Goal: Book appointment/travel/reservation

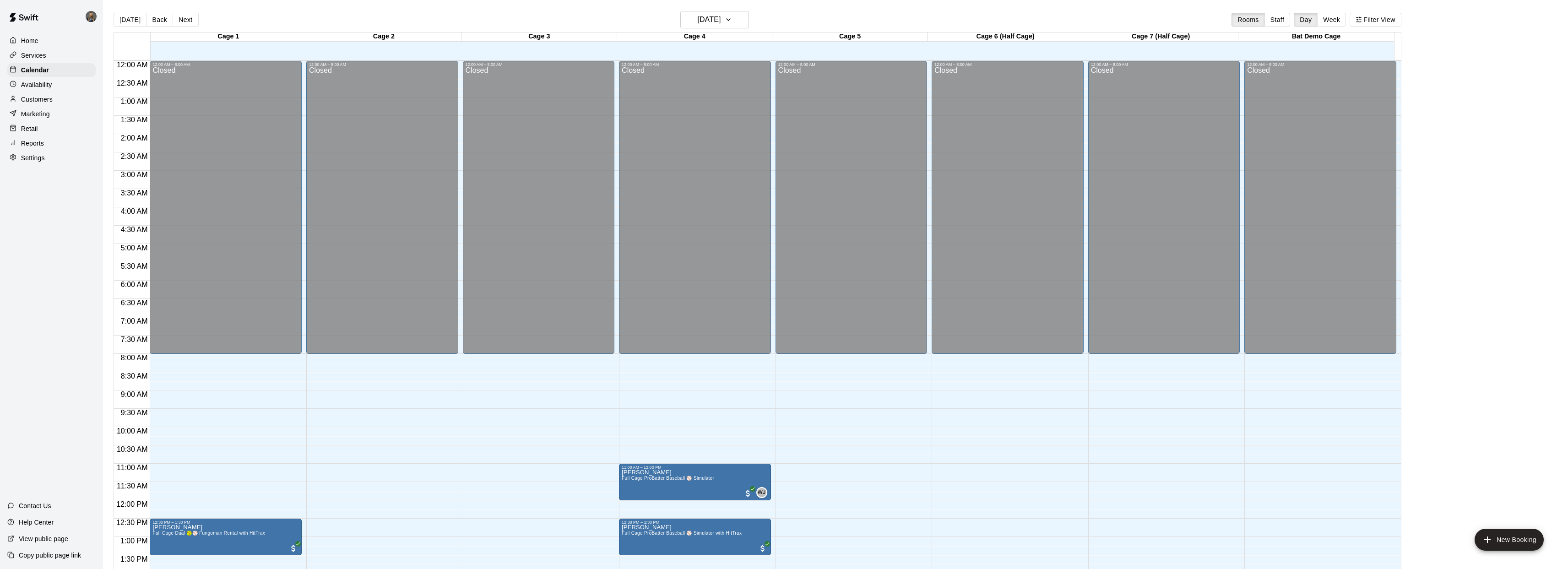
scroll to position [348, 0]
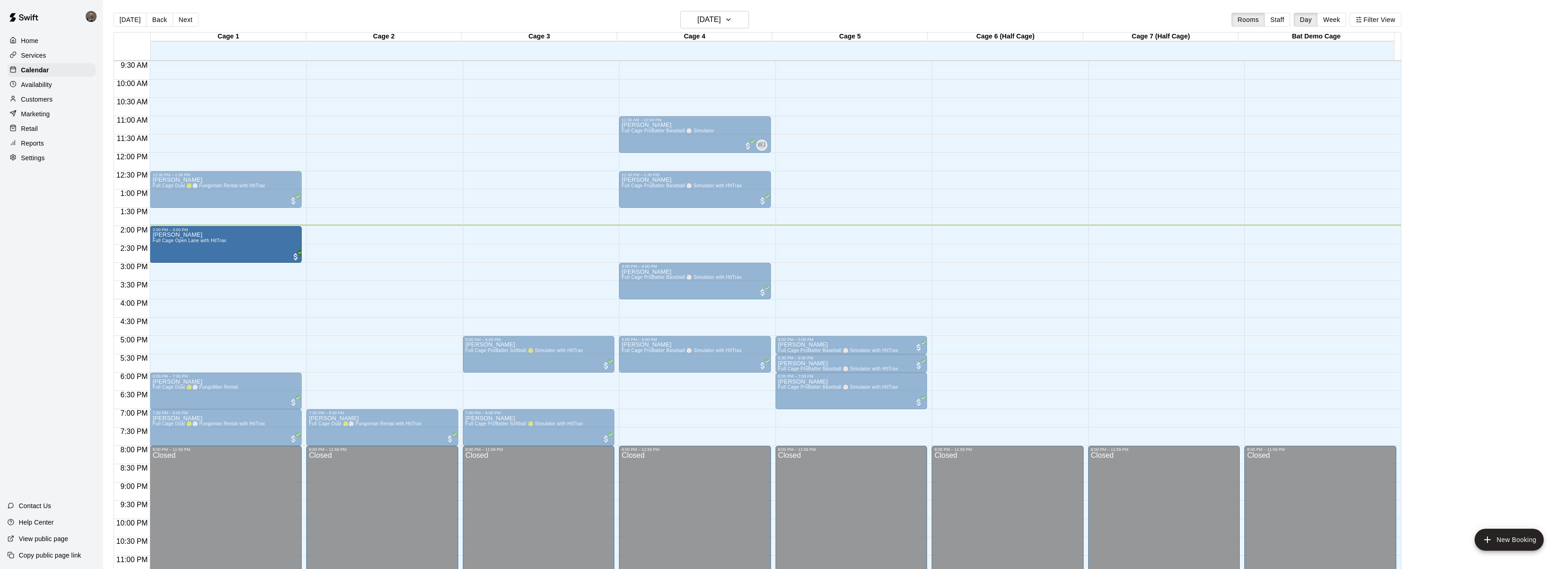
drag, startPoint x: 184, startPoint y: 259, endPoint x: 181, endPoint y: 243, distance: 16.3
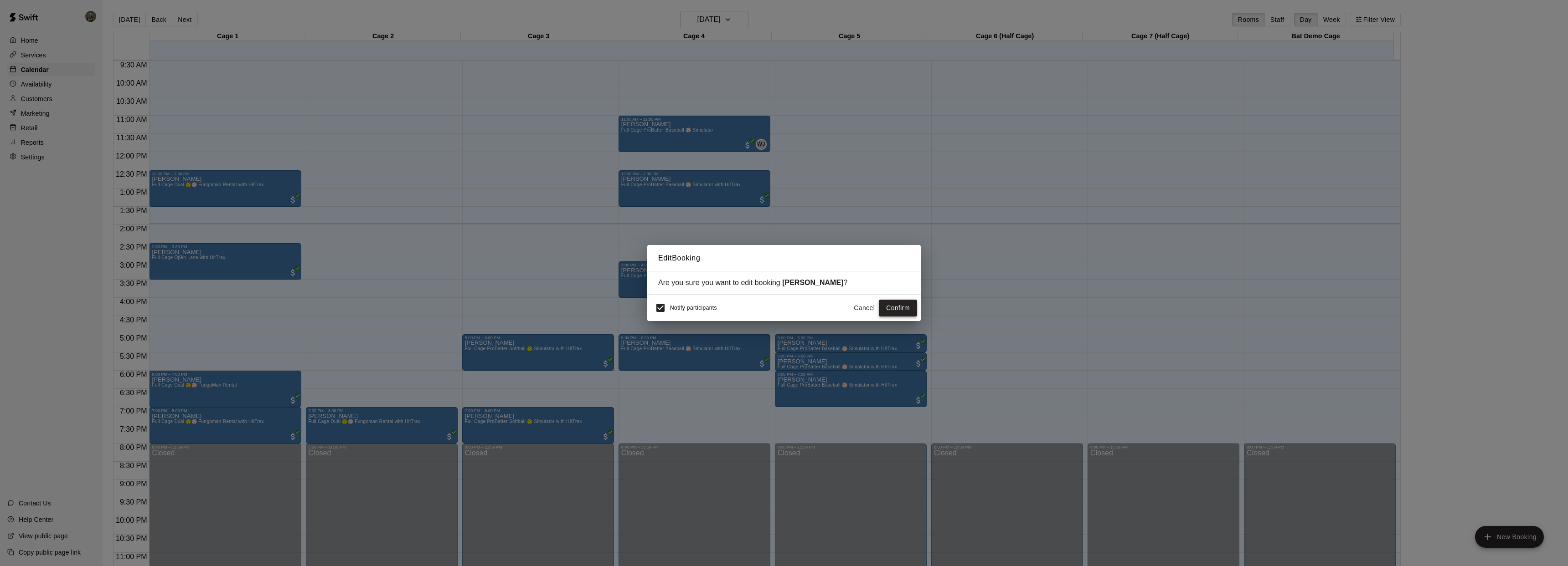
click at [889, 304] on button "Confirm" at bounding box center [897, 308] width 38 height 17
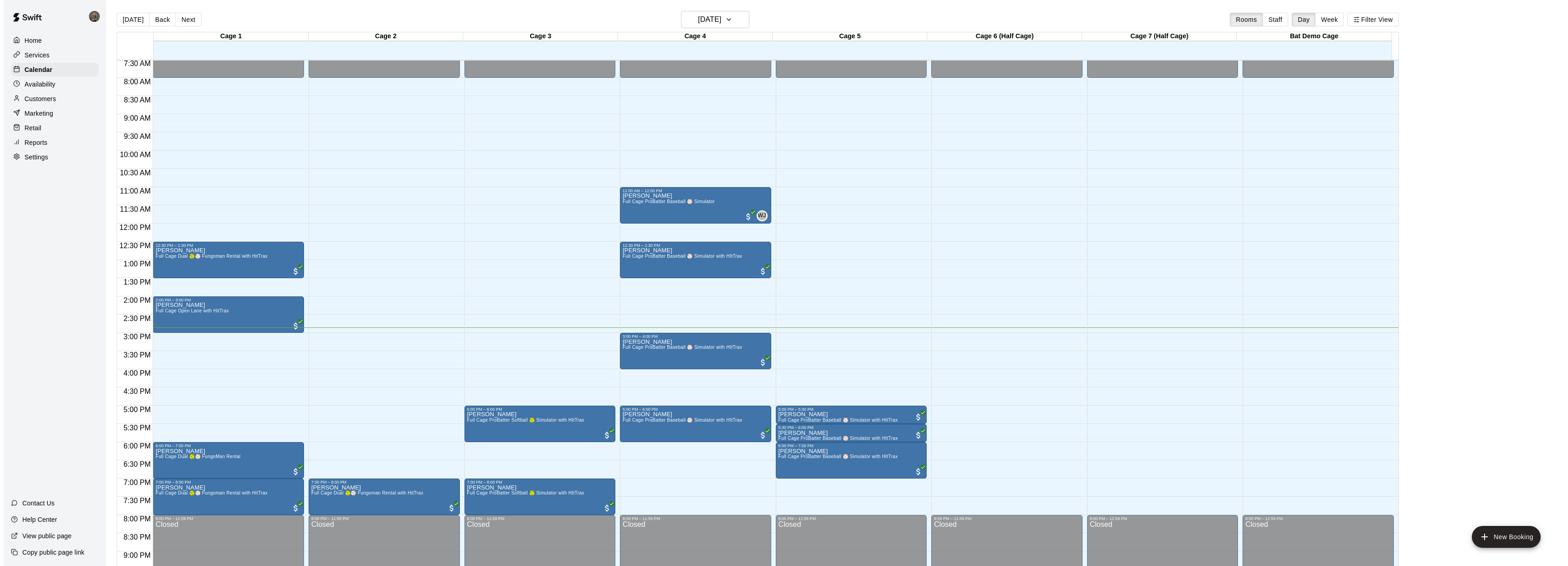
scroll to position [273, 0]
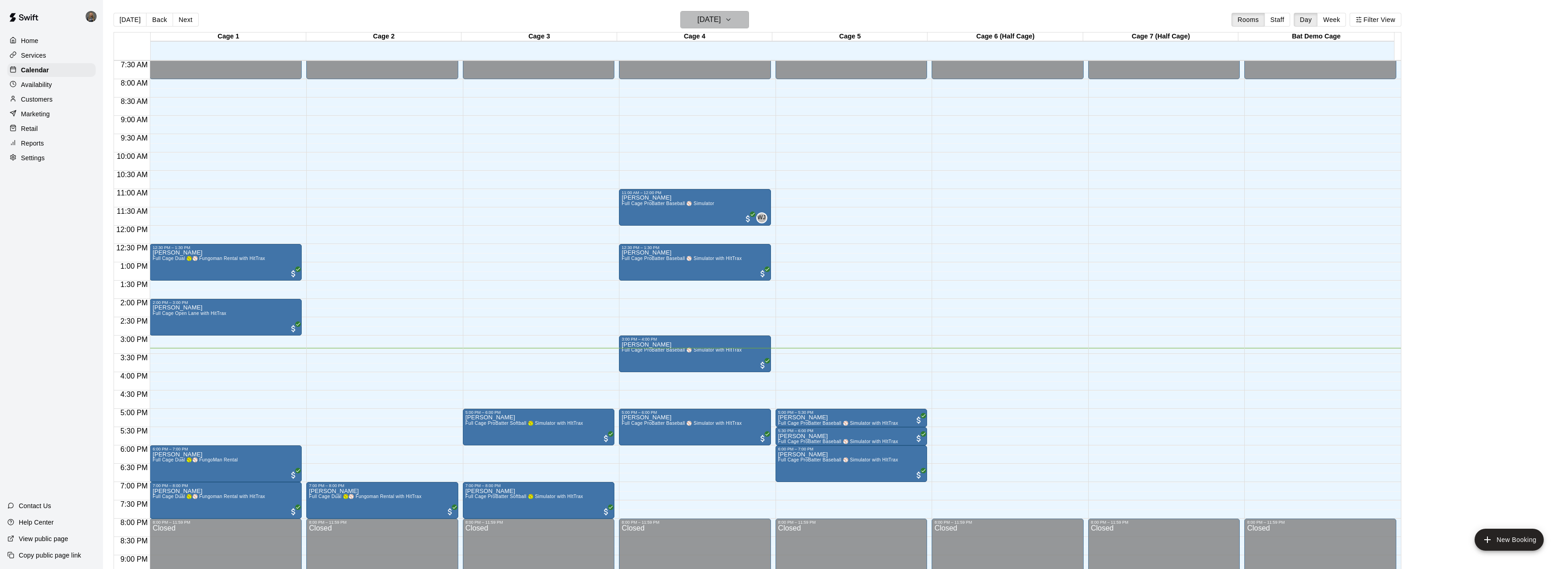
click at [749, 23] on button "[DATE]" at bounding box center [714, 20] width 68 height 18
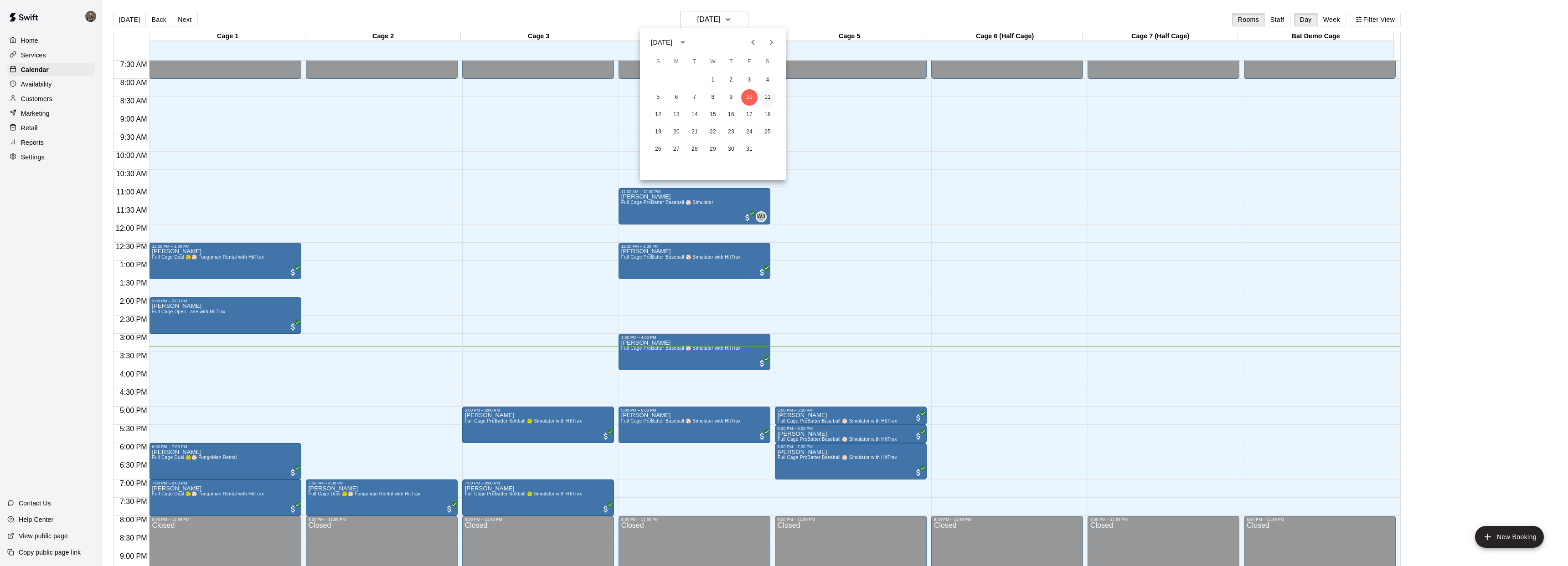
click at [771, 99] on button "11" at bounding box center [767, 98] width 17 height 17
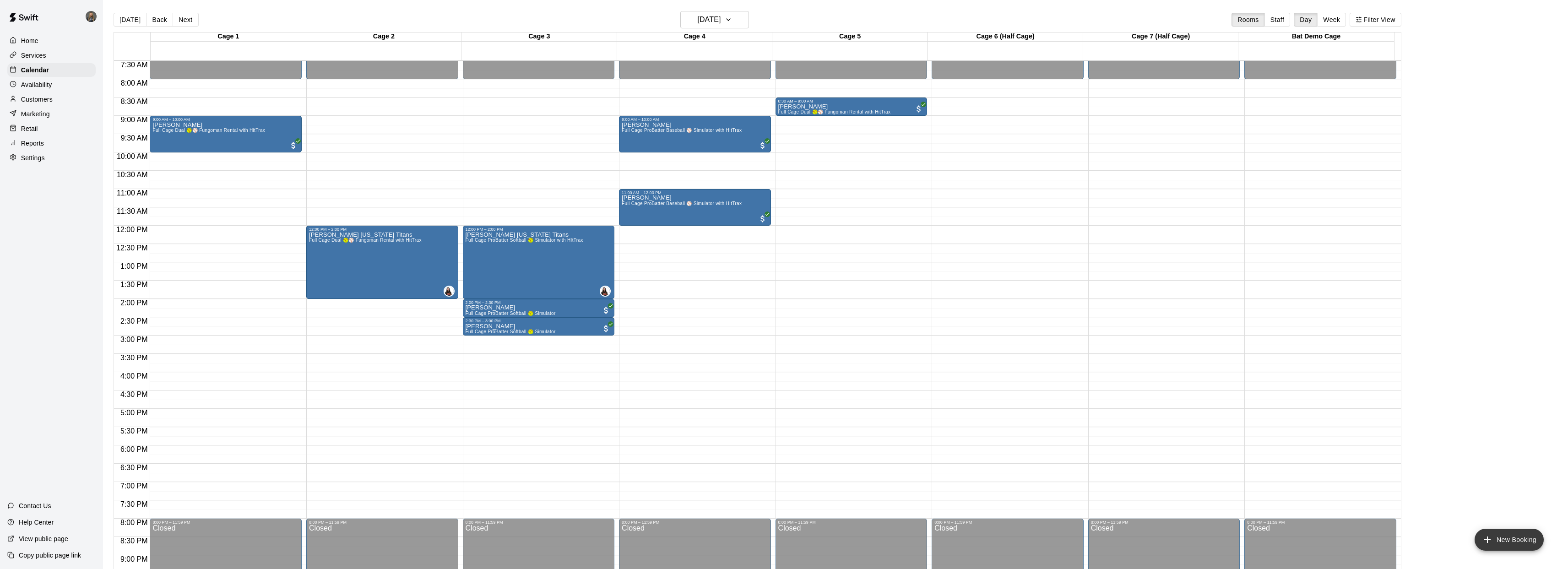
click at [1496, 537] on button "New Booking" at bounding box center [1509, 540] width 69 height 22
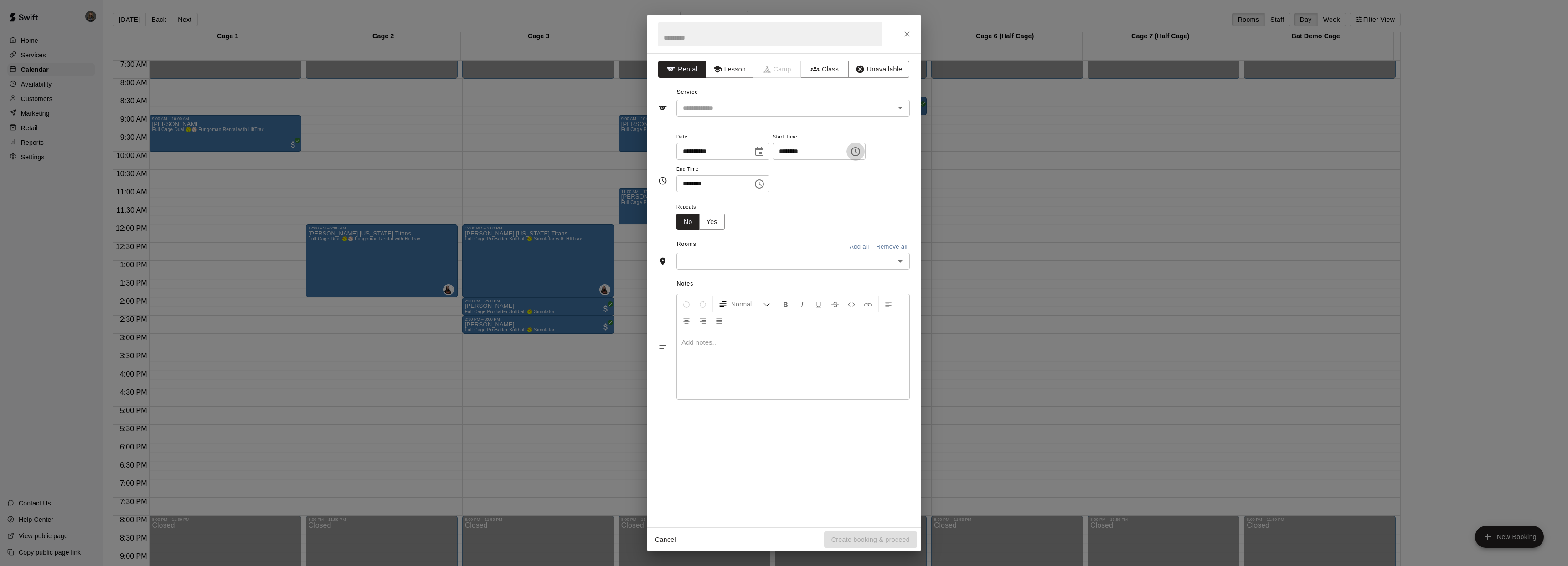
click at [856, 156] on icon "Choose time, selected time is 12:00 PM" at bounding box center [855, 151] width 11 height 11
click at [907, 35] on icon "Close" at bounding box center [907, 35] width 6 height 6
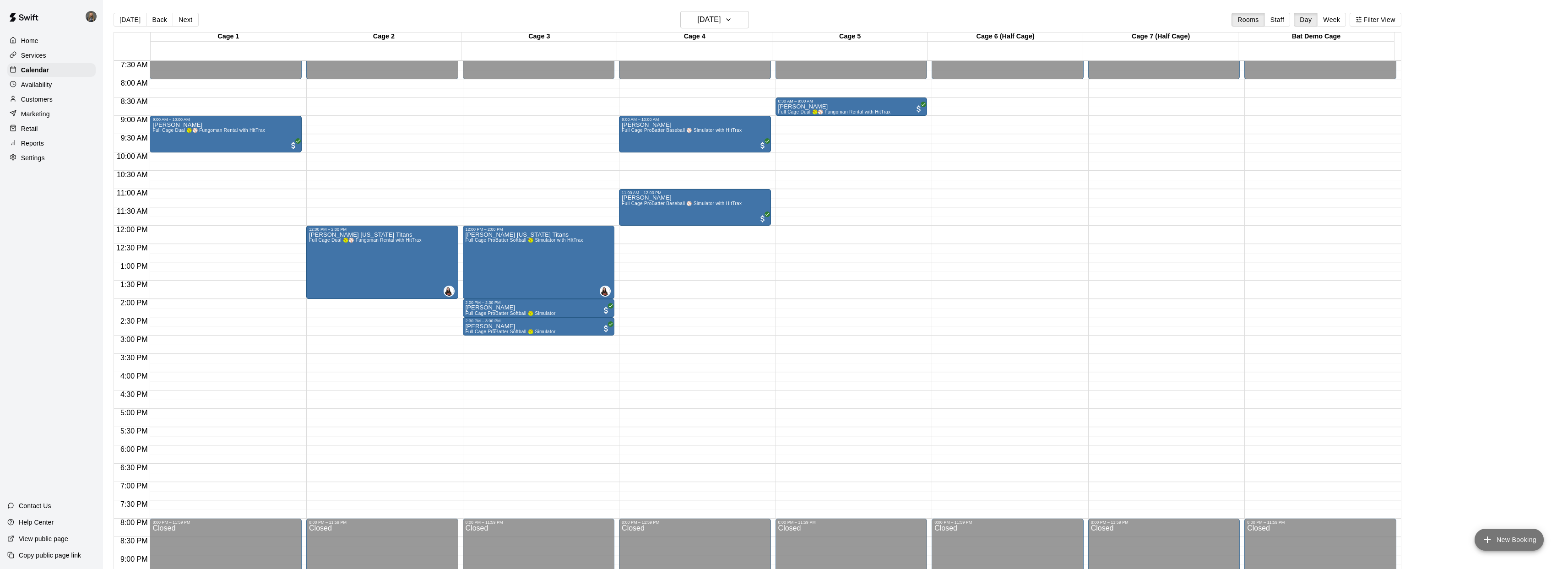
click at [1487, 549] on button "New Booking" at bounding box center [1509, 540] width 69 height 22
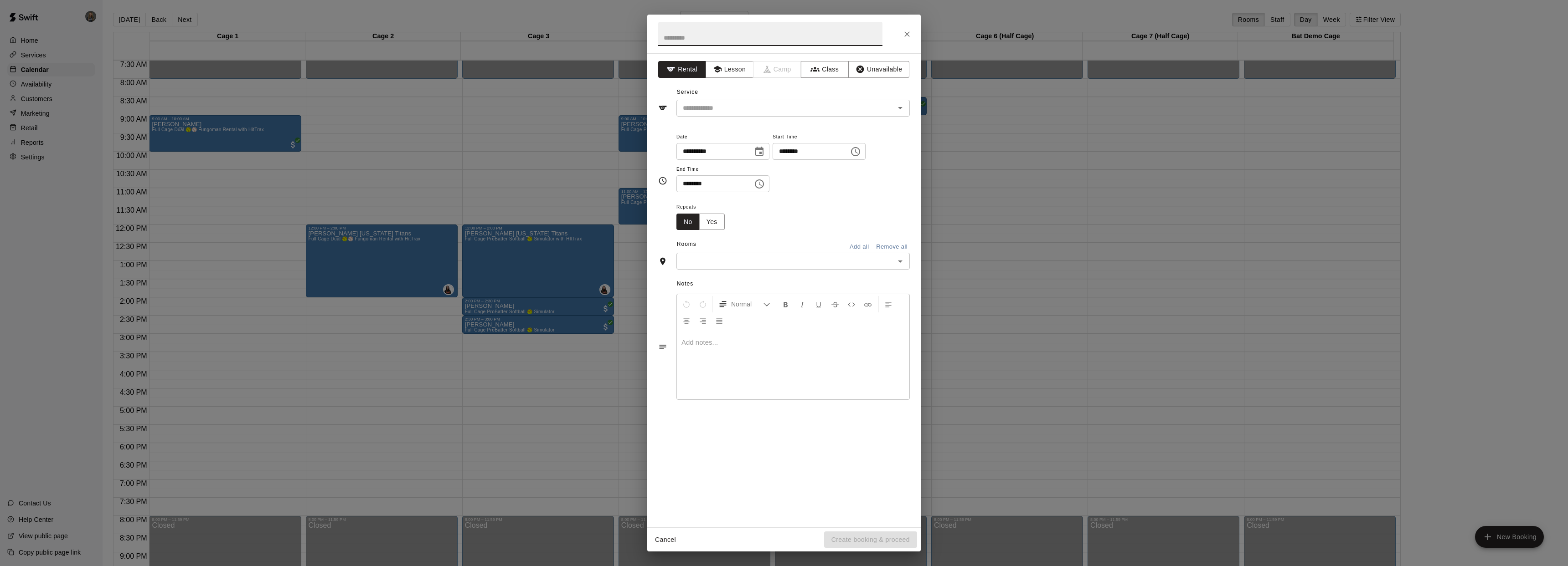
click at [861, 154] on icon "Choose time, selected time is 12:00 PM" at bounding box center [855, 151] width 11 height 11
click at [786, 210] on li "10" at bounding box center [788, 212] width 22 height 17
type input "********"
drag, startPoint x: 762, startPoint y: 186, endPoint x: 764, endPoint y: 191, distance: 5.4
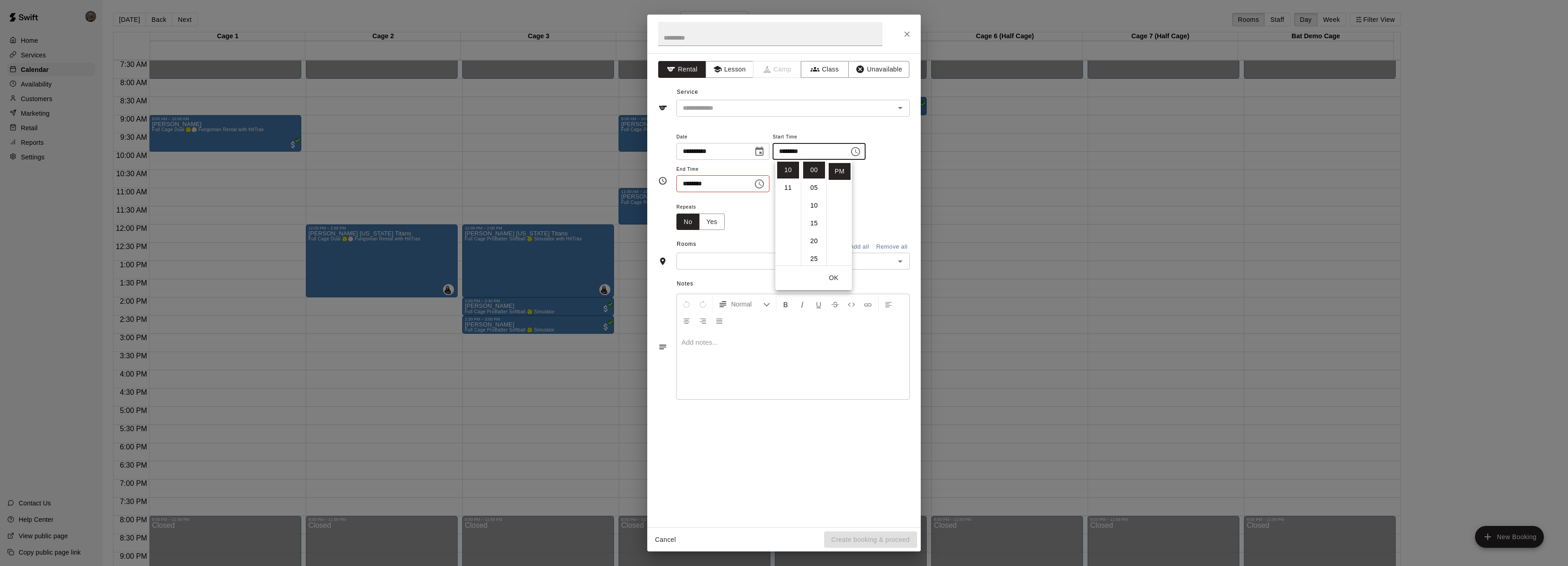
click at [762, 186] on icon "Choose time, selected time is 12:30 PM" at bounding box center [758, 183] width 11 height 11
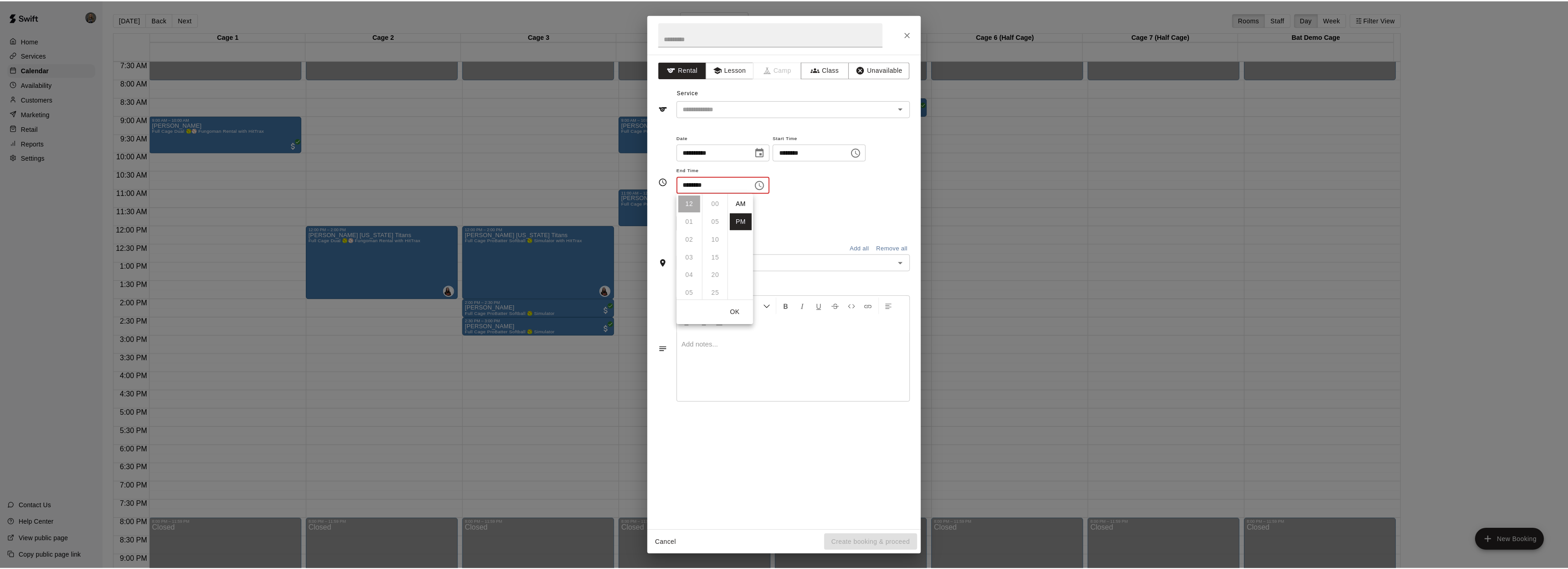
scroll to position [17, 0]
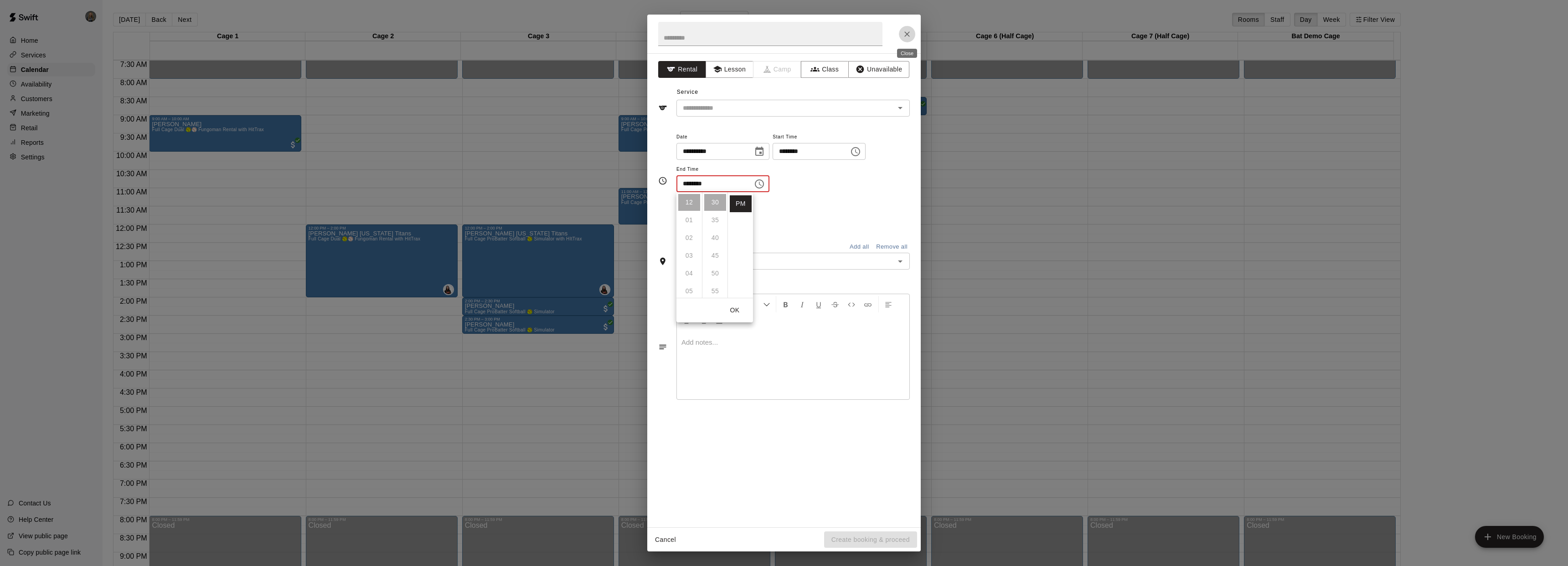
click at [906, 30] on icon "Close" at bounding box center [906, 34] width 9 height 9
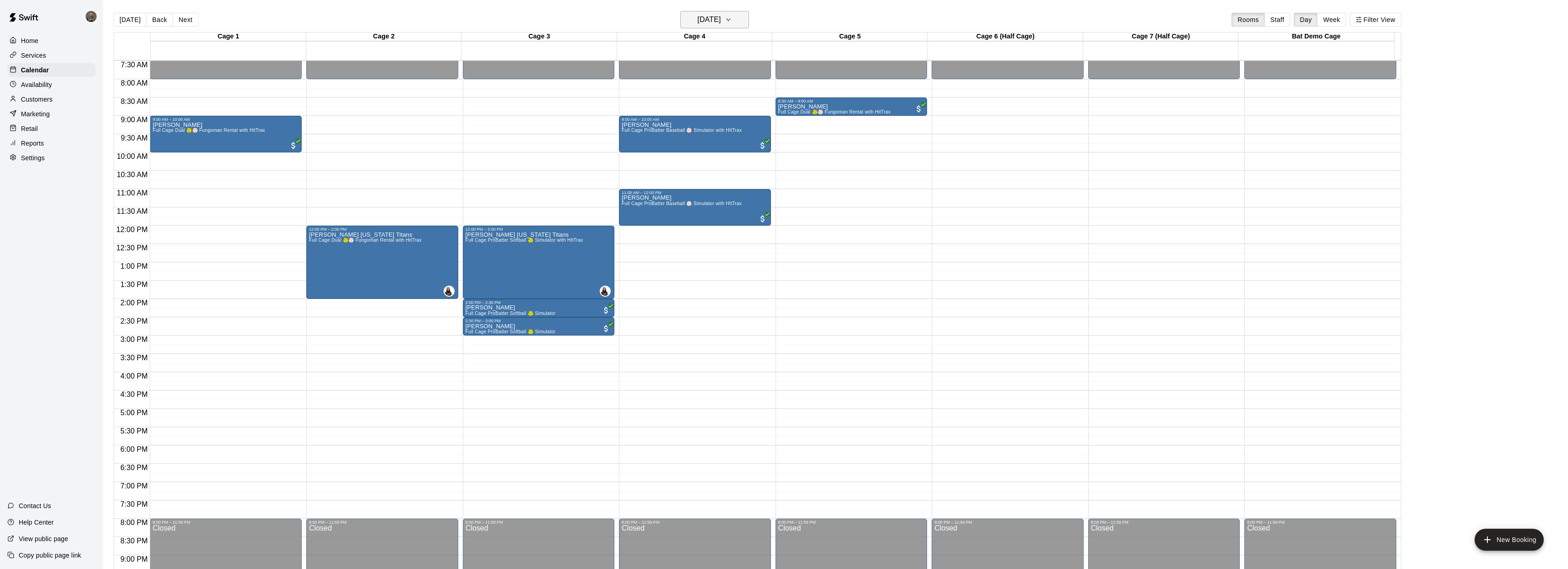
click at [732, 22] on icon "button" at bounding box center [727, 19] width 7 height 11
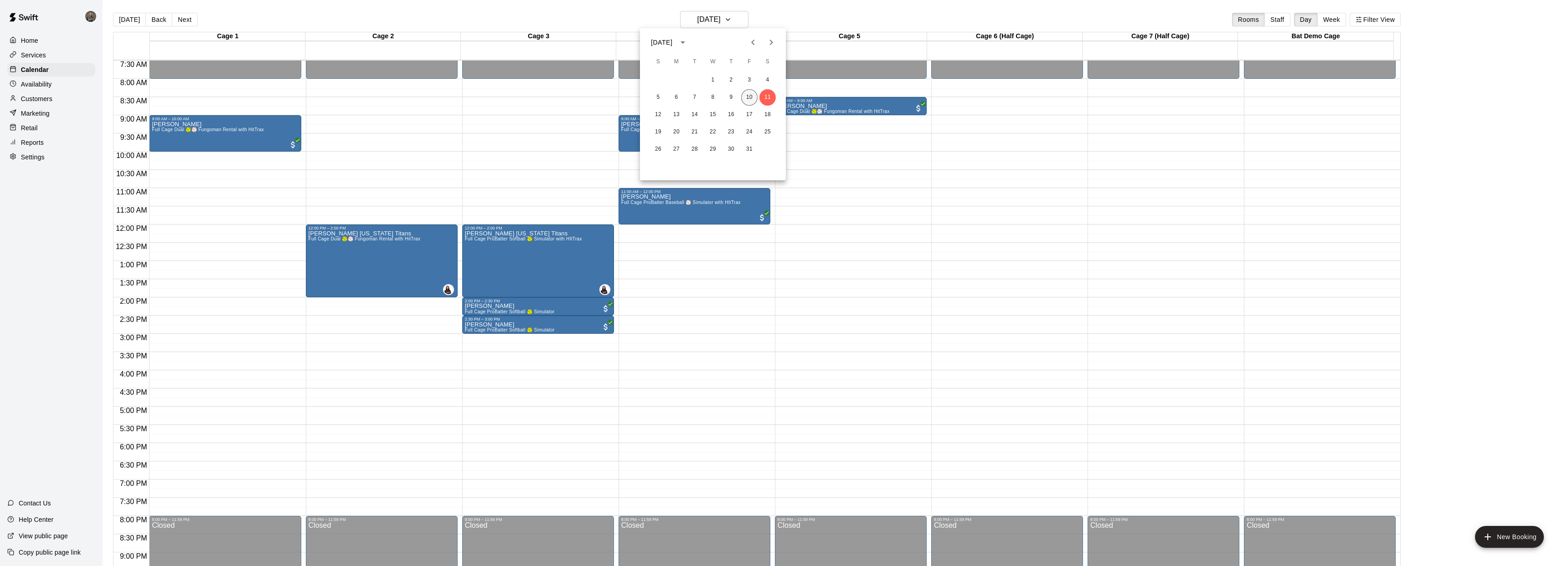
click at [750, 99] on button "10" at bounding box center [748, 98] width 17 height 17
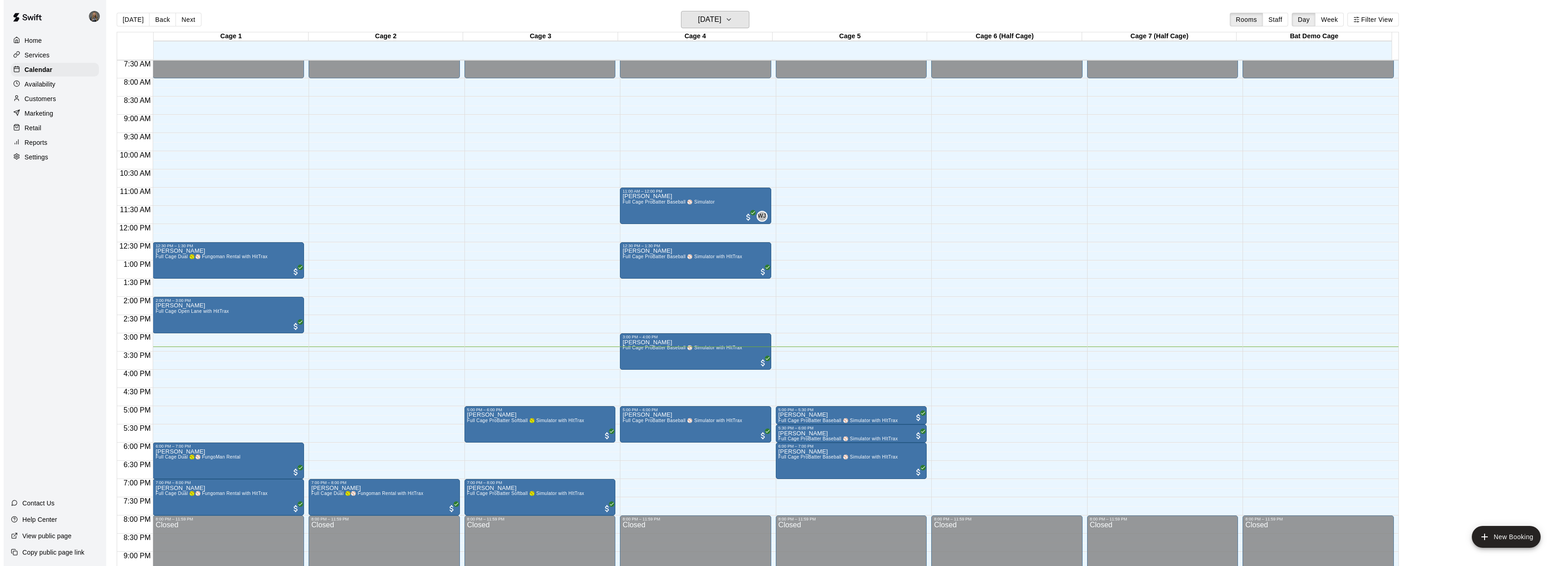
scroll to position [273, 0]
click at [729, 18] on icon "button" at bounding box center [724, 19] width 7 height 11
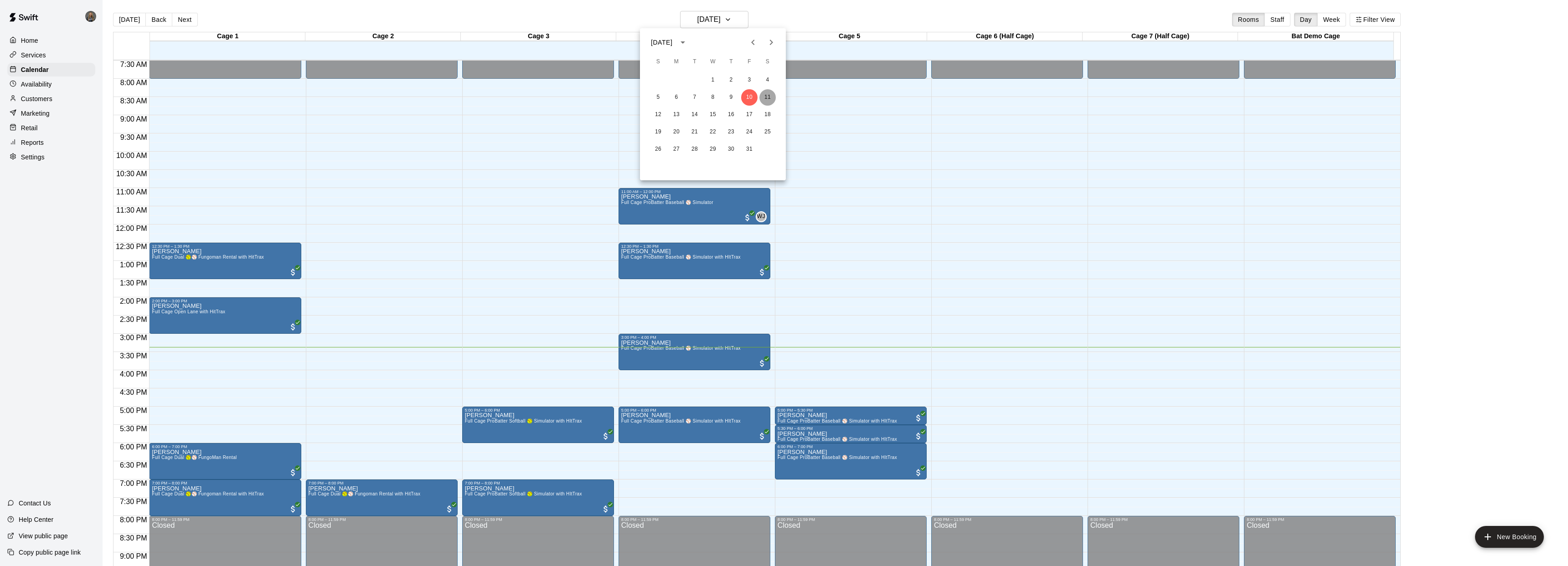
drag, startPoint x: 770, startPoint y: 92, endPoint x: 842, endPoint y: 182, distance: 115.3
click at [770, 92] on button "11" at bounding box center [767, 98] width 17 height 17
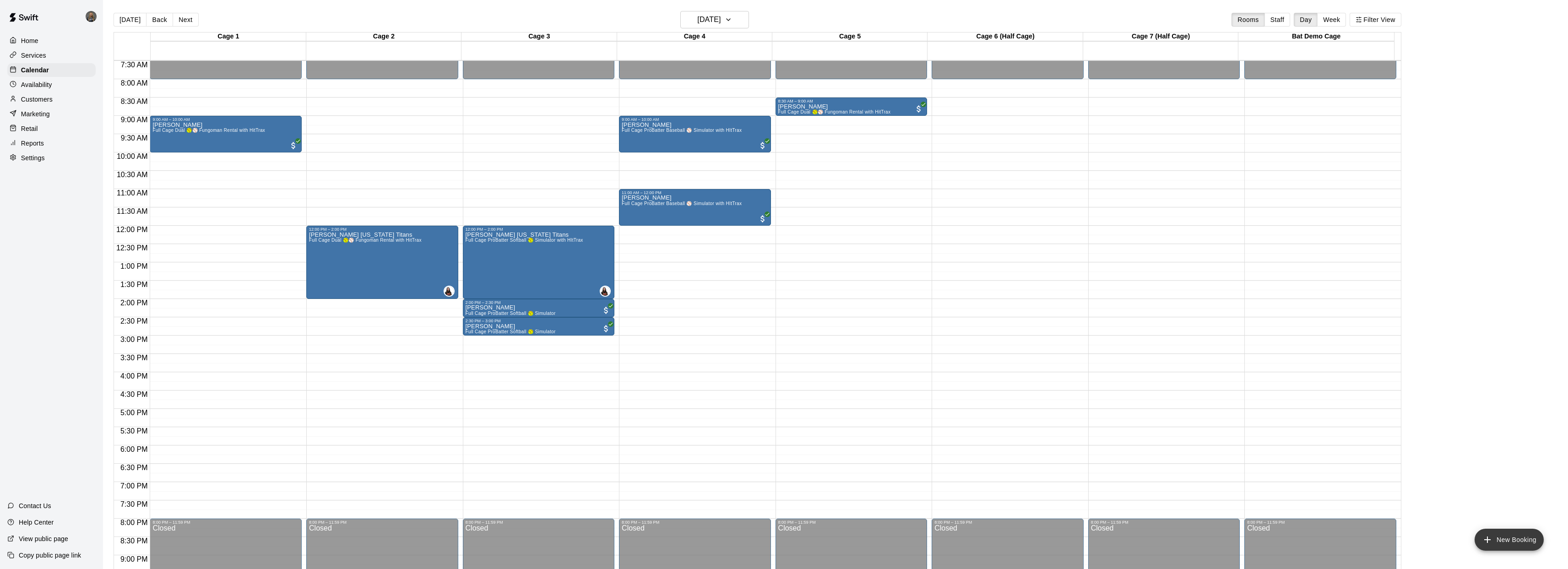
click at [1482, 543] on icon "add" at bounding box center [1487, 539] width 11 height 11
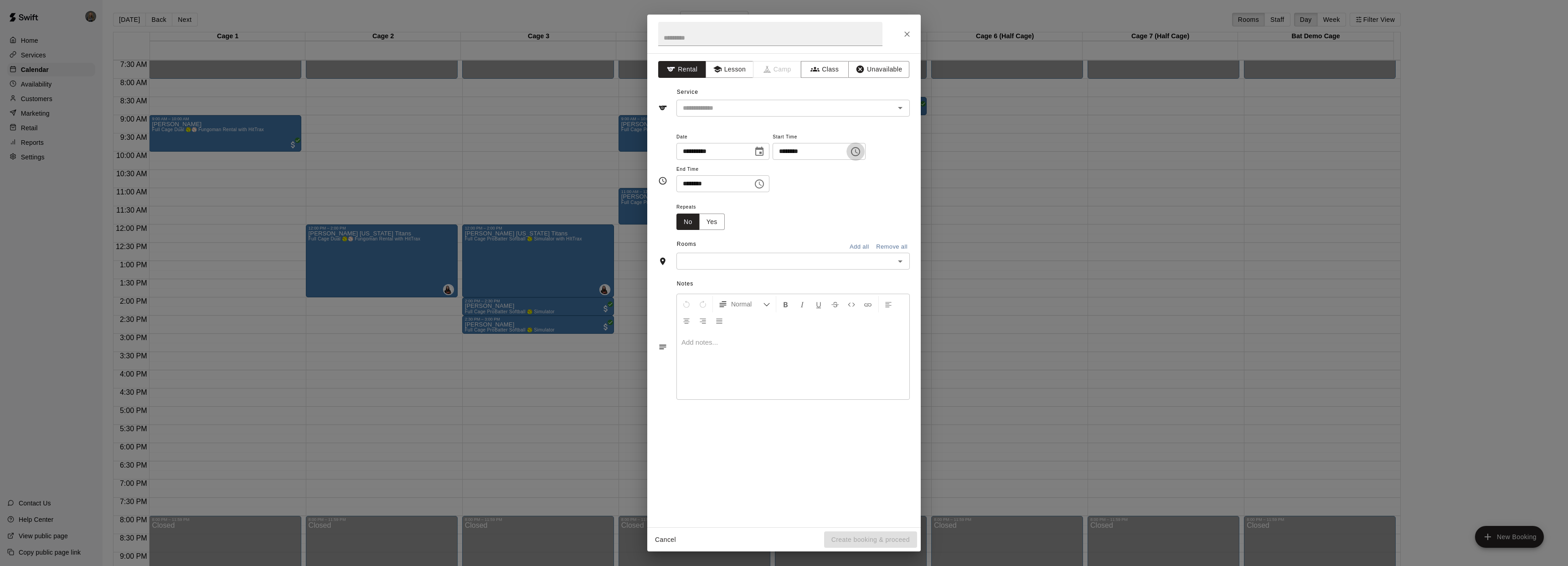
click at [861, 157] on icon "Choose time, selected time is 12:00 PM" at bounding box center [855, 151] width 11 height 11
click at [787, 228] on li "10" at bounding box center [788, 229] width 22 height 17
type input "********"
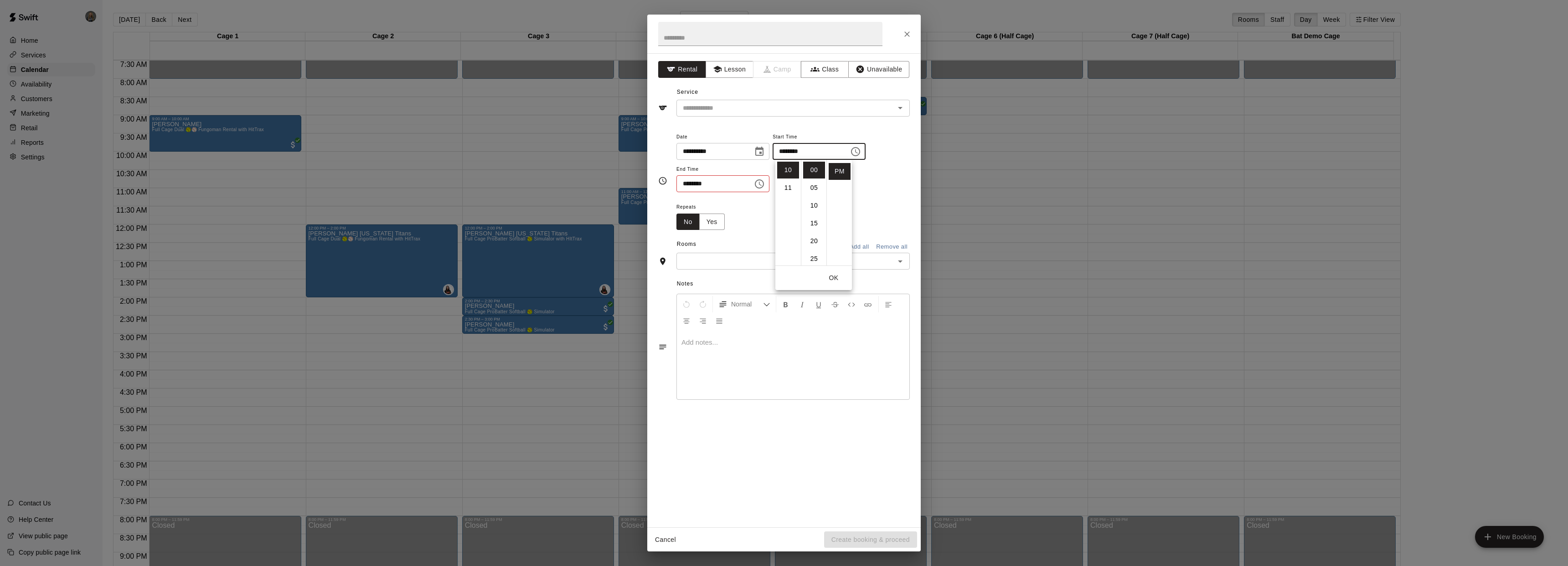
click at [762, 183] on icon "Choose time, selected time is 12:30 PM" at bounding box center [758, 183] width 11 height 11
click at [761, 184] on icon "Choose time, selected time is 12:30 PM" at bounding box center [758, 183] width 11 height 11
click at [760, 181] on icon "Choose time, selected time is 12:30 PM" at bounding box center [758, 183] width 11 height 11
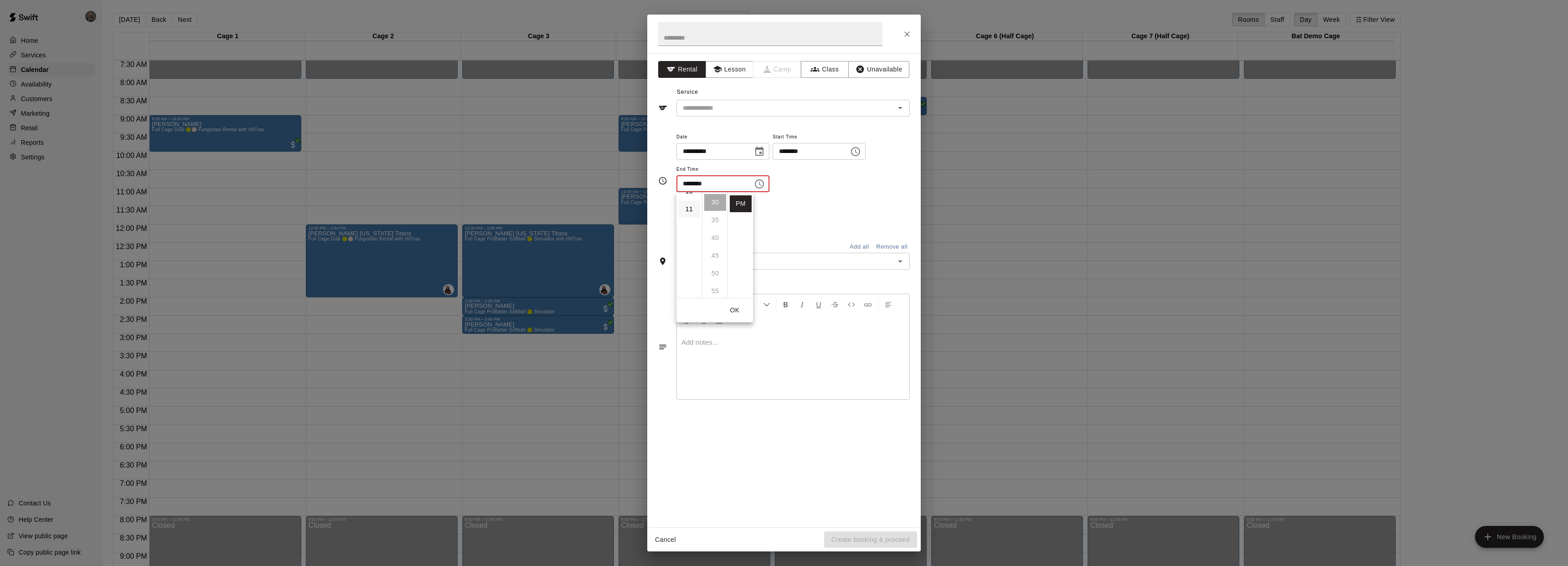
click at [690, 212] on li "11" at bounding box center [689, 209] width 22 height 17
click at [712, 202] on li "00" at bounding box center [715, 202] width 22 height 17
type input "********"
click at [861, 153] on icon "Choose time, selected time is 10:00 PM" at bounding box center [855, 151] width 11 height 11
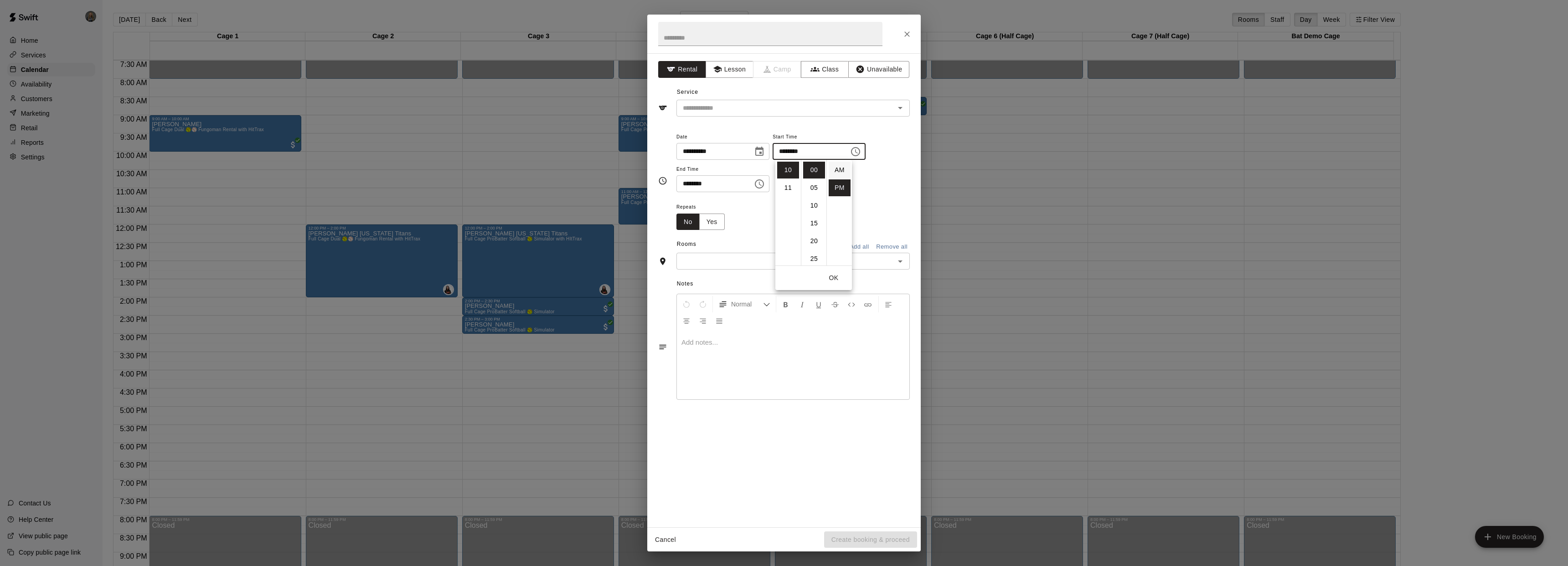
click at [839, 172] on li "AM" at bounding box center [839, 170] width 22 height 17
type input "********"
click at [758, 183] on icon "Choose time, selected time is 11:00 PM" at bounding box center [758, 183] width 11 height 11
click at [742, 199] on li "AM" at bounding box center [741, 202] width 22 height 17
type input "********"
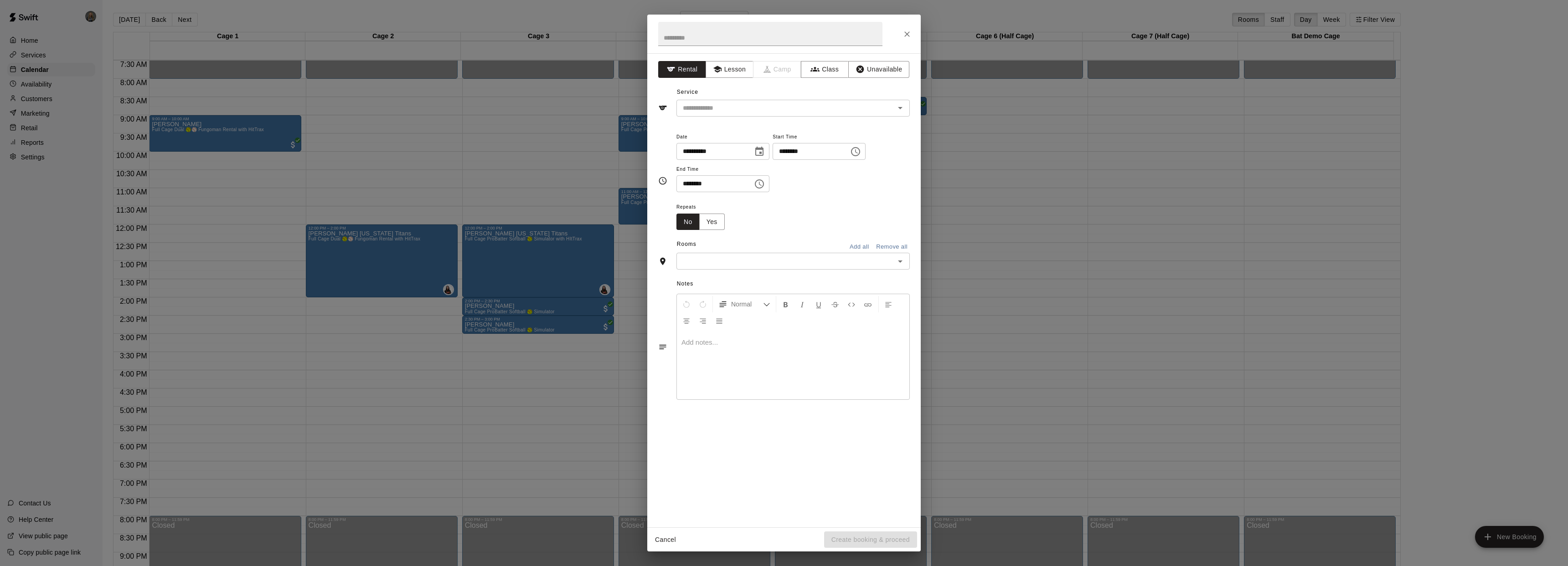
click at [895, 261] on icon "Open" at bounding box center [899, 261] width 11 height 11
click at [723, 330] on li "Cage 4" at bounding box center [793, 325] width 234 height 15
click at [899, 108] on icon "Open" at bounding box center [899, 108] width 5 height 2
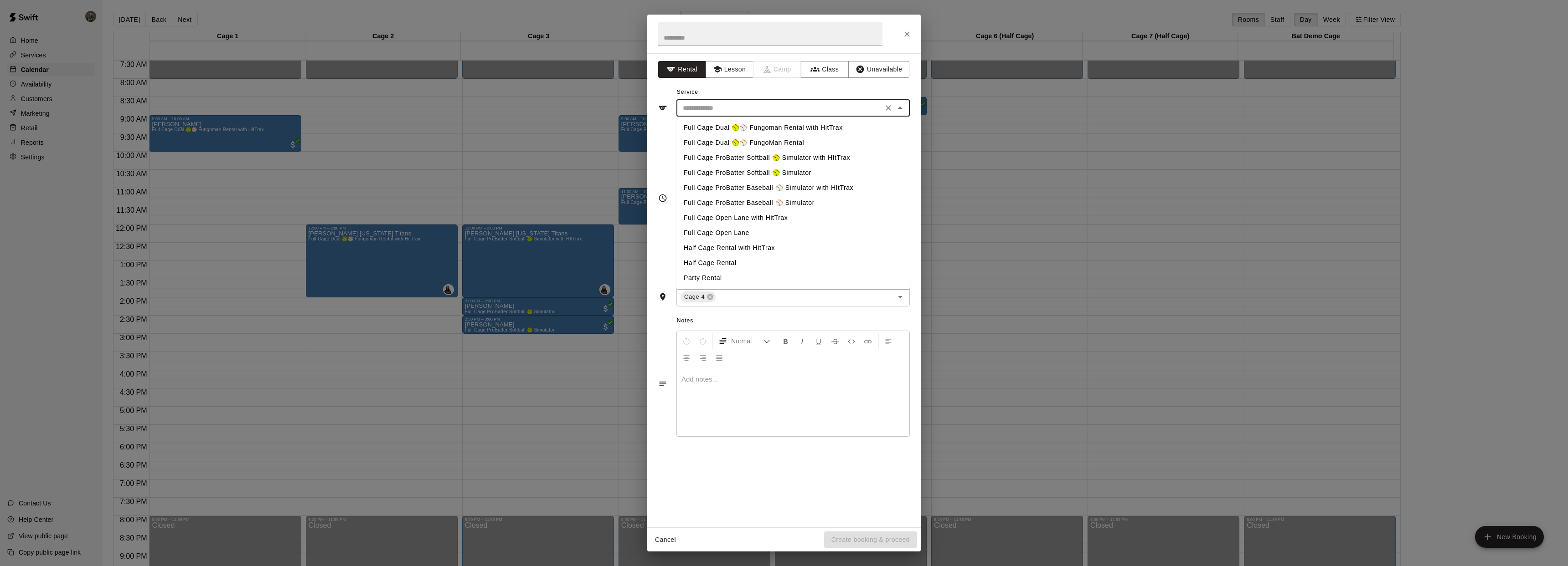
click at [763, 202] on li "Full Cage ProBatter Baseball ⚾ Simulator" at bounding box center [793, 202] width 234 height 15
type input "**********"
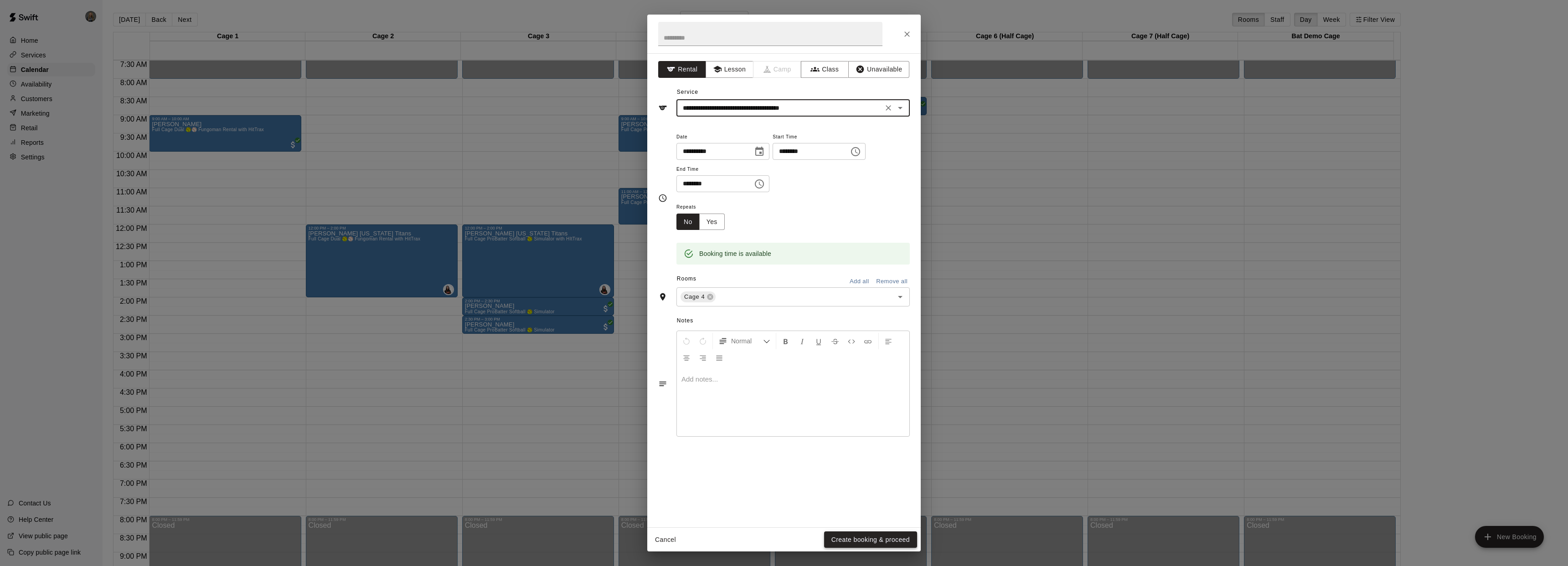
click at [873, 540] on button "Create booking & proceed" at bounding box center [870, 539] width 93 height 17
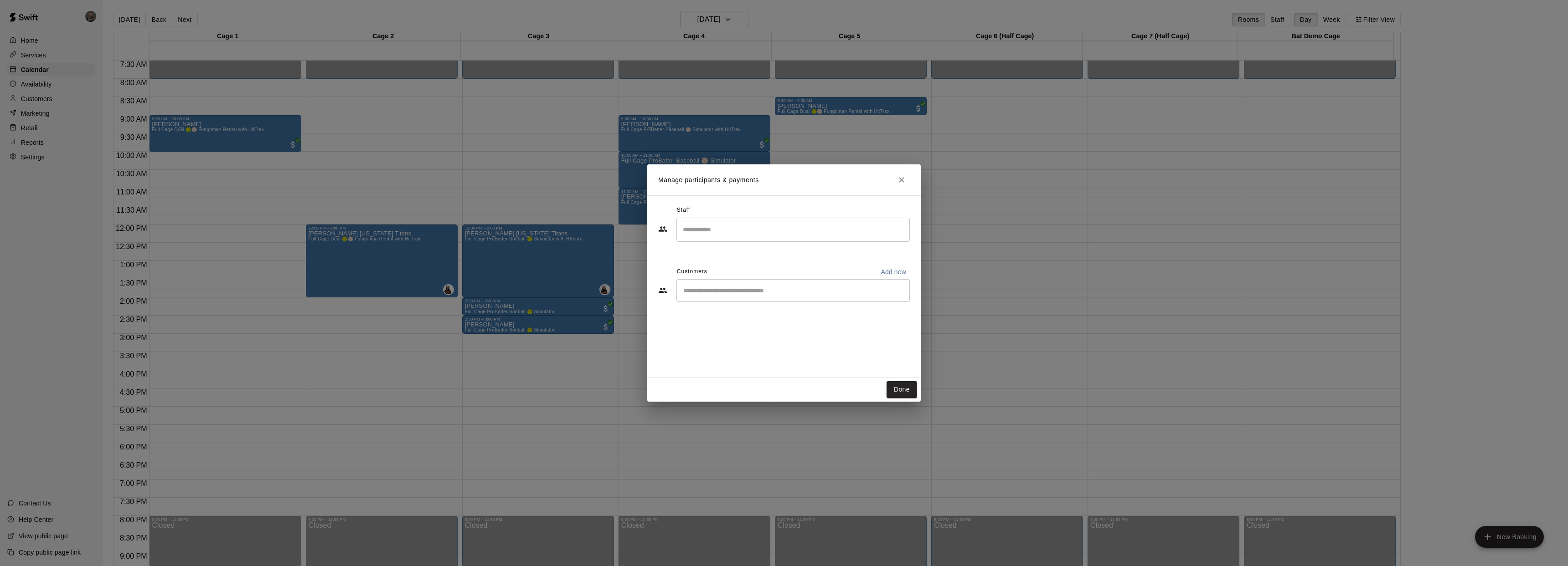
click at [805, 236] on input "Search staff" at bounding box center [793, 230] width 225 height 16
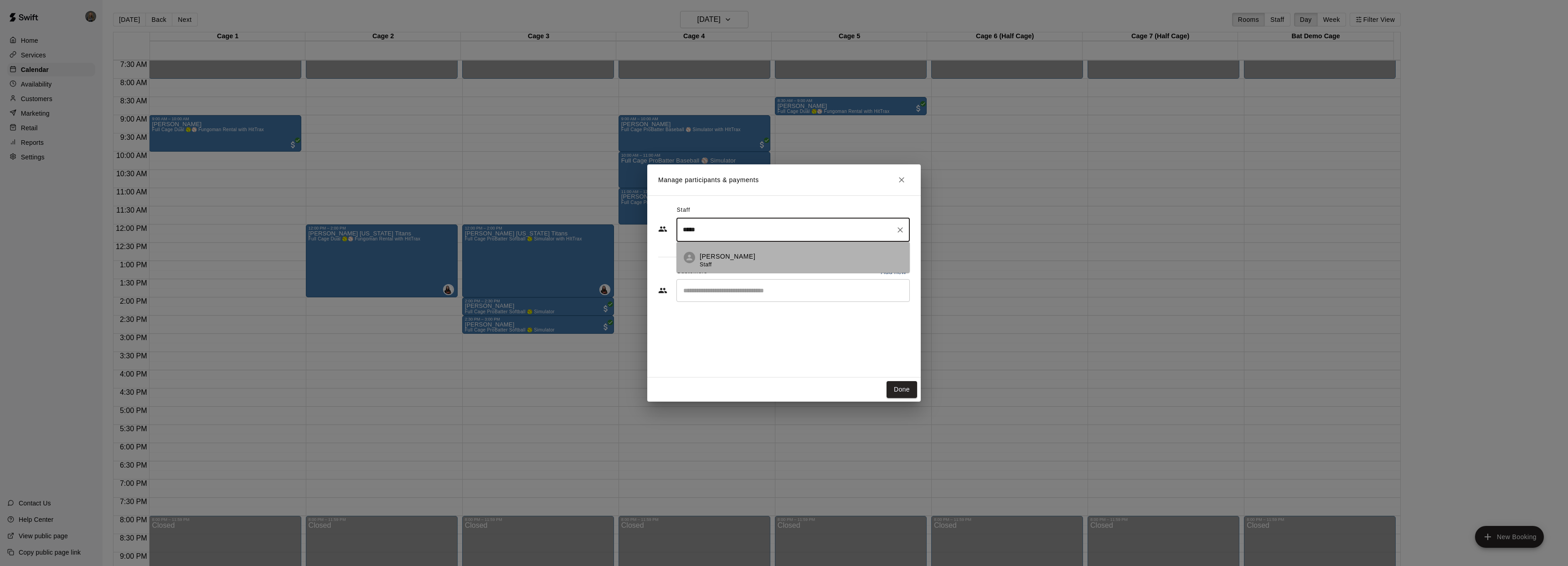
click at [791, 260] on div "[PERSON_NAME] Staff" at bounding box center [801, 261] width 203 height 18
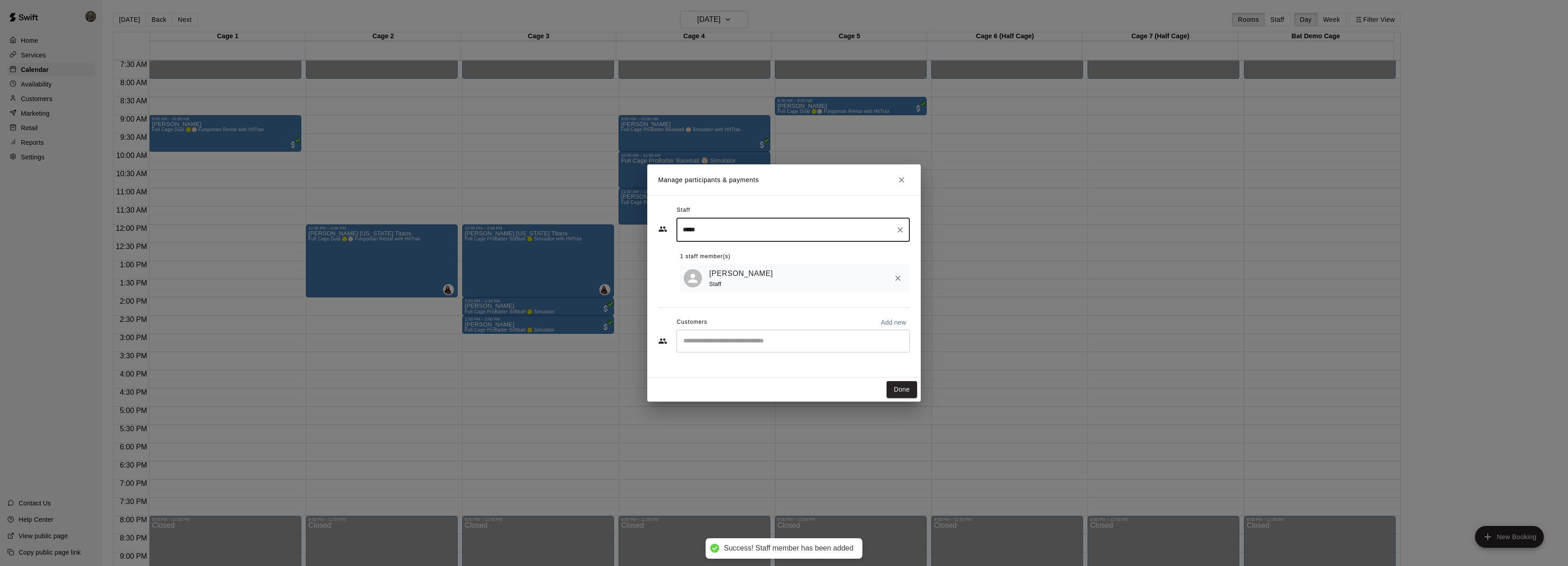
type input "*****"
click at [745, 345] on input "Start typing to search customers..." at bounding box center [793, 340] width 225 height 9
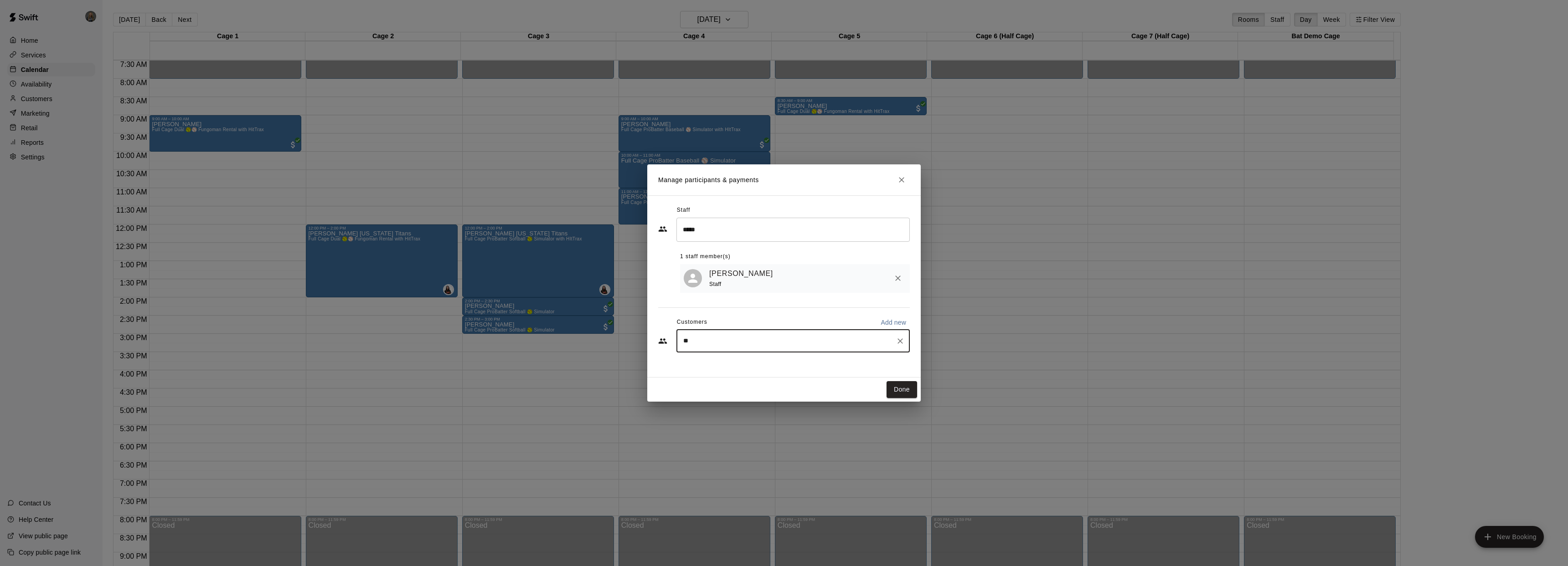
type input "*"
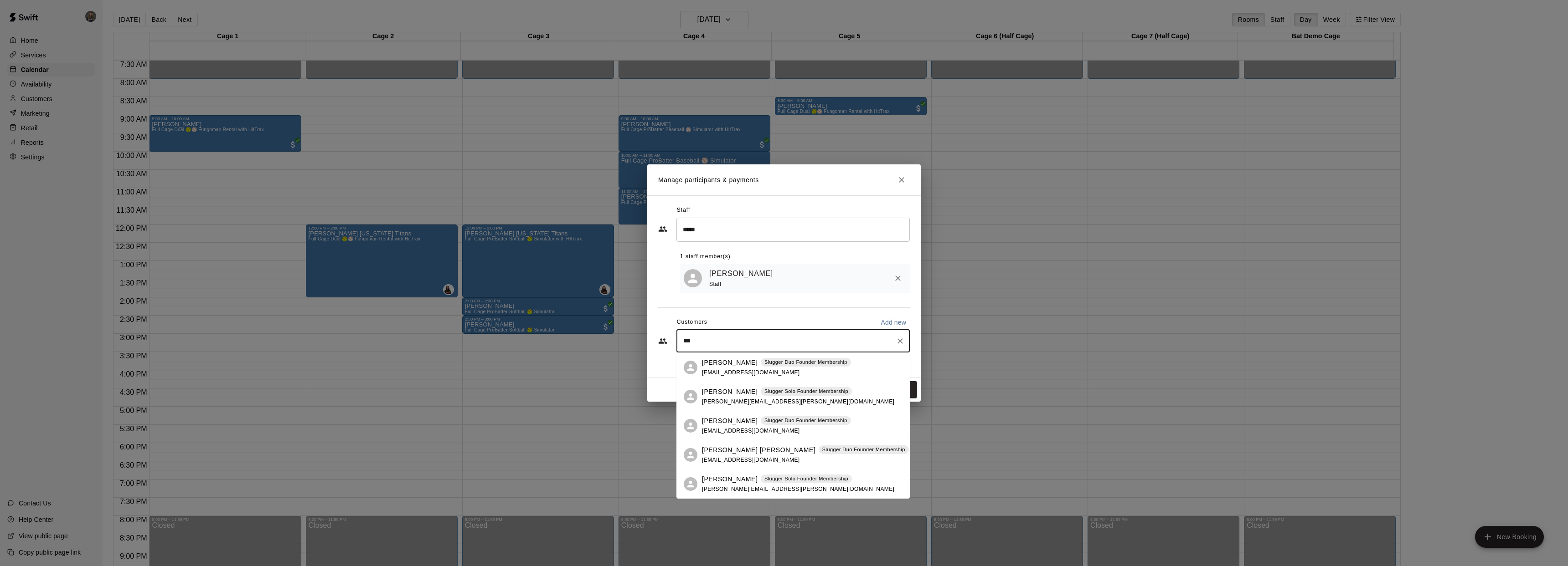
type input "***"
click at [733, 52] on div "Manage participants & payments Staff ***** ​ 1 staff member(s) [PERSON_NAME] St…" at bounding box center [784, 283] width 1568 height 566
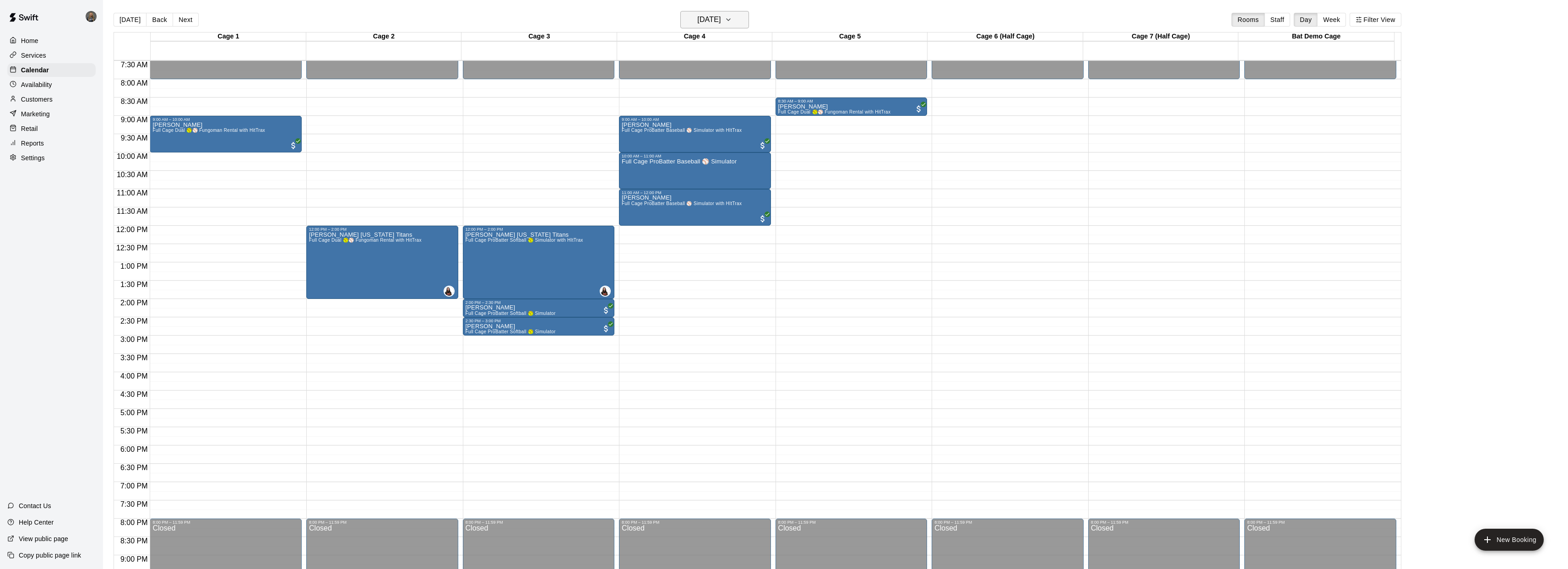
click at [730, 19] on icon "button" at bounding box center [728, 20] width 4 height 2
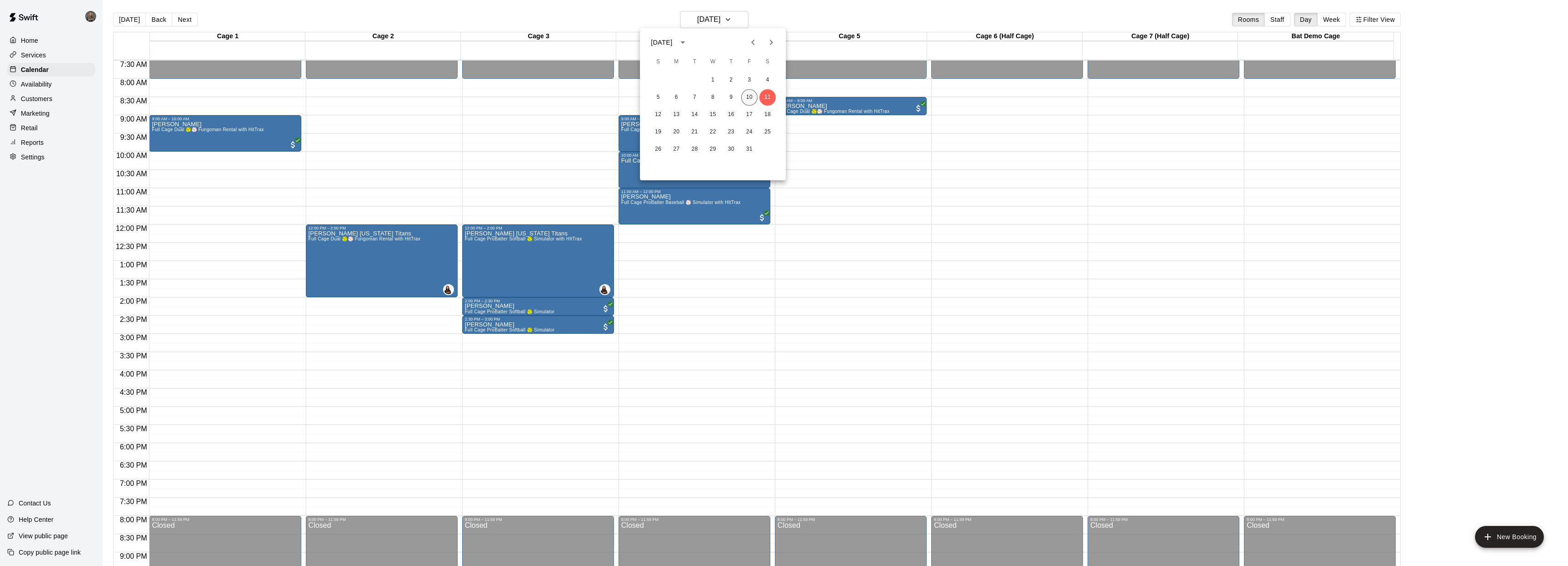
click at [749, 96] on button "10" at bounding box center [748, 98] width 17 height 17
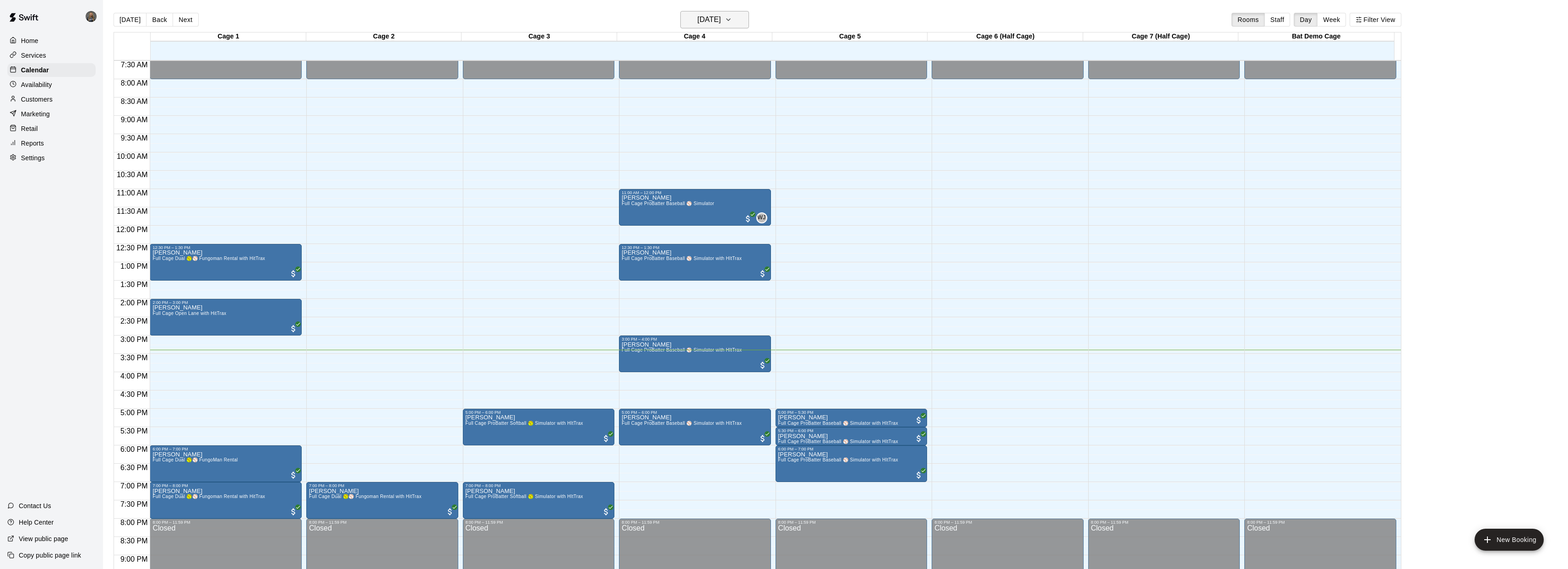
click at [732, 18] on icon "button" at bounding box center [727, 19] width 7 height 11
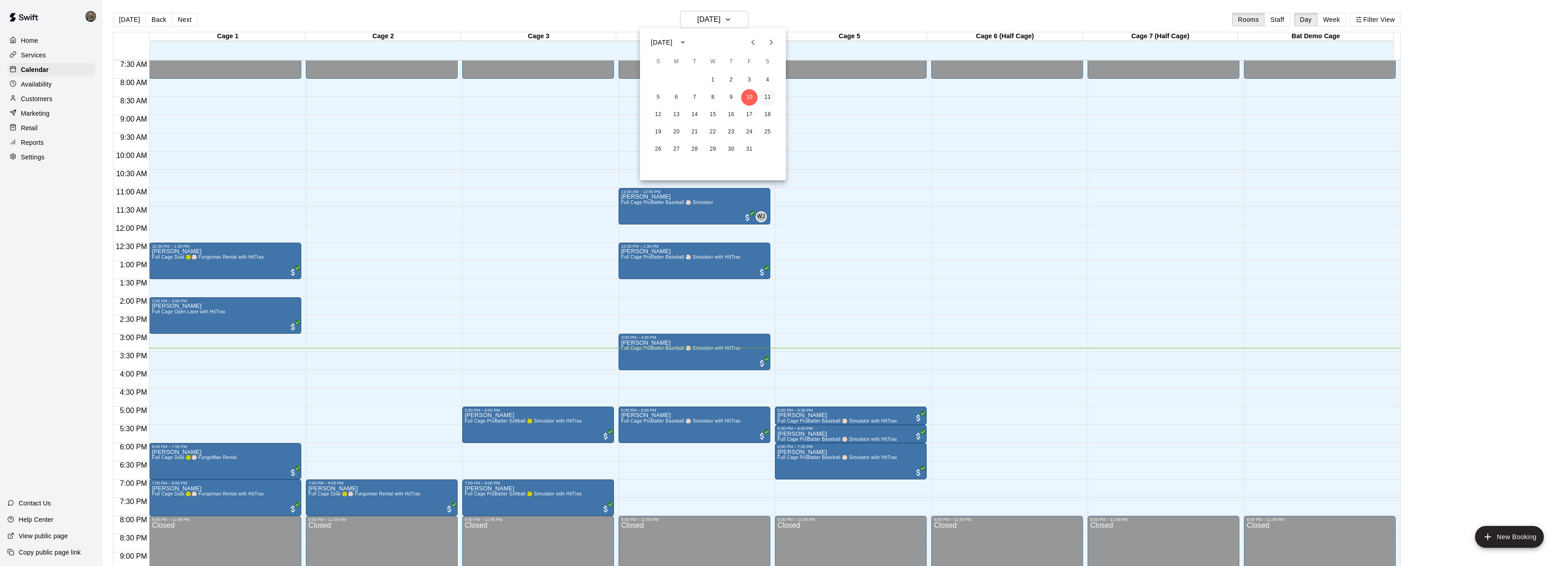
click at [767, 96] on button "11" at bounding box center [767, 98] width 17 height 17
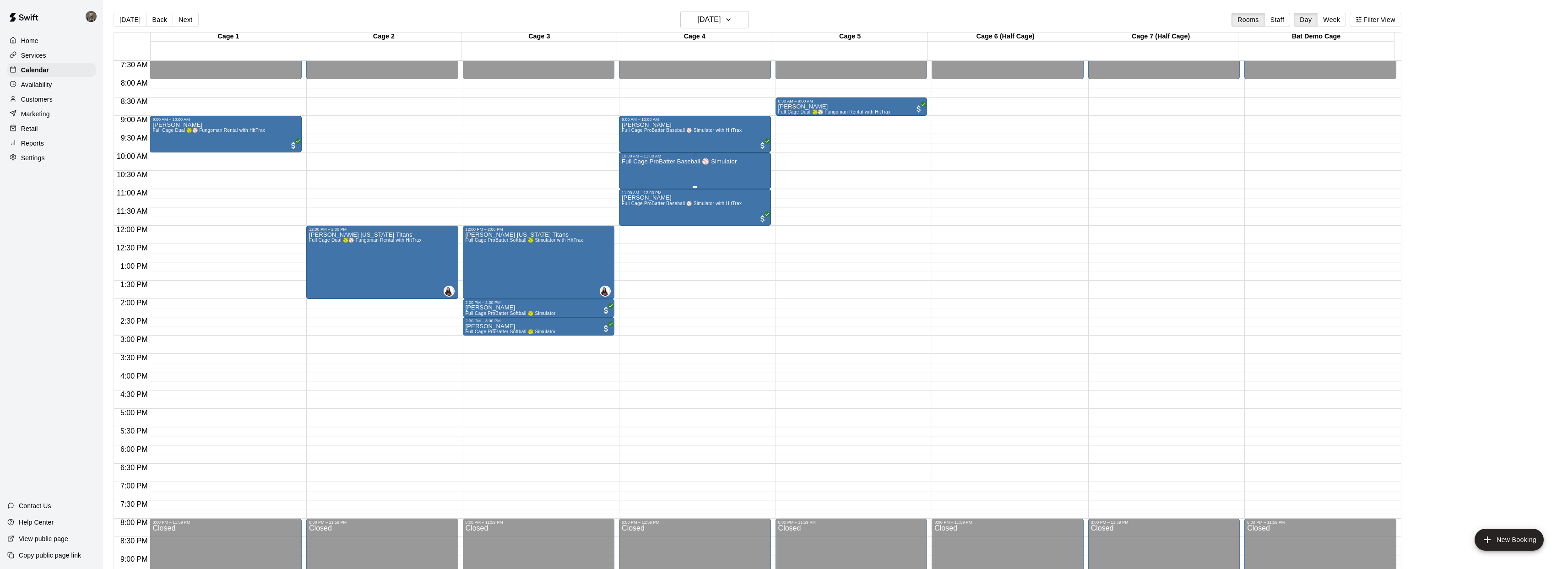
click at [731, 165] on div "Full Cage ProBatter Baseball ⚾ Simulator" at bounding box center [679, 443] width 115 height 569
click at [629, 169] on icon "edit" at bounding box center [631, 168] width 8 height 8
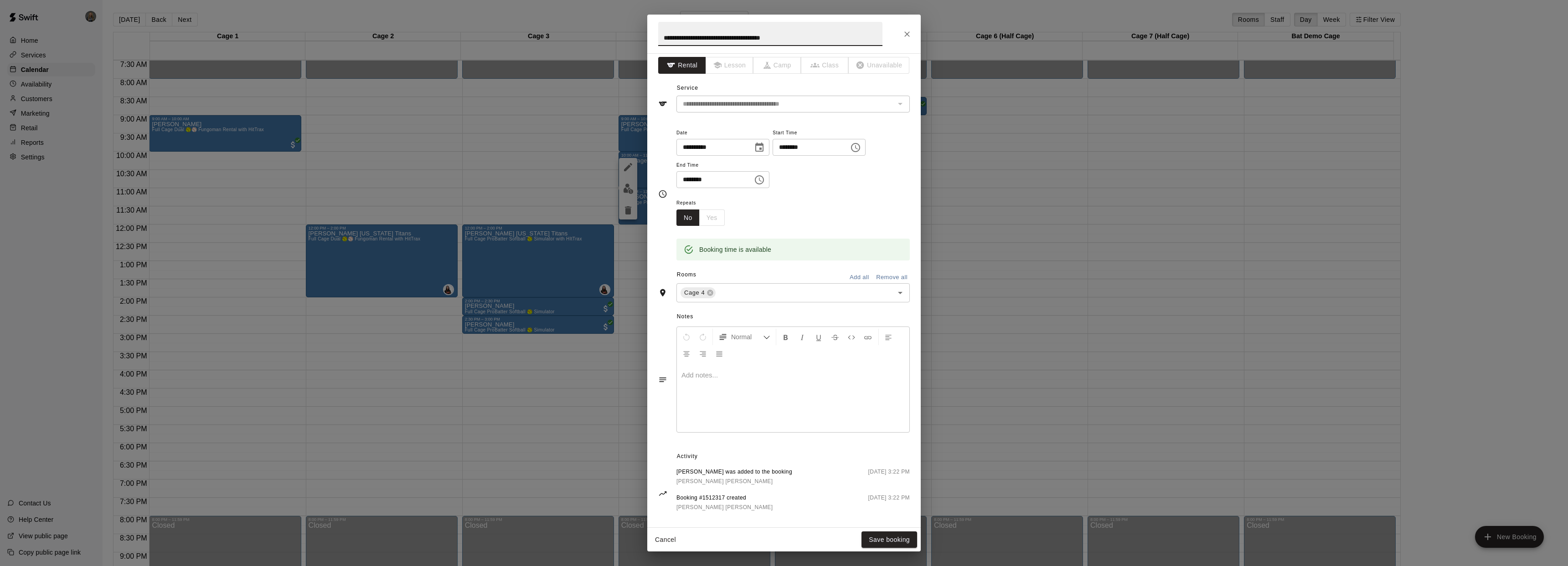
scroll to position [12, 0]
click at [884, 535] on button "Save booking" at bounding box center [889, 539] width 55 height 17
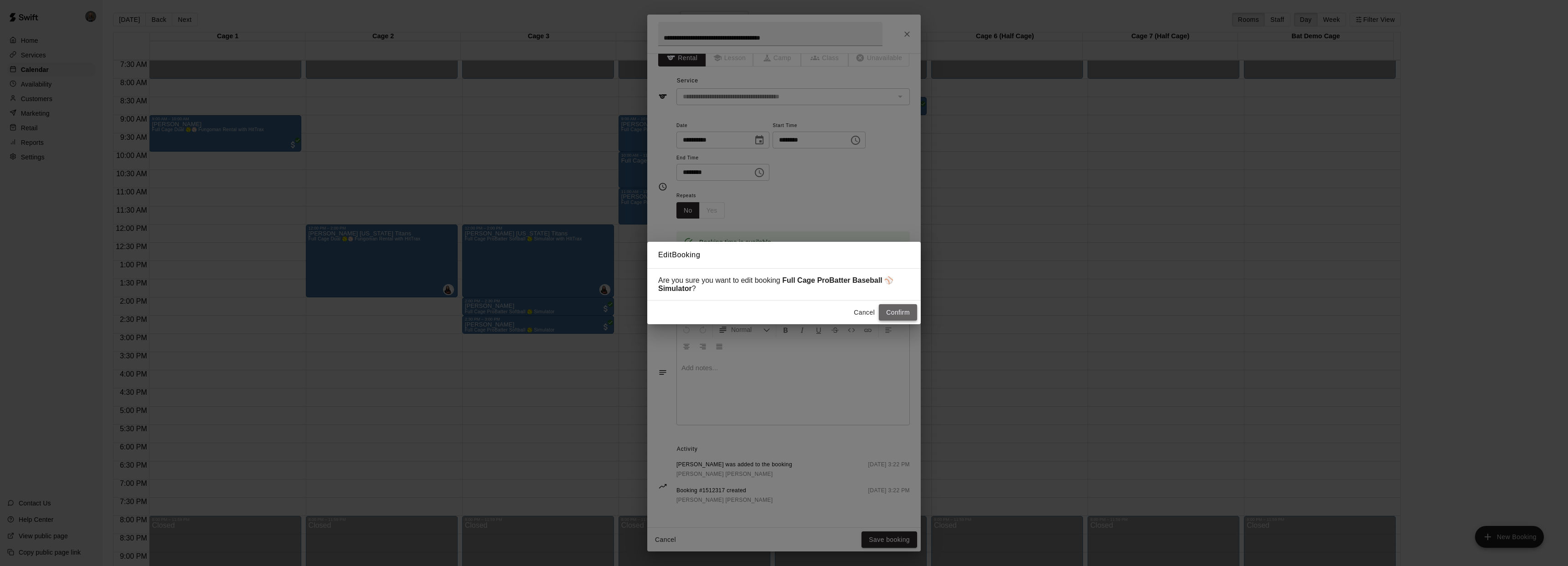
click at [896, 313] on button "Confirm" at bounding box center [897, 313] width 38 height 17
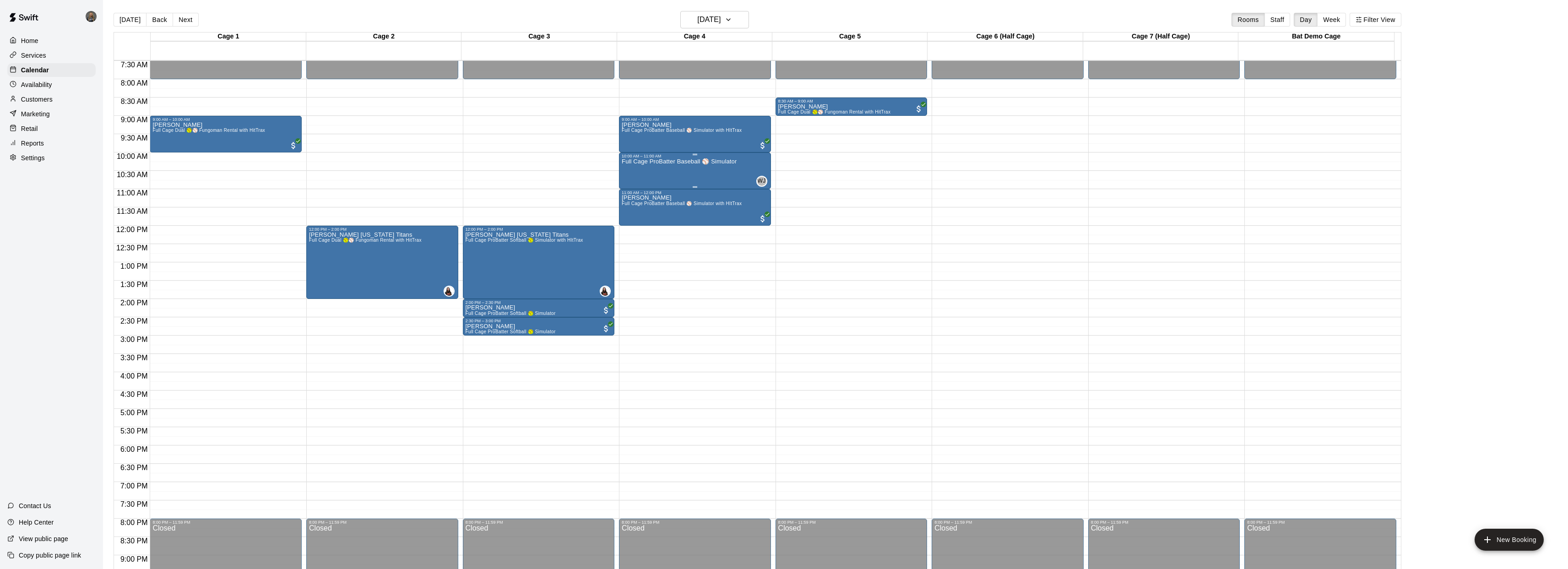
click at [670, 172] on div "Full Cage ProBatter Baseball ⚾ Simulator" at bounding box center [679, 443] width 115 height 569
click at [632, 210] on icon "delete" at bounding box center [631, 211] width 6 height 8
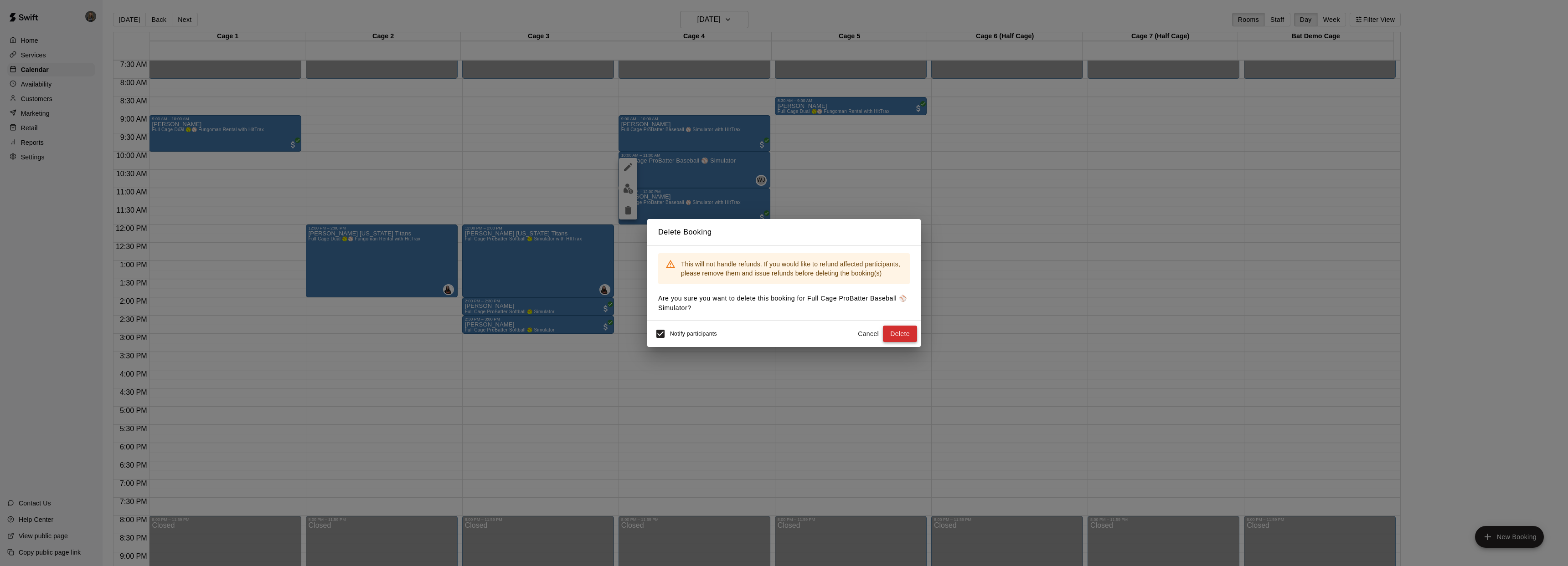
click at [900, 329] on button "Delete" at bounding box center [899, 333] width 35 height 17
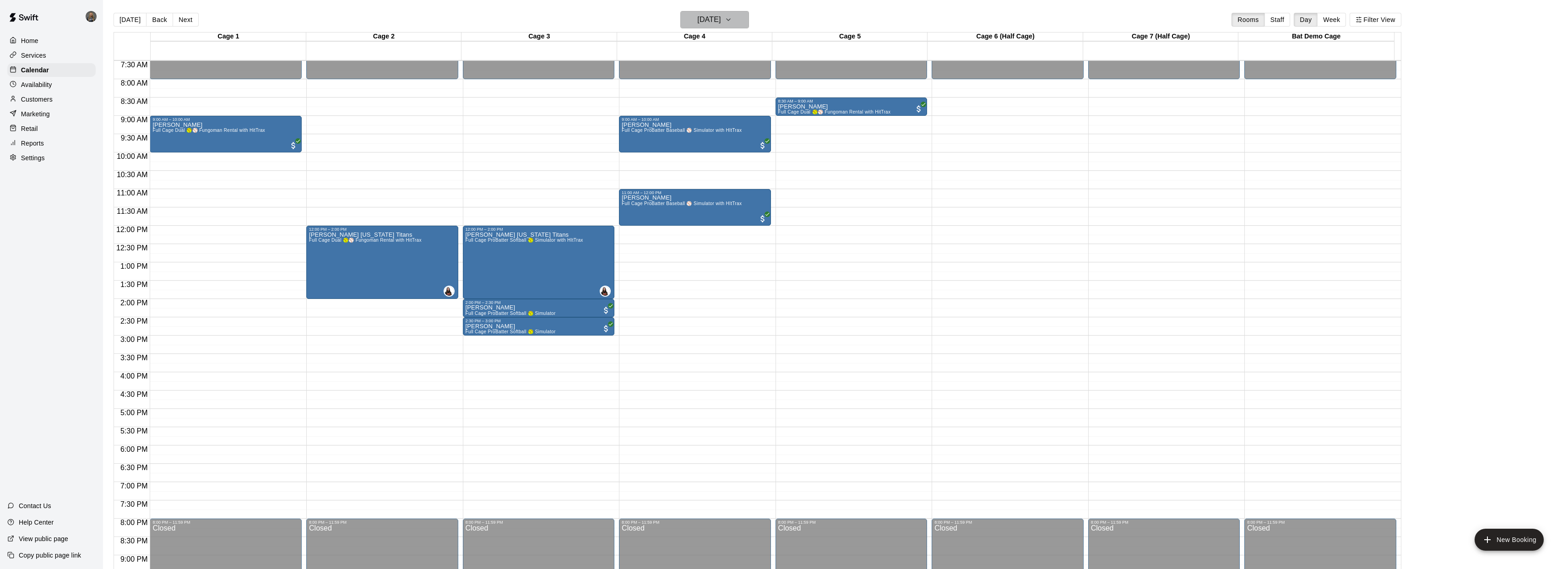
click at [748, 17] on button "[DATE]" at bounding box center [714, 20] width 68 height 18
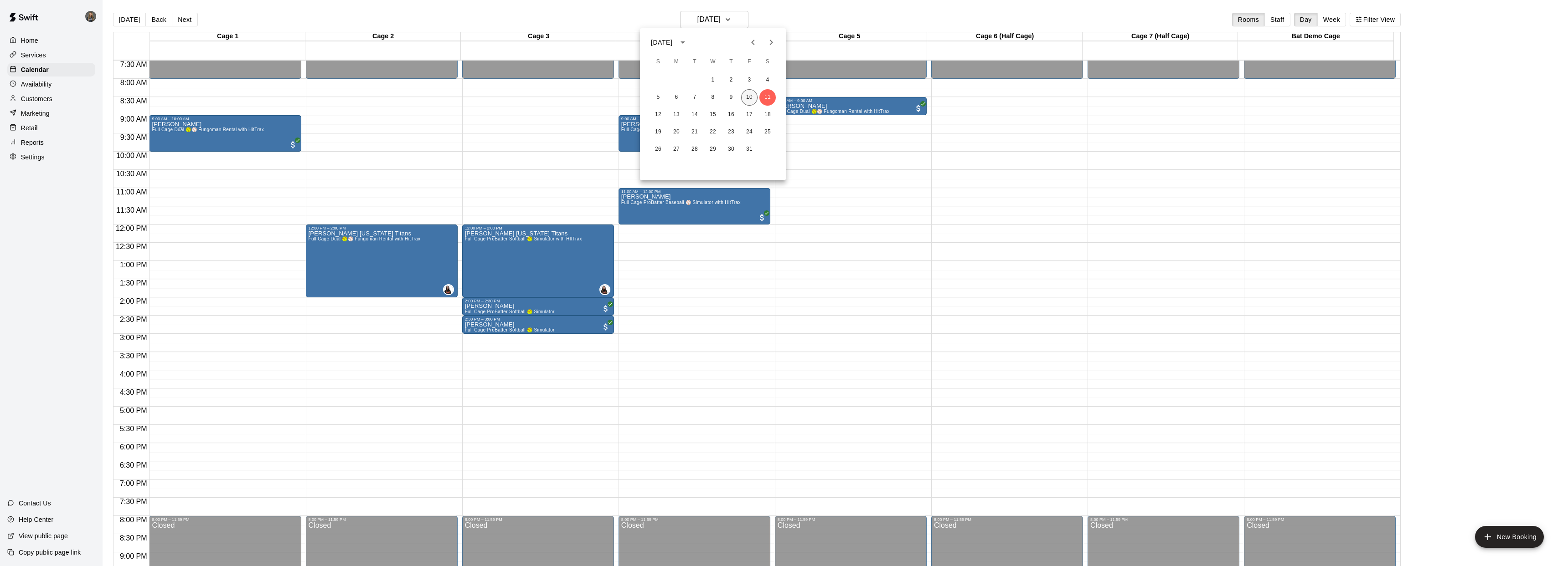
click at [749, 103] on button "10" at bounding box center [748, 98] width 17 height 17
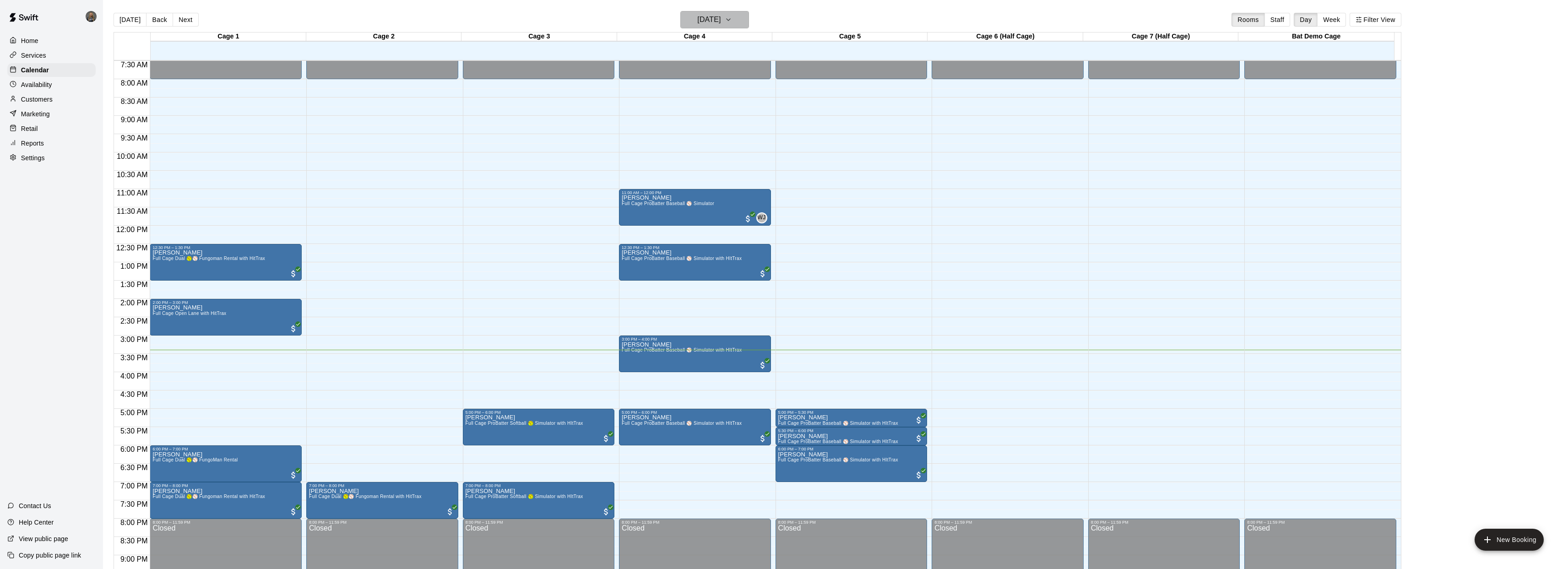
click at [744, 22] on button "[DATE]" at bounding box center [714, 20] width 68 height 18
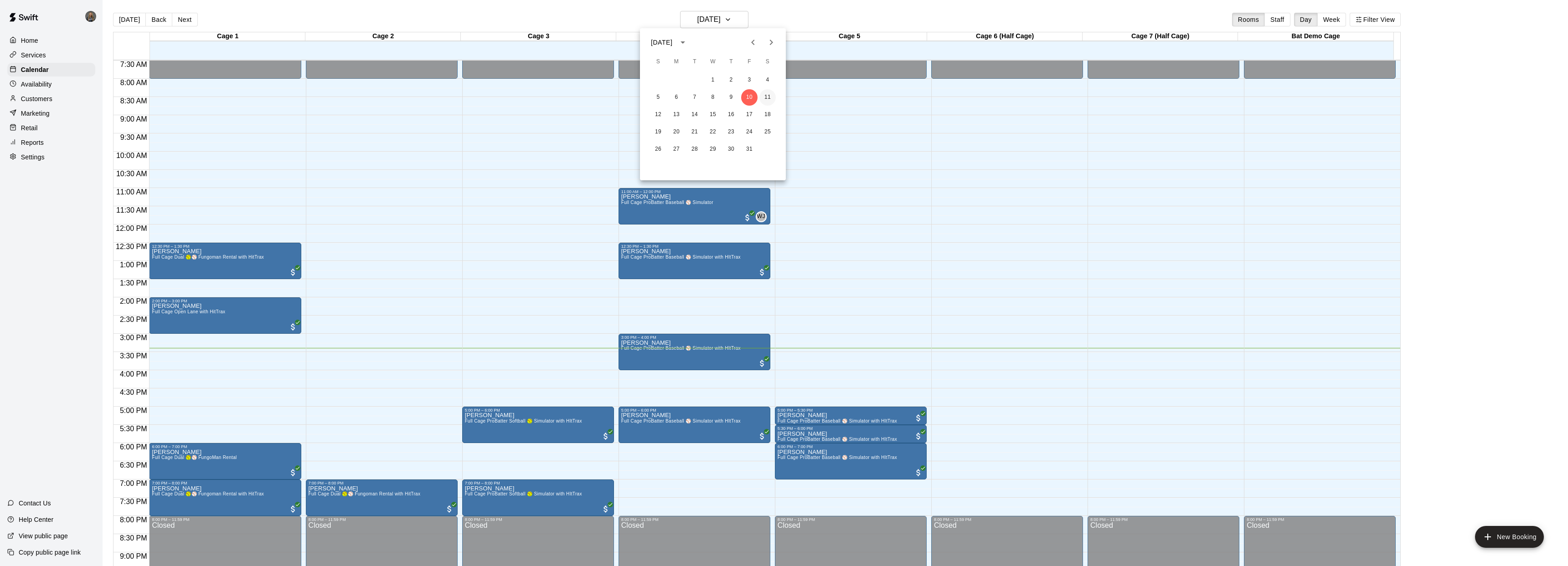
click at [769, 95] on button "11" at bounding box center [767, 98] width 17 height 17
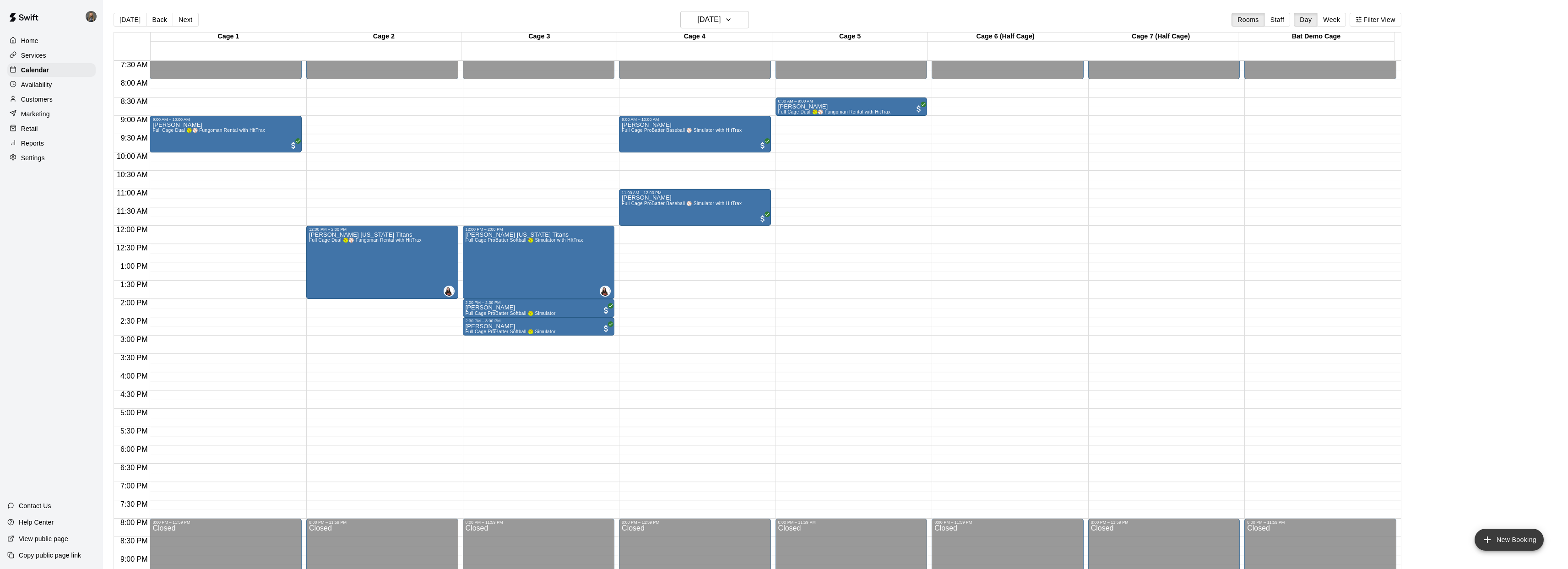
click at [1498, 539] on button "New Booking" at bounding box center [1509, 540] width 69 height 22
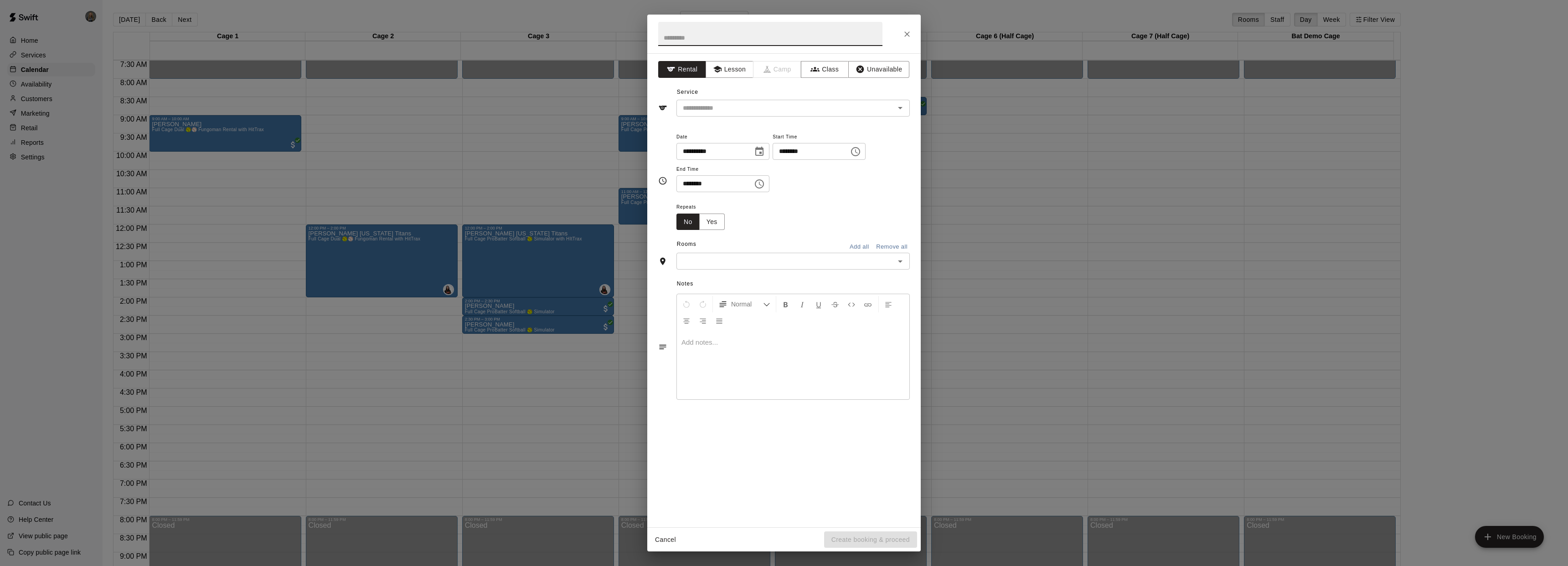
click at [865, 154] on button "Choose time, selected time is 12:00 PM" at bounding box center [855, 152] width 18 height 18
click at [789, 237] on li "10" at bounding box center [788, 237] width 22 height 17
click at [836, 175] on li "PM" at bounding box center [839, 171] width 22 height 17
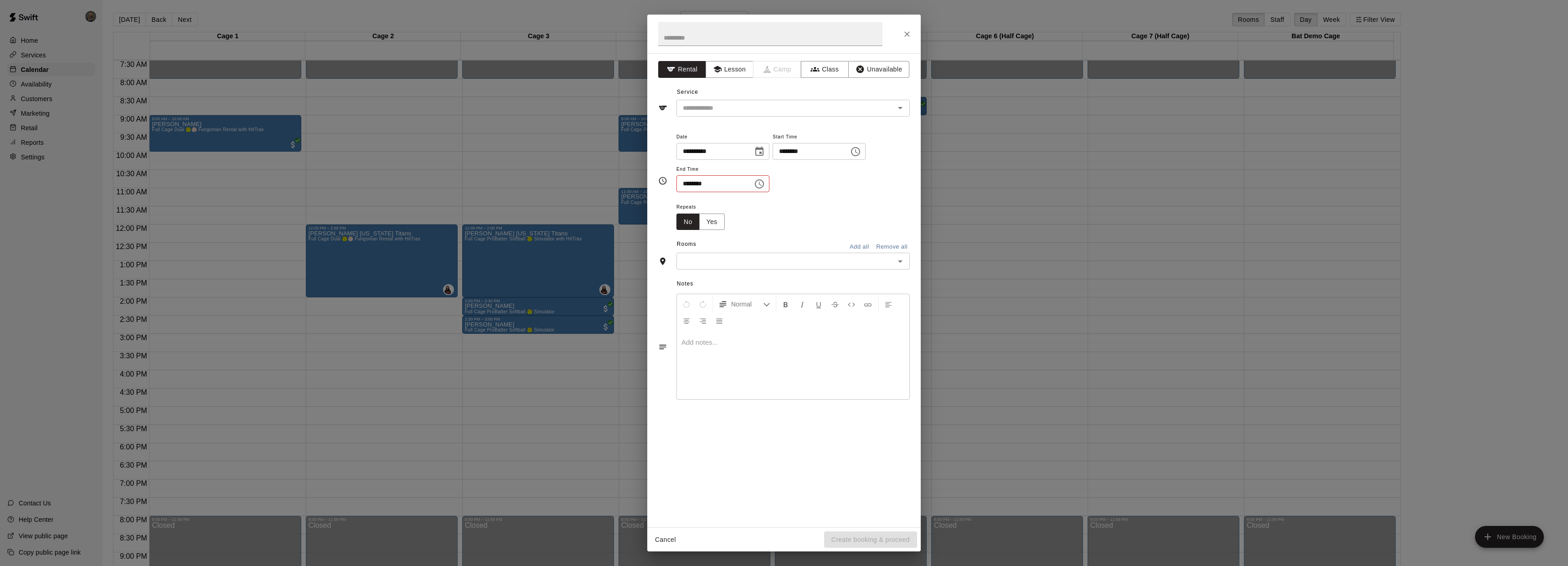
click at [860, 153] on icon "Choose time, selected time is 10:00 PM" at bounding box center [855, 151] width 11 height 11
click at [836, 169] on li "AM" at bounding box center [839, 170] width 22 height 17
type input "********"
click at [761, 185] on icon "Choose time, selected time is 12:30 PM" at bounding box center [759, 183] width 3 height 4
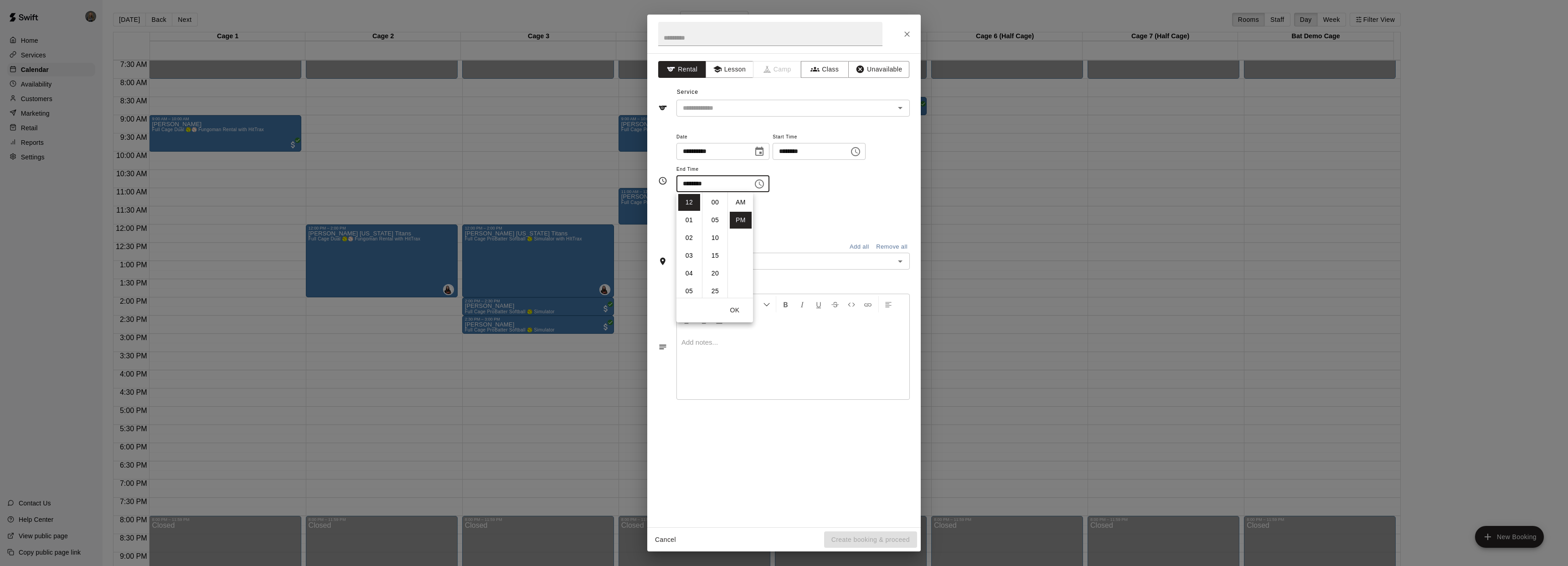
scroll to position [17, 0]
click at [685, 202] on li "11" at bounding box center [689, 205] width 22 height 17
click at [713, 202] on li "00" at bounding box center [715, 202] width 22 height 17
click at [740, 202] on li "AM" at bounding box center [741, 202] width 22 height 17
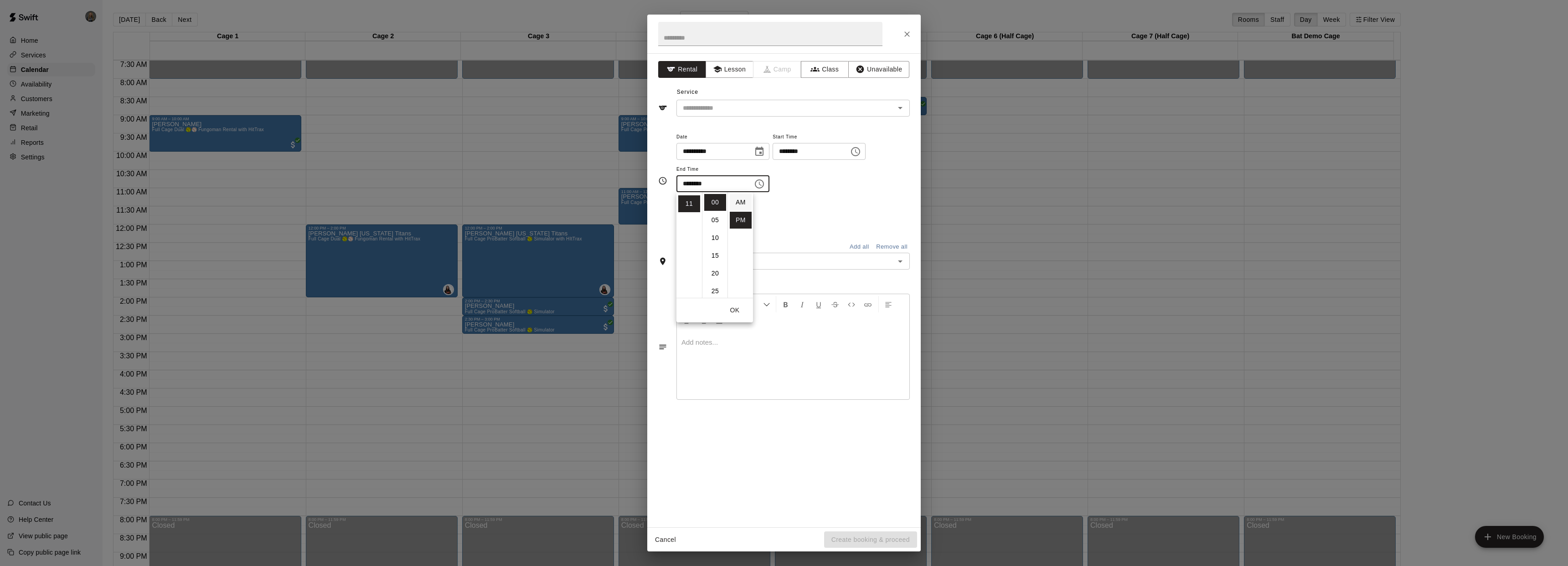
type input "********"
click at [899, 264] on icon "Open" at bounding box center [899, 261] width 11 height 11
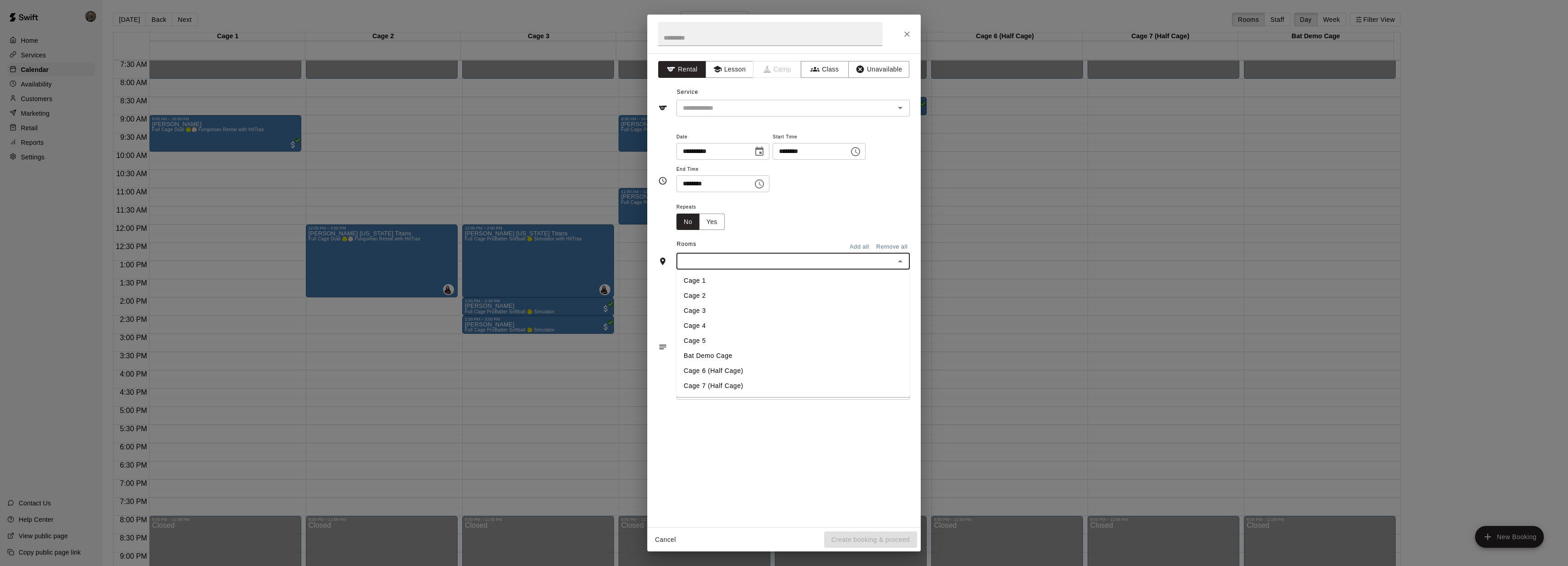
click at [749, 324] on li "Cage 4" at bounding box center [793, 325] width 234 height 15
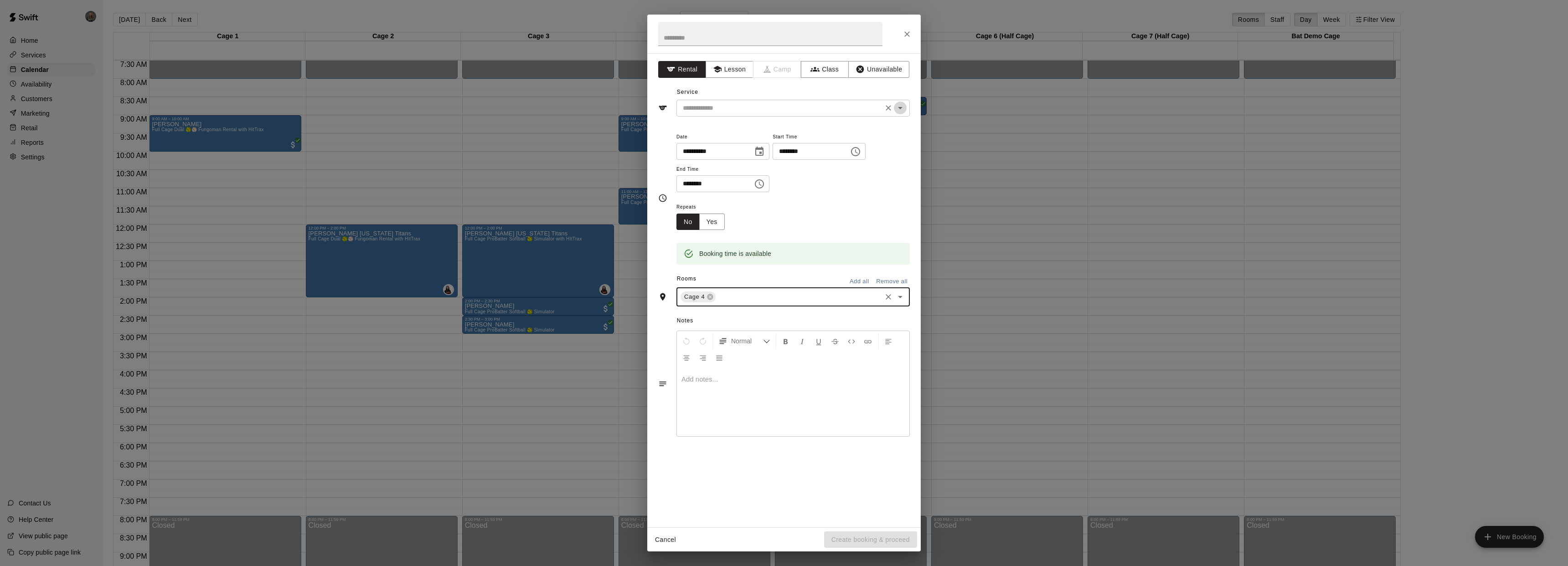
click at [900, 105] on icon "Open" at bounding box center [899, 107] width 11 height 11
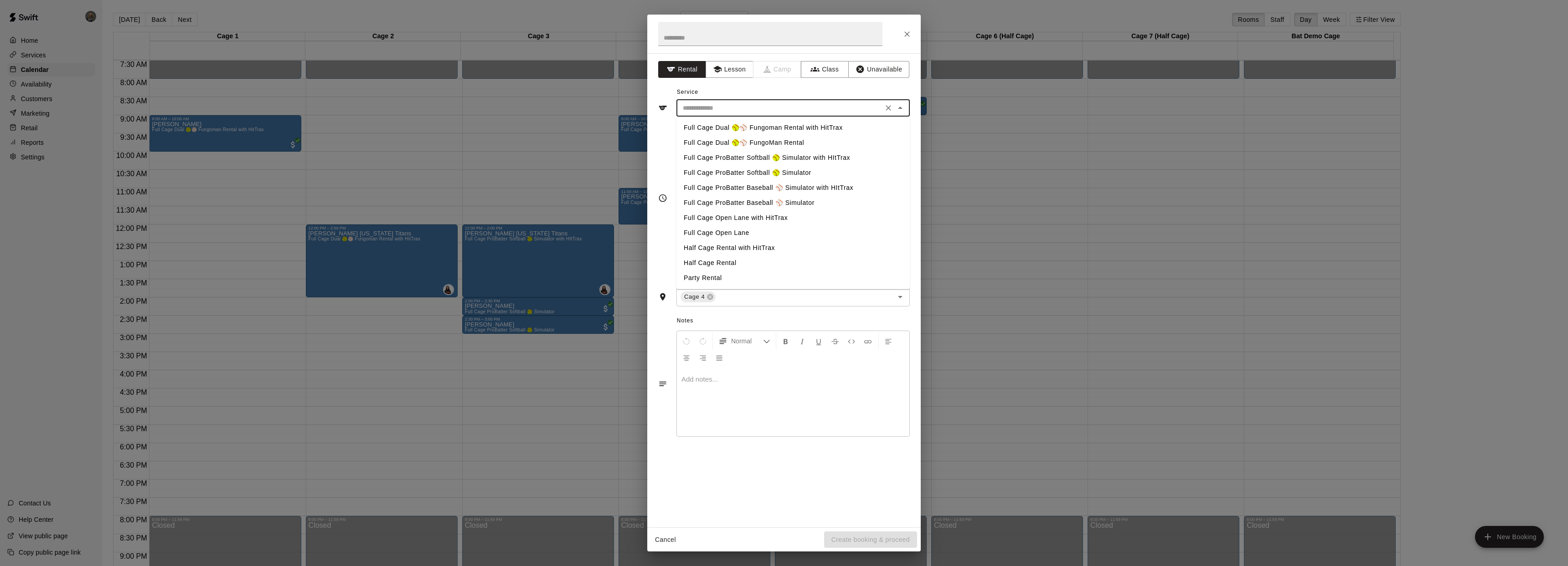
click at [750, 201] on li "Full Cage ProBatter Baseball ⚾ Simulator" at bounding box center [793, 202] width 234 height 15
type input "**********"
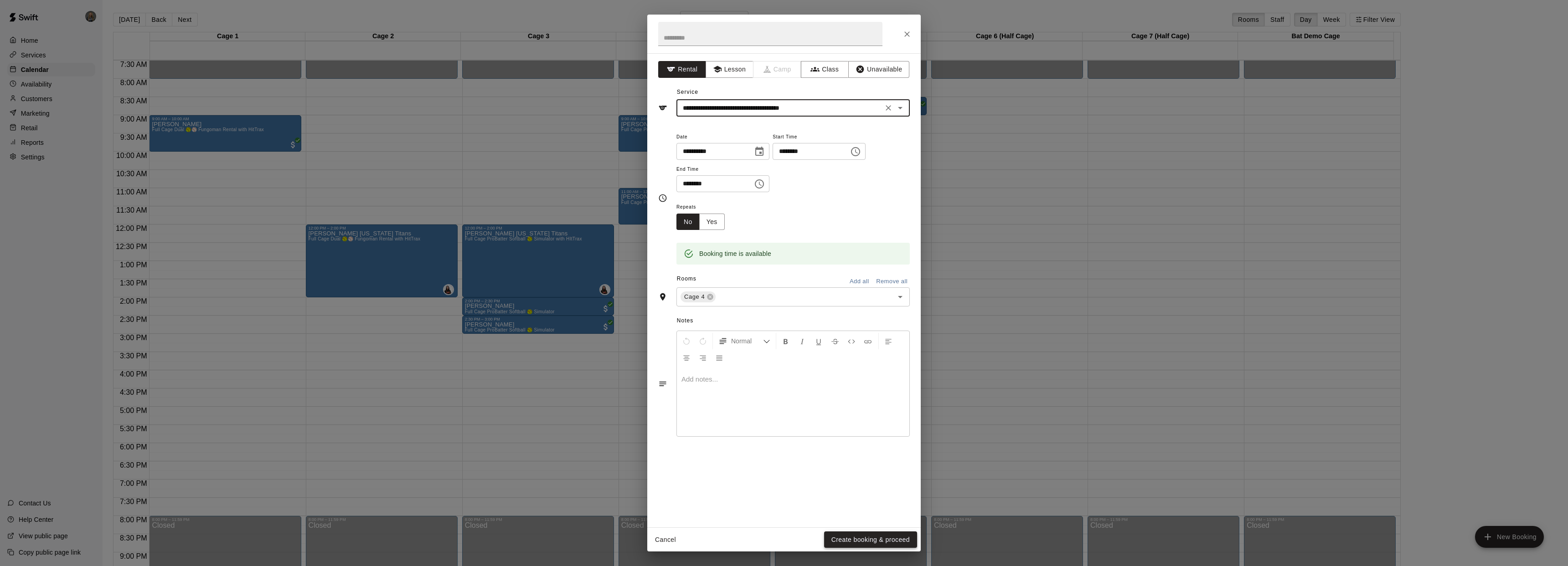
click at [878, 537] on button "Create booking & proceed" at bounding box center [870, 539] width 93 height 17
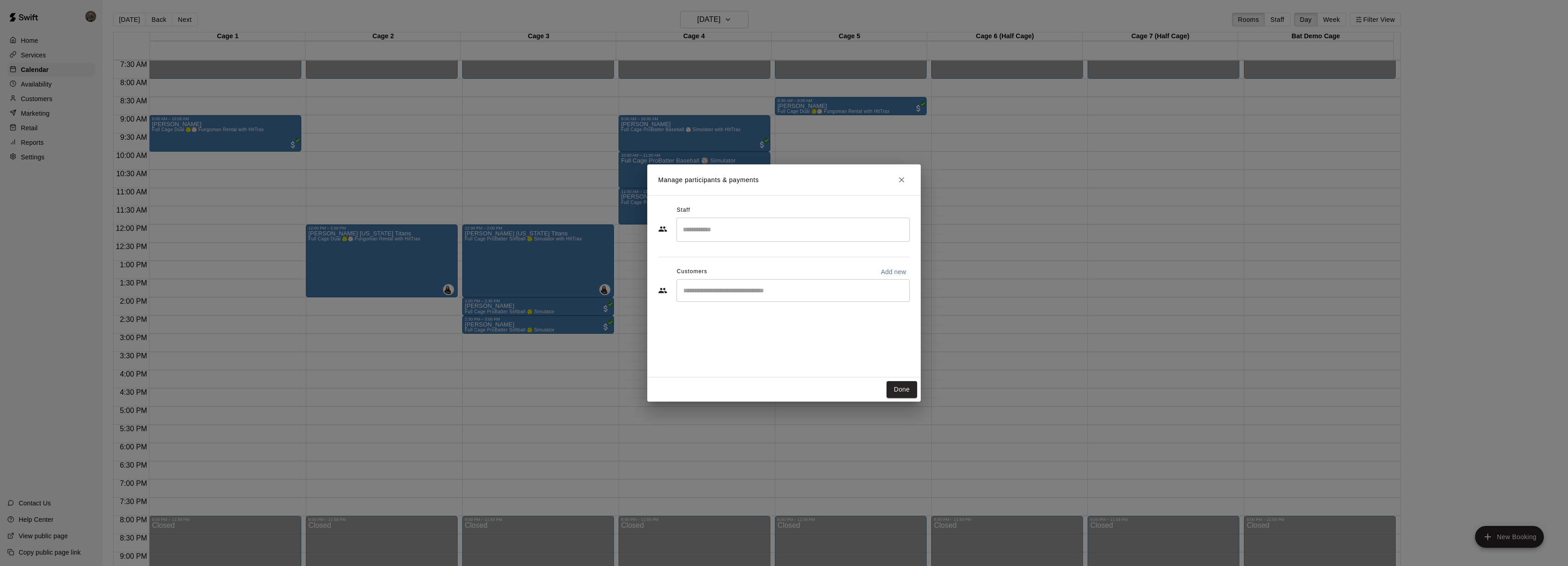
drag, startPoint x: 729, startPoint y: 293, endPoint x: 731, endPoint y: 303, distance: 10.2
click at [729, 293] on input "Start typing to search customers..." at bounding box center [793, 290] width 225 height 9
type input "*******"
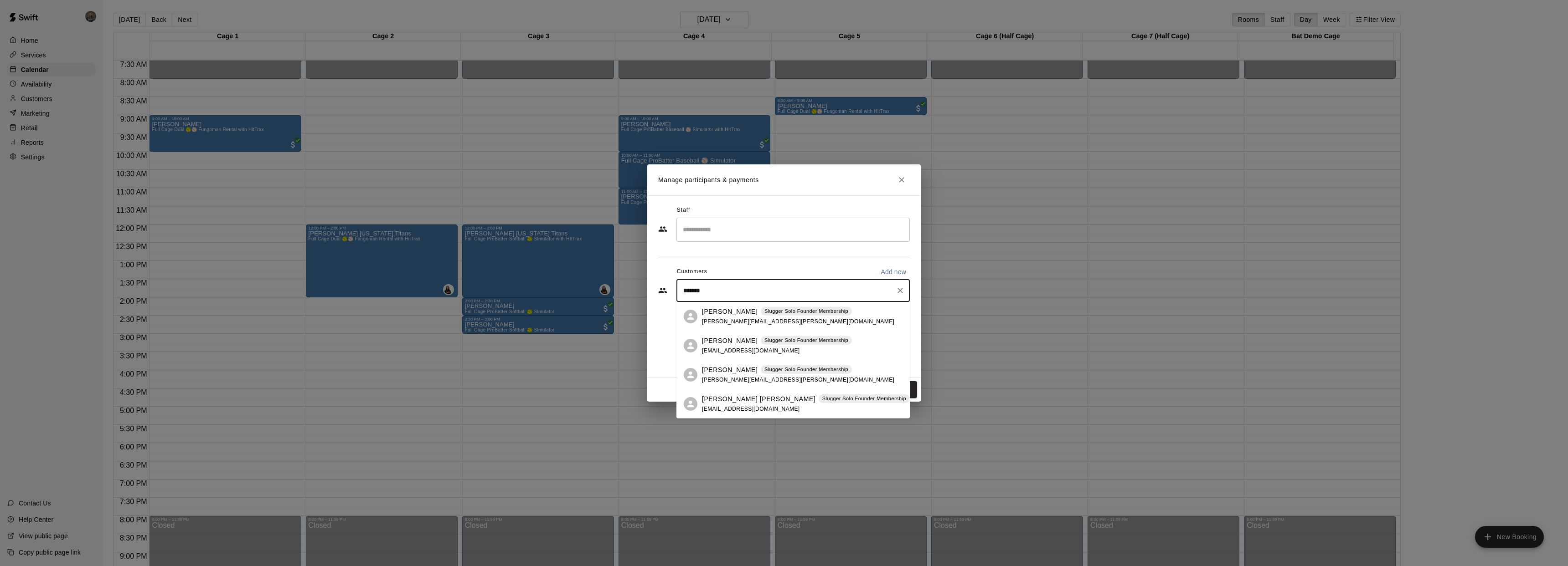
click at [727, 313] on p "[PERSON_NAME]" at bounding box center [730, 312] width 55 height 10
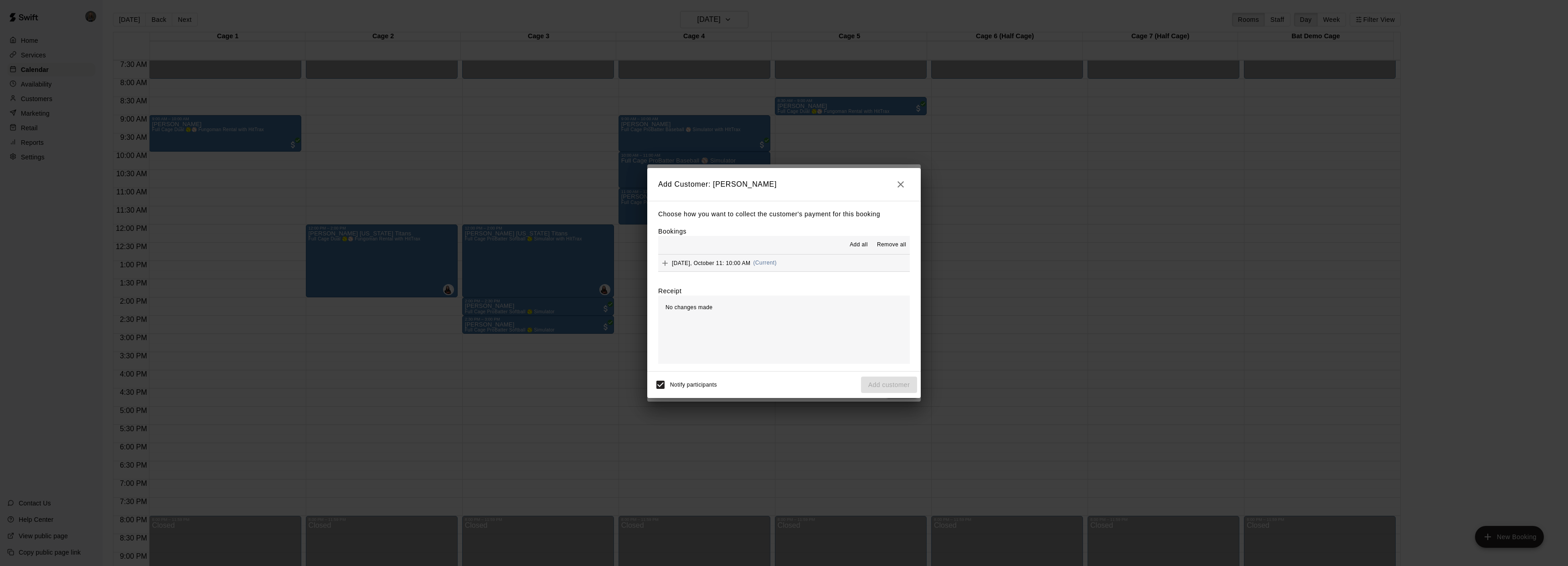
click at [743, 258] on div "[DATE], October 11: 10:00 AM (Current)" at bounding box center [717, 263] width 118 height 14
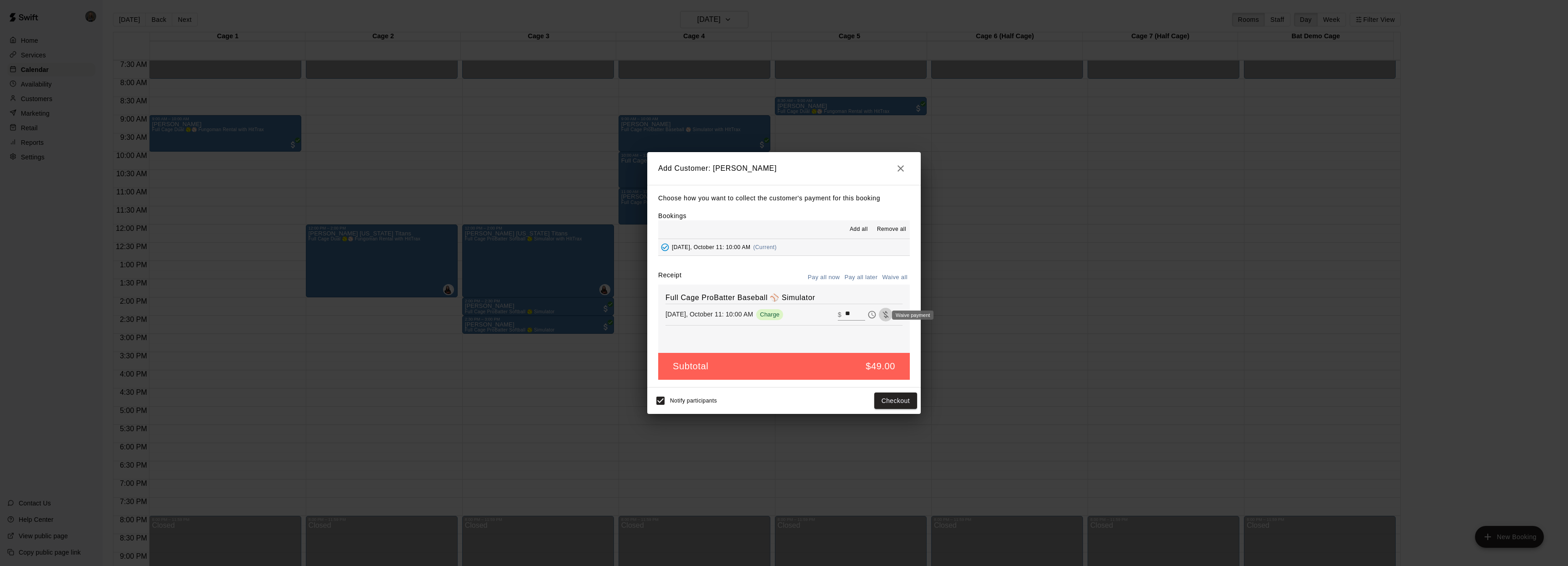
click at [883, 315] on icon "Waive payment" at bounding box center [886, 315] width 6 height 7
type input "*"
click at [880, 402] on button "Add customer" at bounding box center [889, 400] width 56 height 17
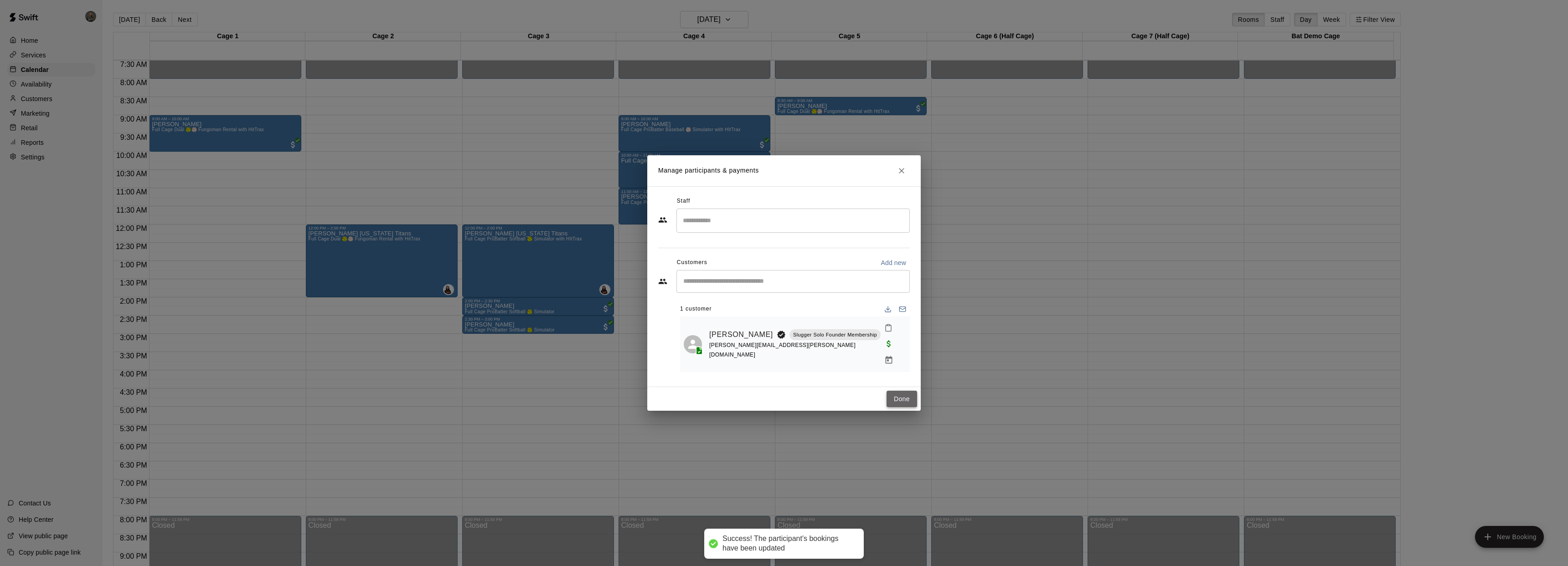
click at [893, 392] on button "Done" at bounding box center [901, 398] width 31 height 17
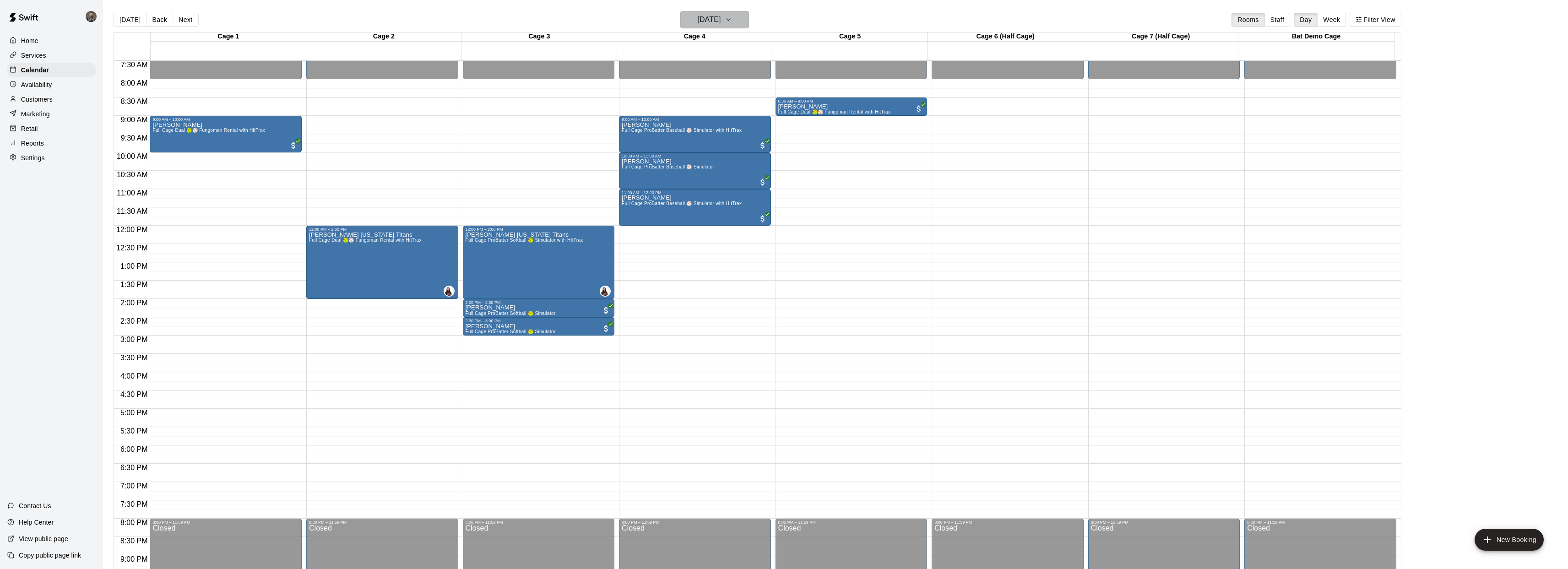
click at [732, 21] on icon "button" at bounding box center [727, 19] width 7 height 11
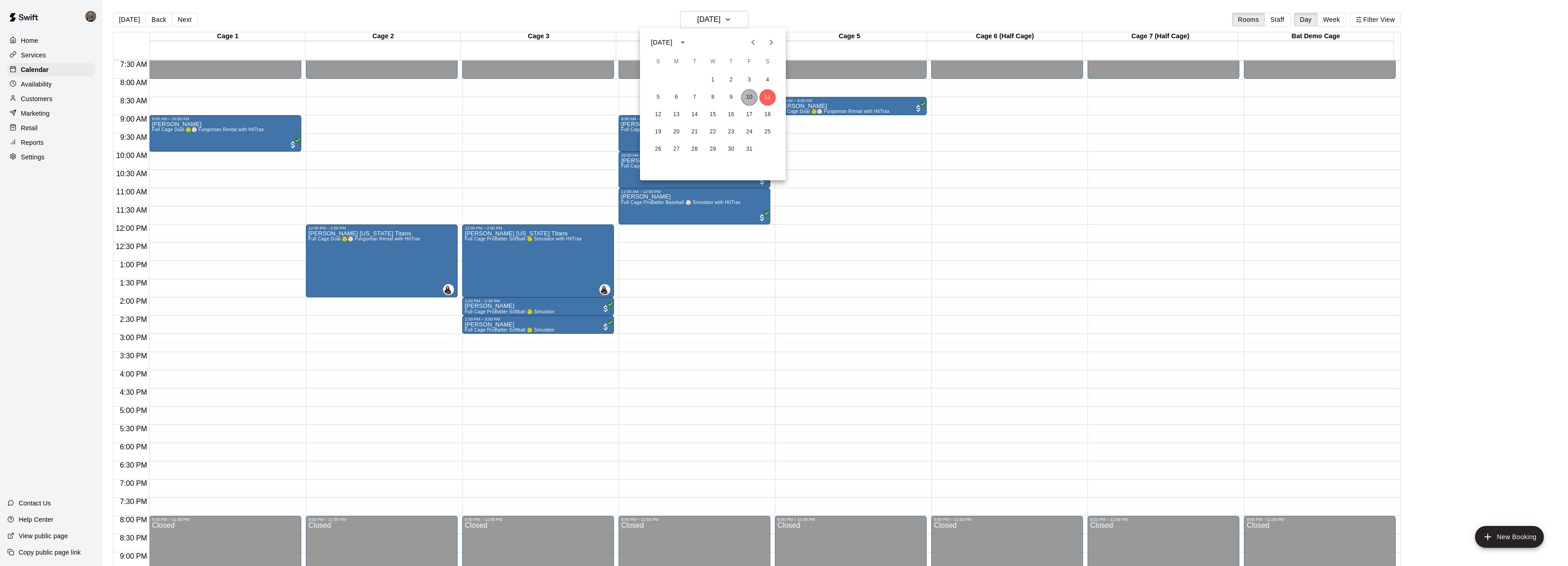
click at [751, 95] on button "10" at bounding box center [748, 98] width 17 height 17
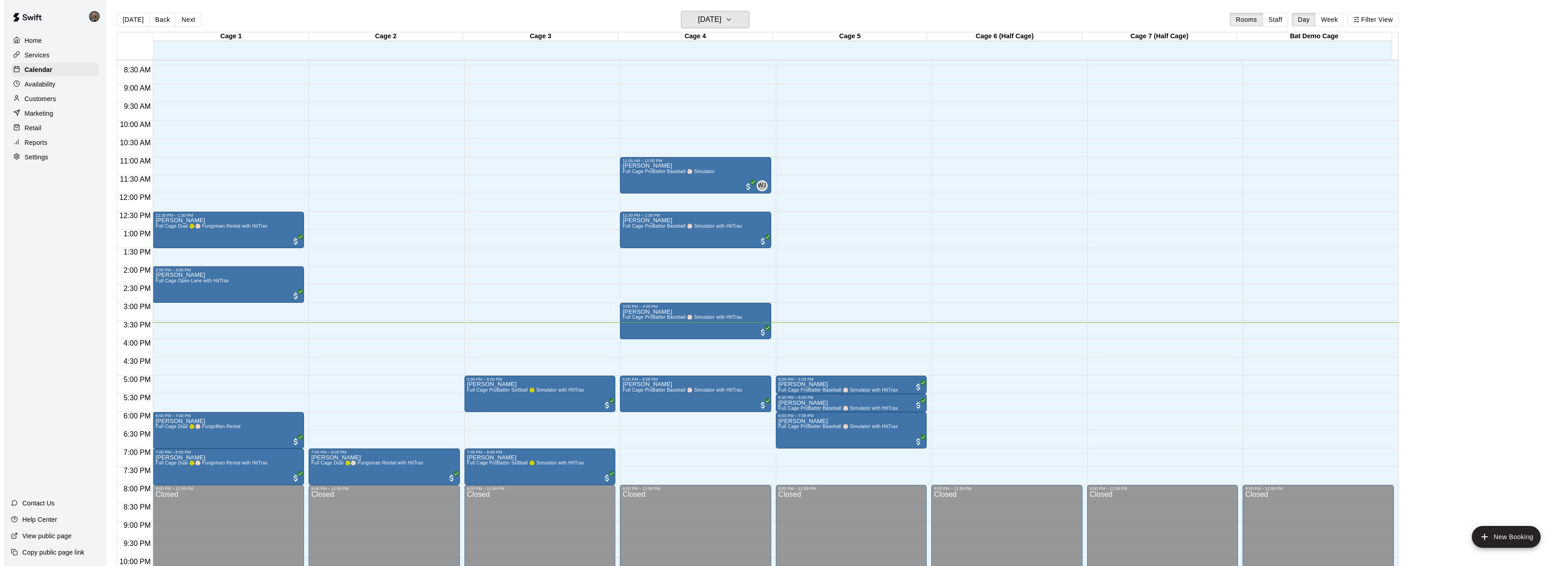
scroll to position [305, 0]
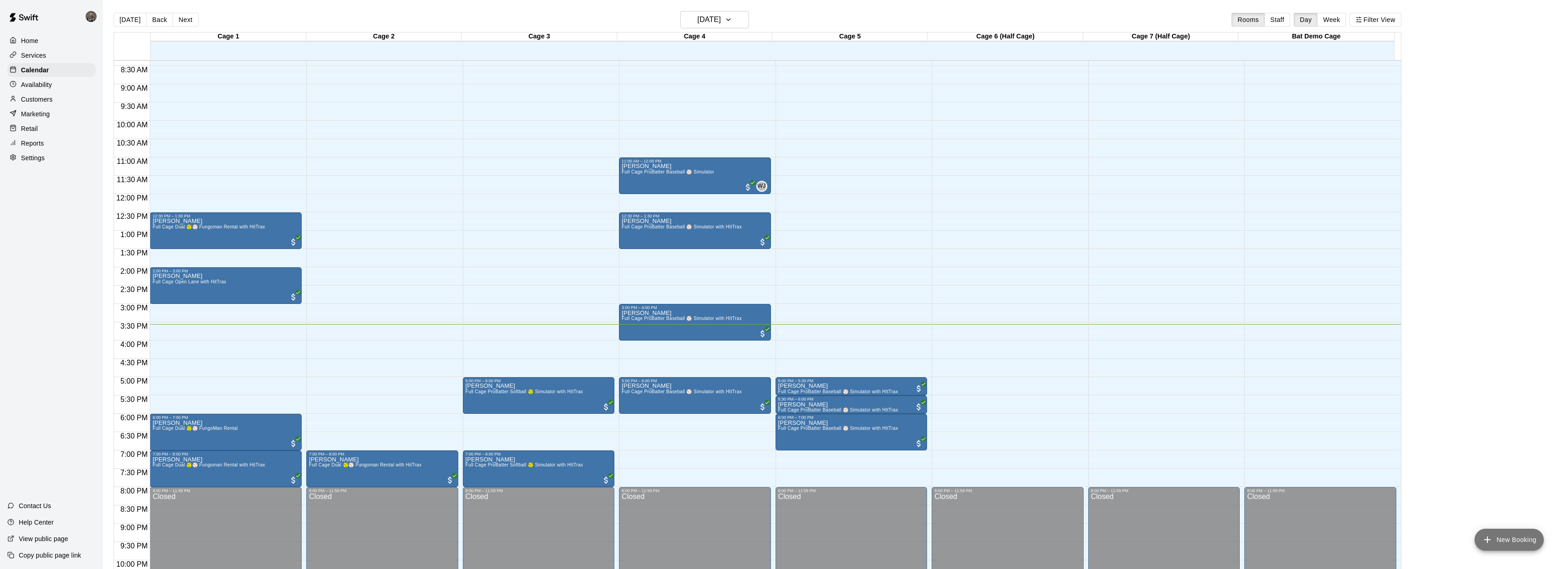
click at [1497, 538] on button "New Booking" at bounding box center [1509, 540] width 69 height 22
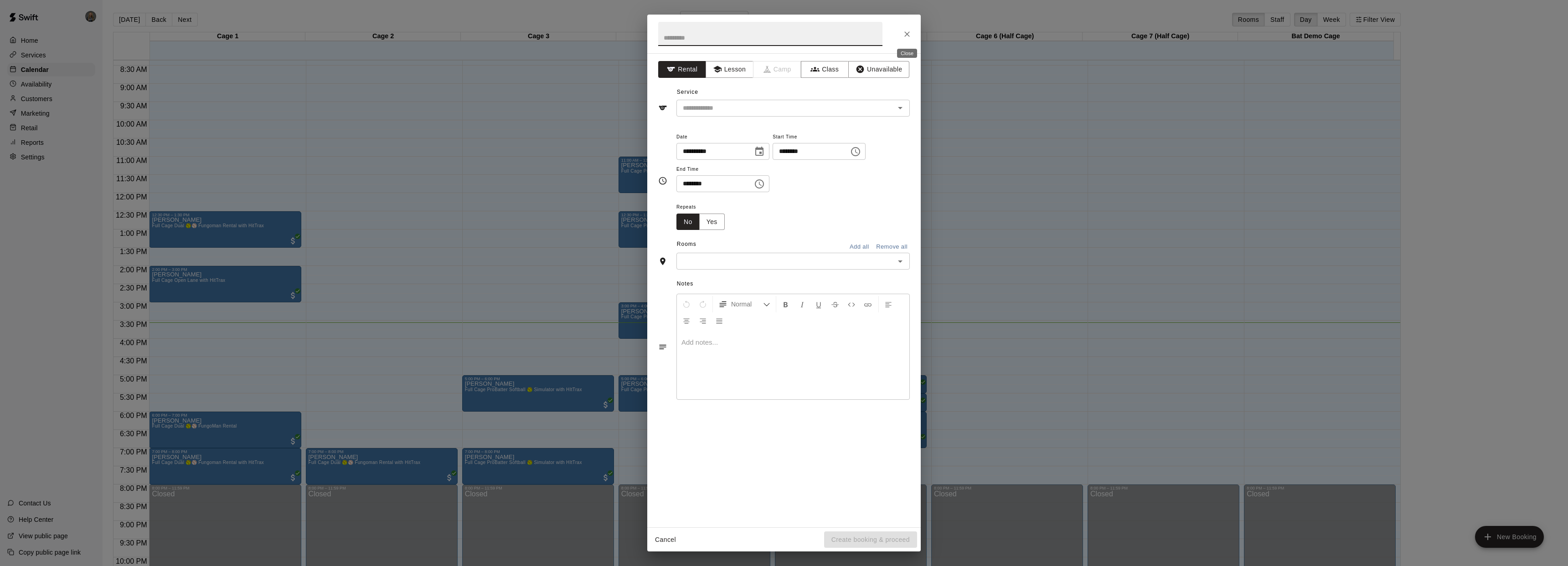
click at [900, 36] on button "Close" at bounding box center [906, 34] width 17 height 17
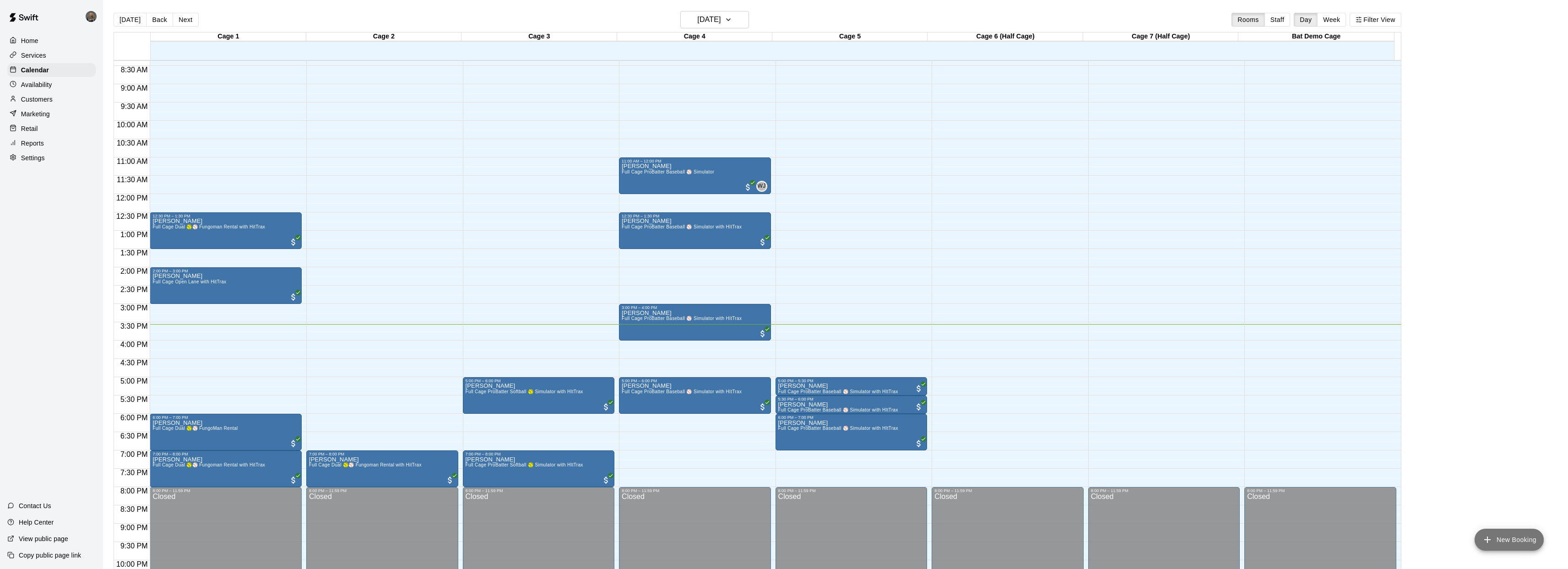
click at [1499, 544] on button "New Booking" at bounding box center [1509, 540] width 69 height 22
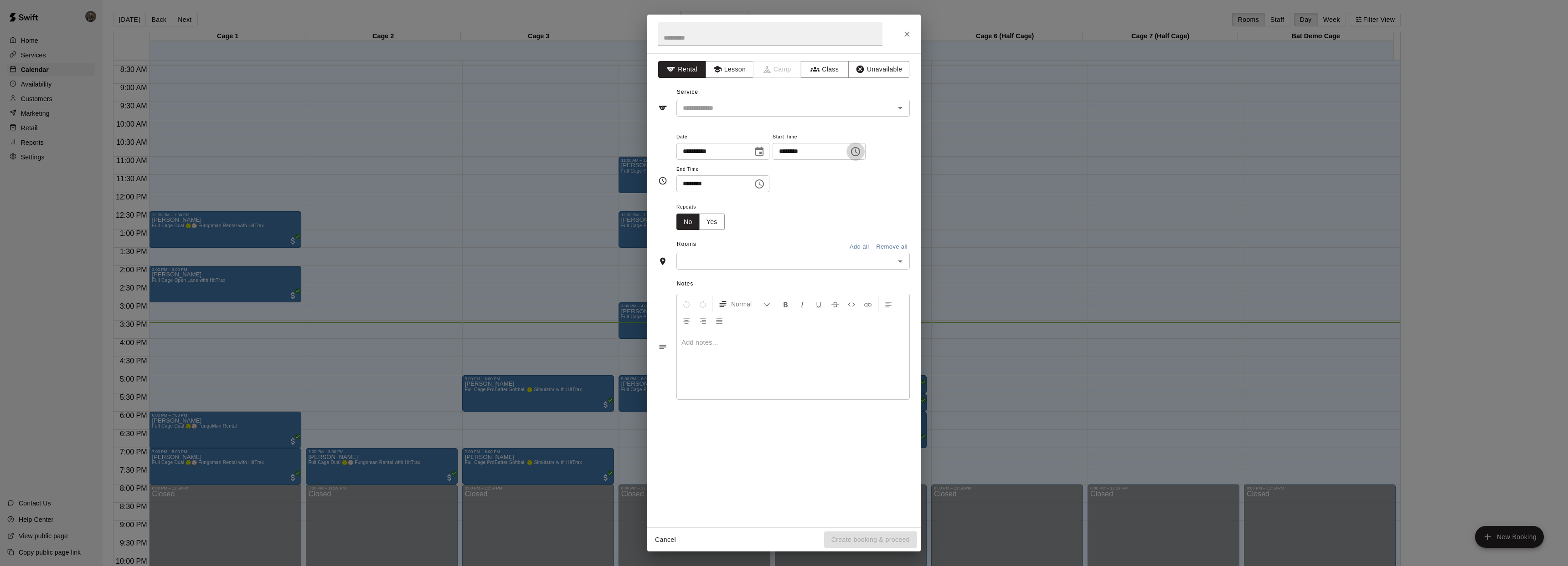
click at [858, 152] on icon "Choose time, selected time is 12:00 PM" at bounding box center [856, 152] width 3 height 4
click at [792, 207] on li "03" at bounding box center [788, 206] width 22 height 17
click at [815, 206] on li "30" at bounding box center [814, 206] width 22 height 17
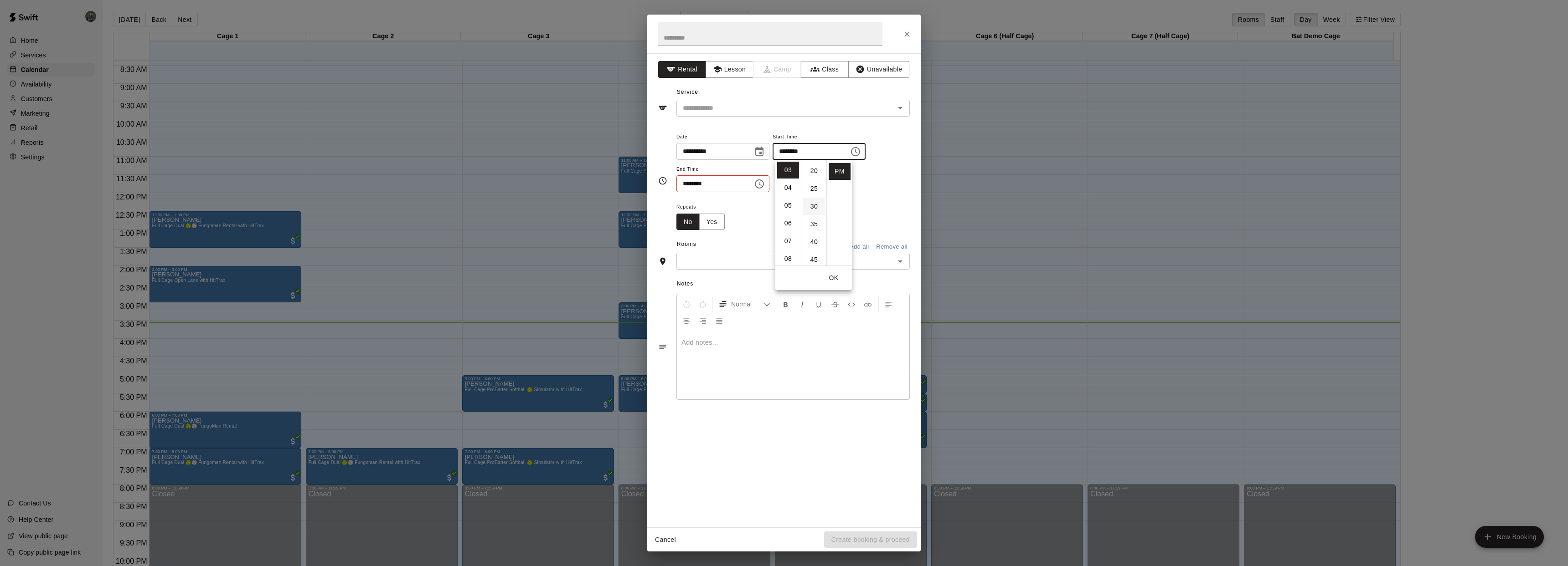
type input "********"
click at [836, 280] on button "OK" at bounding box center [833, 278] width 30 height 17
click at [762, 185] on icon "Choose time, selected time is 12:30 PM" at bounding box center [758, 183] width 11 height 11
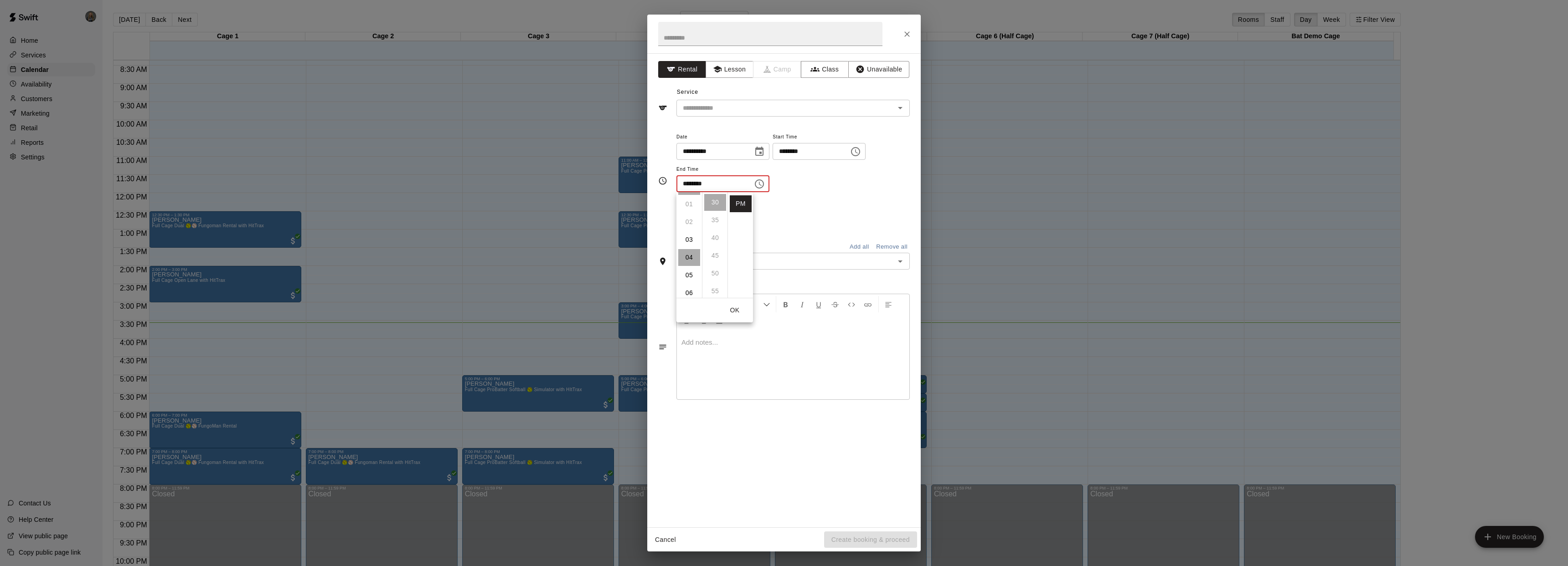
click at [690, 253] on li "04" at bounding box center [689, 257] width 22 height 17
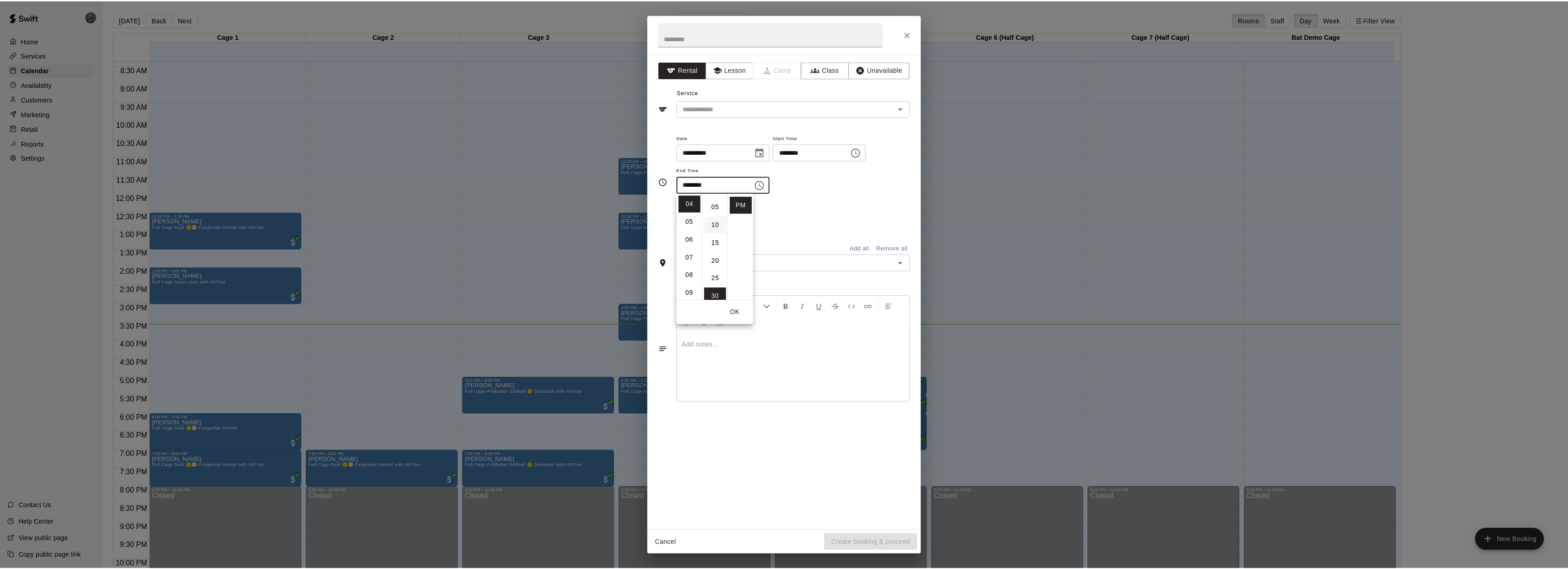
scroll to position [0, 0]
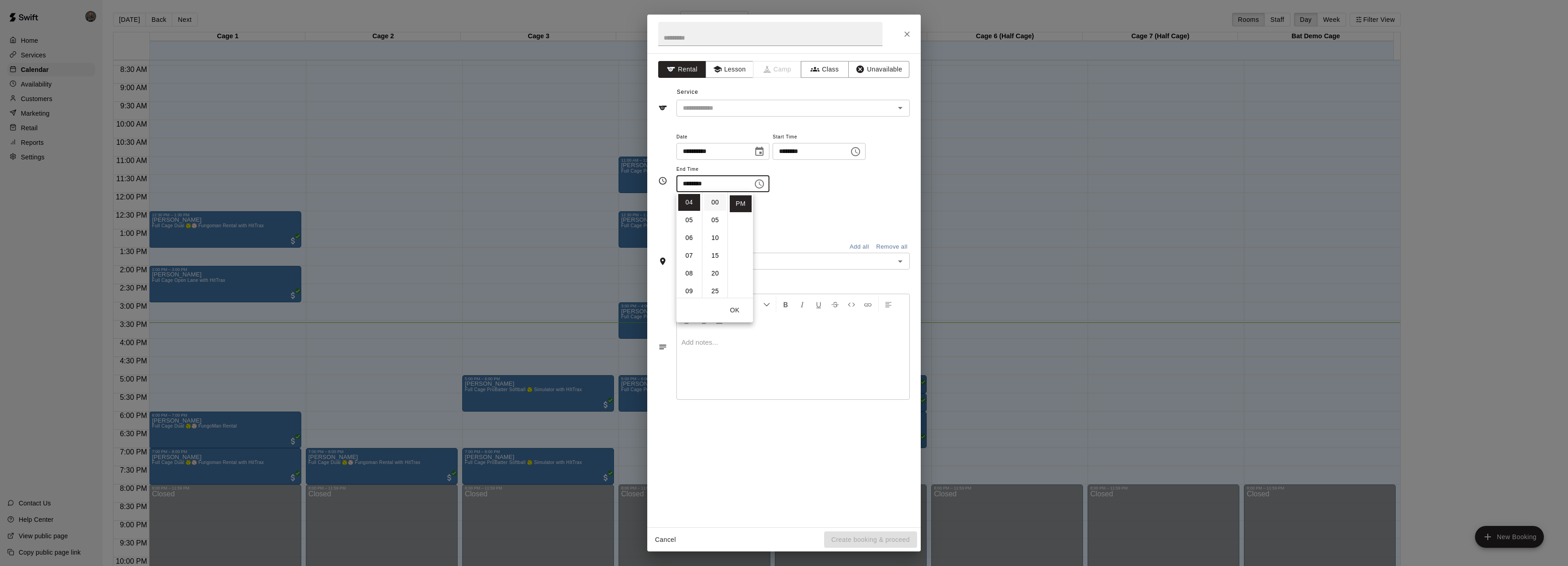
click at [715, 209] on li "00" at bounding box center [715, 202] width 22 height 17
type input "********"
click at [800, 222] on div "Repeats No Yes" at bounding box center [793, 215] width 234 height 29
click at [899, 107] on icon "Open" at bounding box center [899, 108] width 5 height 2
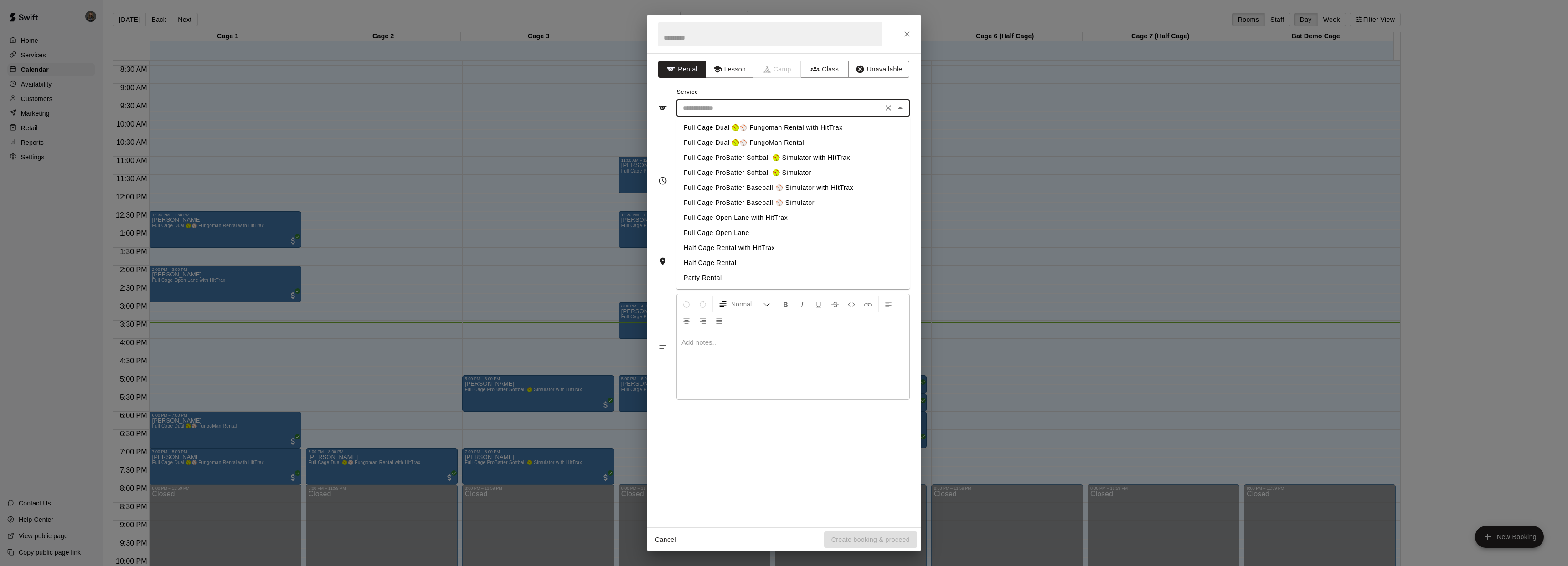
click at [813, 203] on li "Full Cage ProBatter Baseball ⚾ Simulator" at bounding box center [793, 202] width 234 height 15
type input "**********"
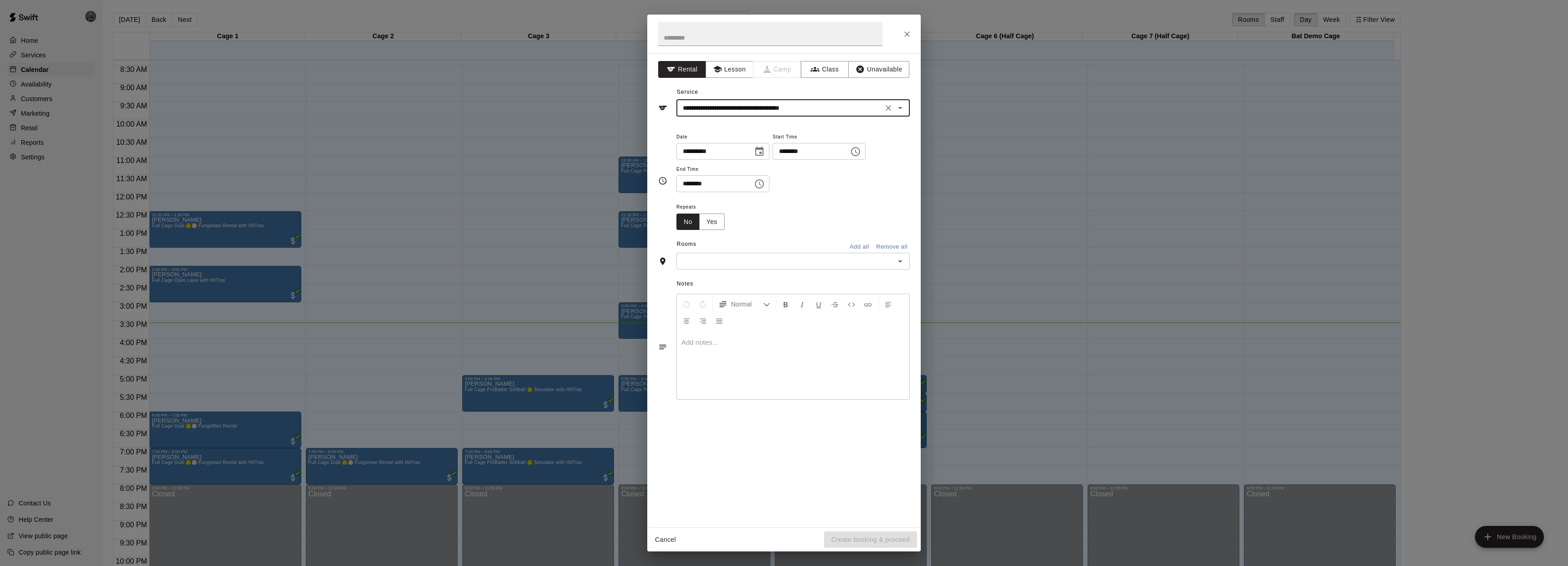
click at [906, 263] on div "​" at bounding box center [793, 260] width 234 height 17
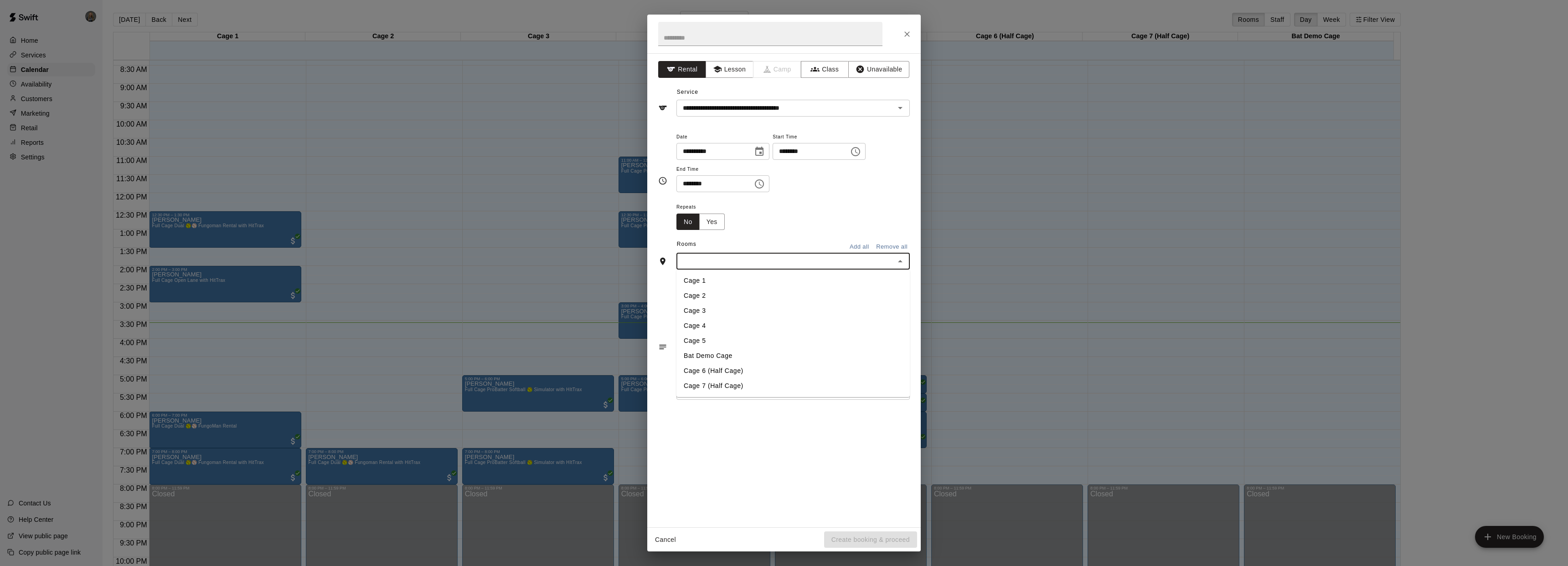
click at [895, 258] on icon "Close" at bounding box center [899, 261] width 11 height 11
click at [900, 263] on icon "Open" at bounding box center [899, 261] width 11 height 11
click at [742, 342] on li "Cage 5" at bounding box center [793, 340] width 234 height 15
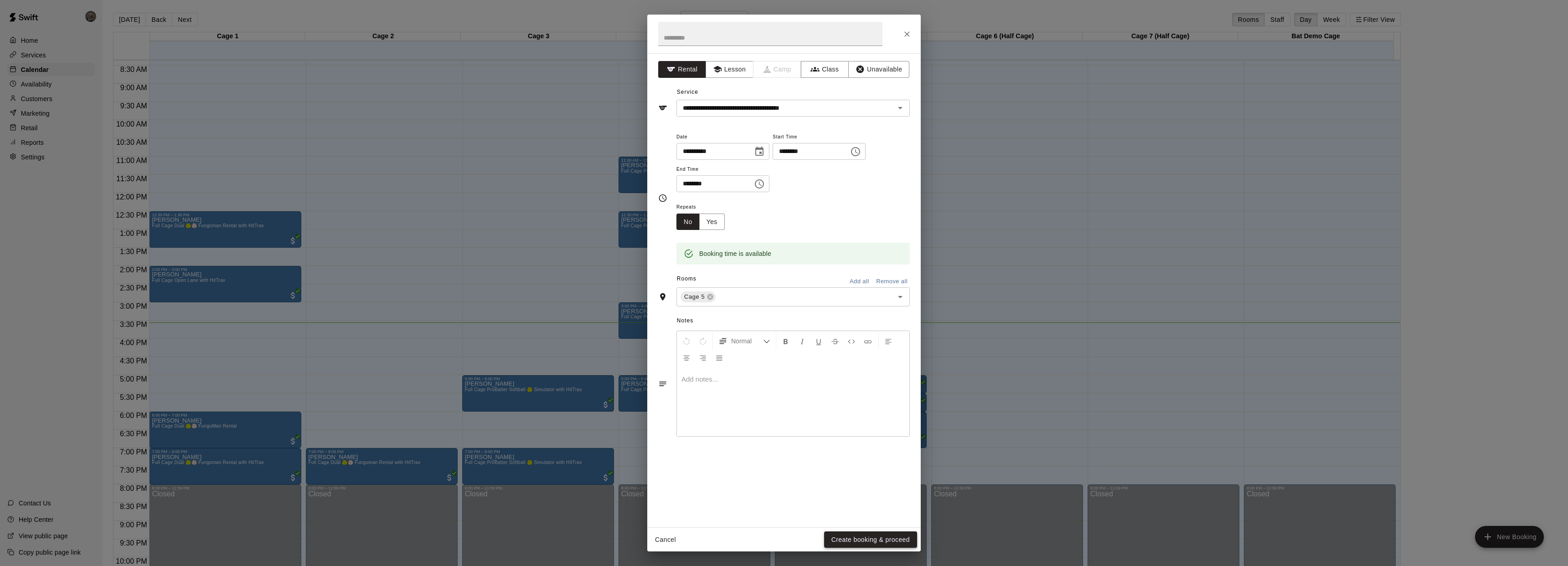
drag, startPoint x: 871, startPoint y: 531, endPoint x: 876, endPoint y: 537, distance: 7.8
click at [876, 537] on div "**********" at bounding box center [783, 283] width 273 height 537
click at [876, 537] on button "Create booking & proceed" at bounding box center [870, 539] width 93 height 17
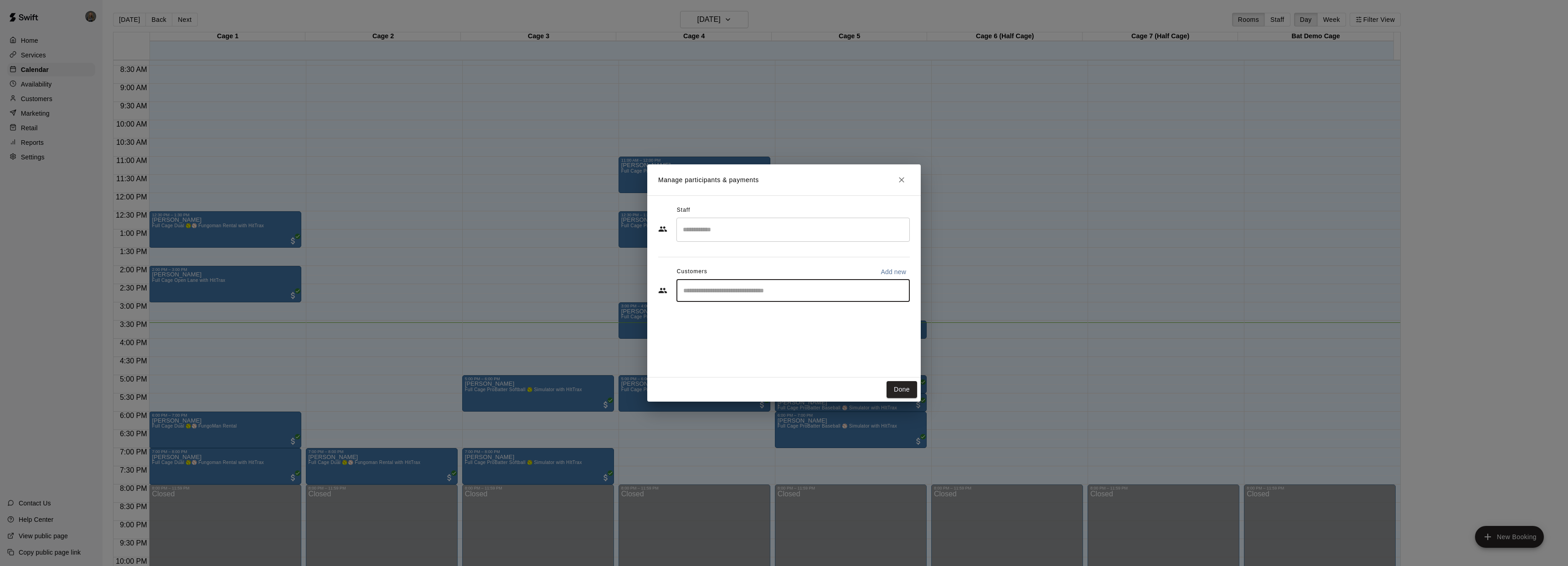
click at [761, 295] on input "Start typing to search customers..." at bounding box center [793, 290] width 225 height 9
type input "****"
click at [734, 341] on p "[PERSON_NAME]" at bounding box center [730, 341] width 55 height 10
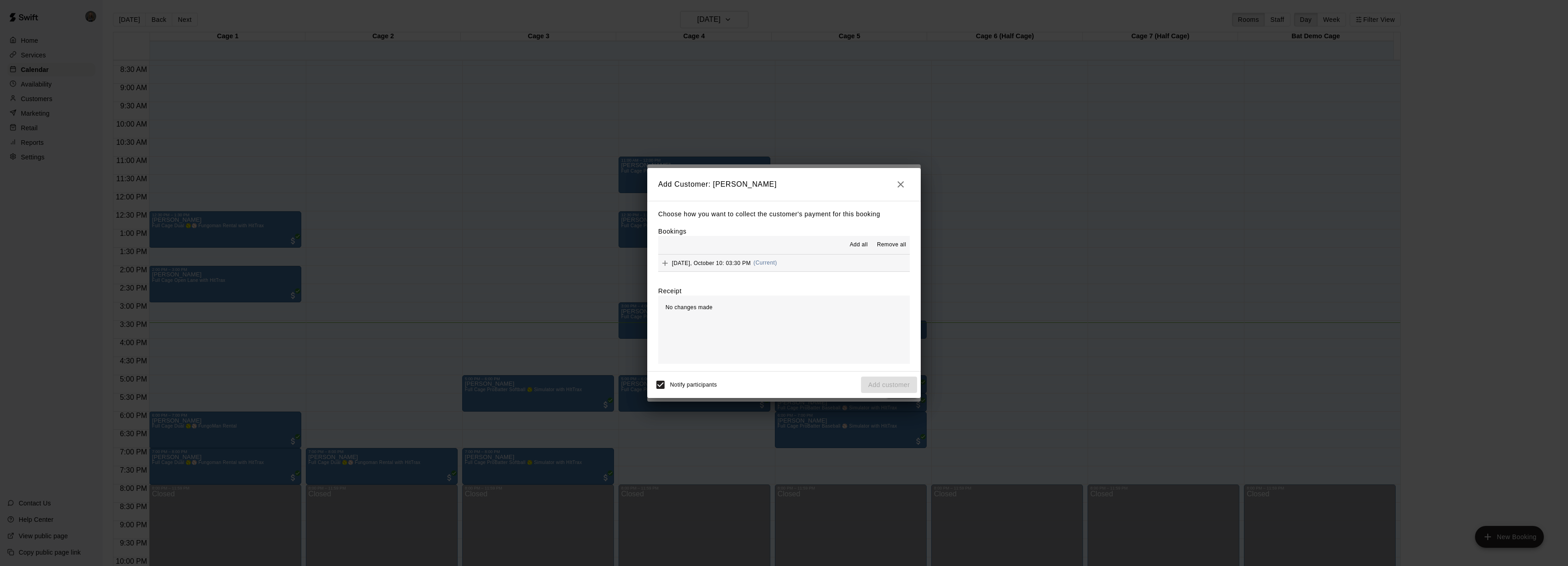
click at [736, 264] on span "[DATE], October 10: 03:30 PM" at bounding box center [711, 262] width 79 height 6
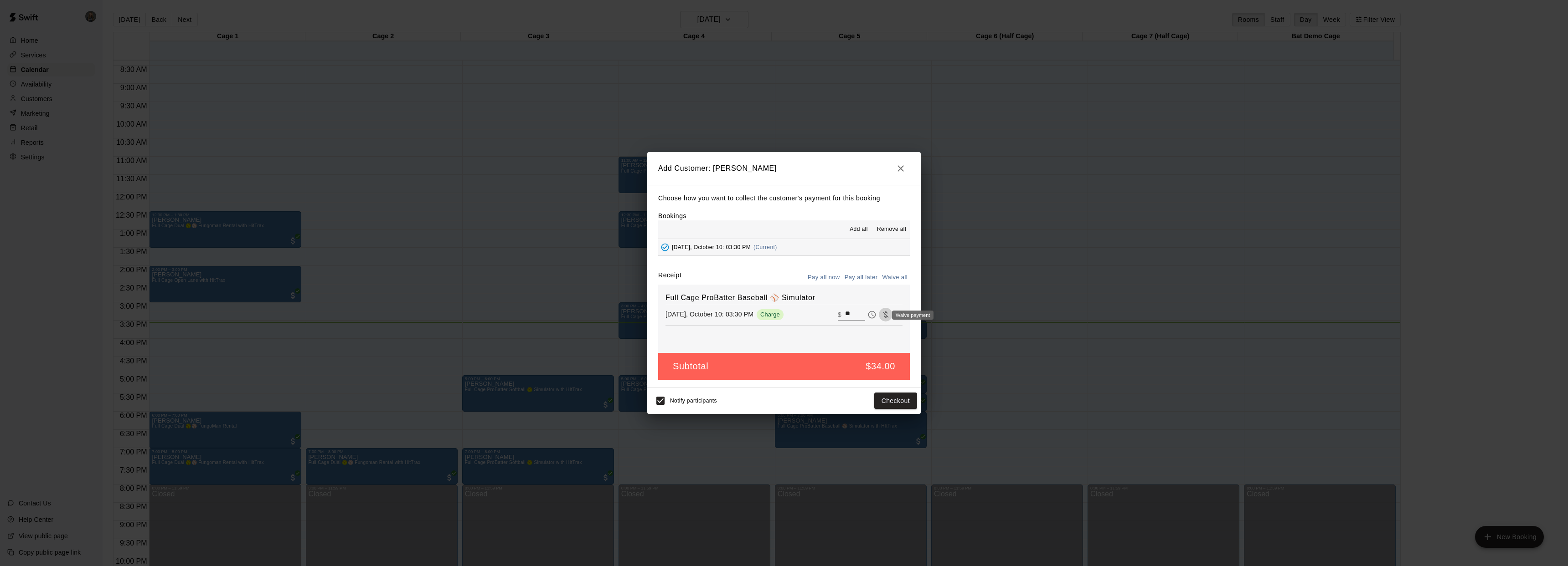
click at [881, 315] on icon "Waive payment" at bounding box center [885, 315] width 9 height 9
type input "*"
click at [891, 404] on button "Add customer" at bounding box center [889, 400] width 56 height 17
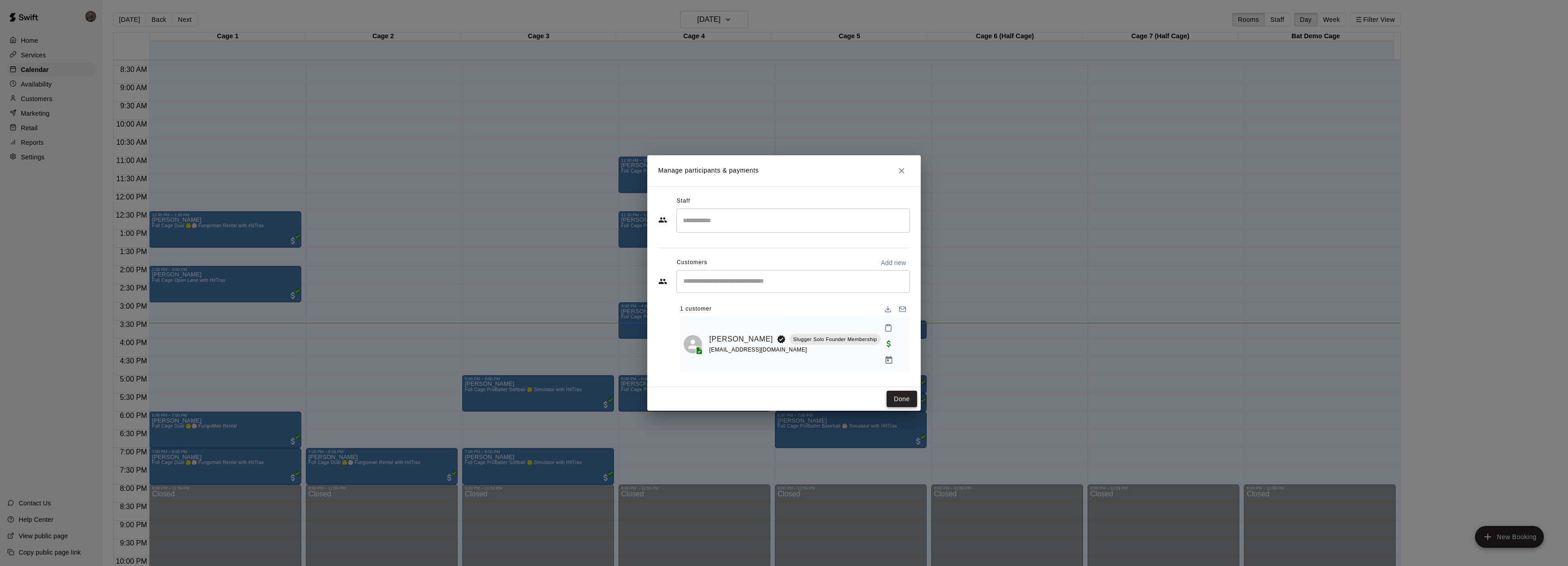
click at [906, 390] on button "Done" at bounding box center [901, 398] width 31 height 17
